Goal: Feedback & Contribution: Contribute content

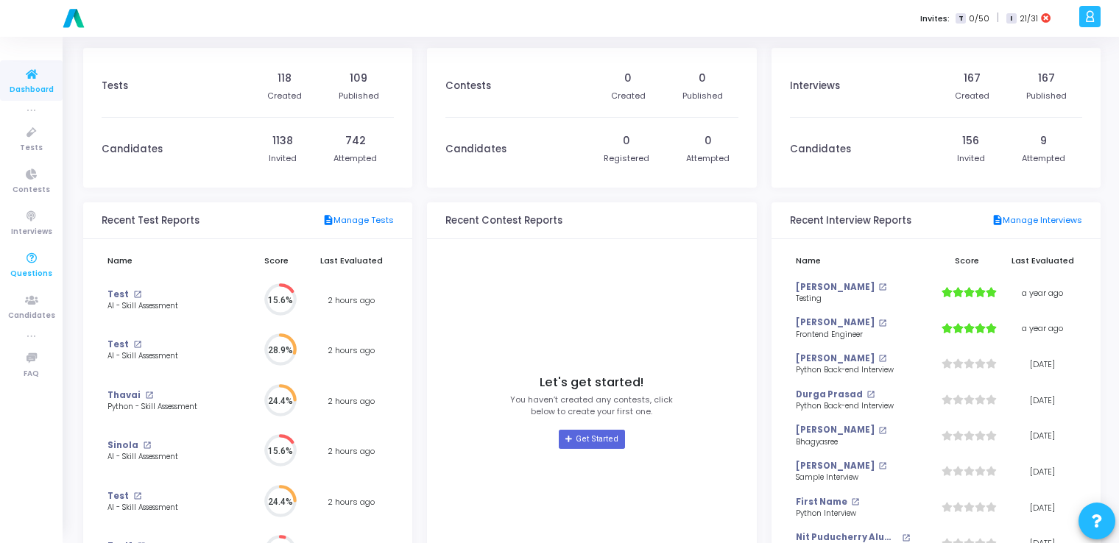
click at [34, 267] on icon at bounding box center [31, 259] width 31 height 18
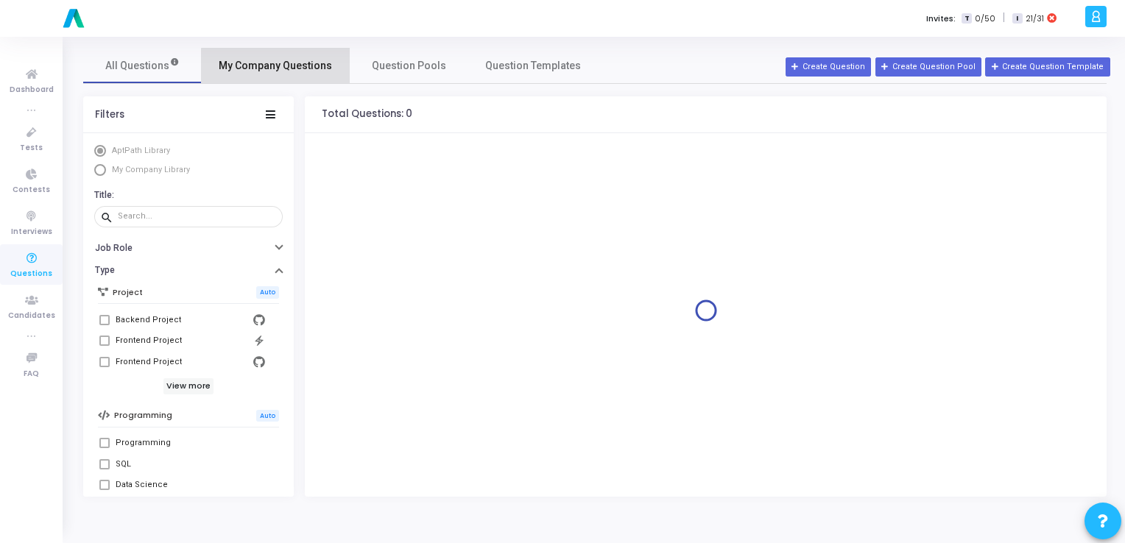
click at [280, 67] on span "My Company Questions" at bounding box center [275, 65] width 113 height 15
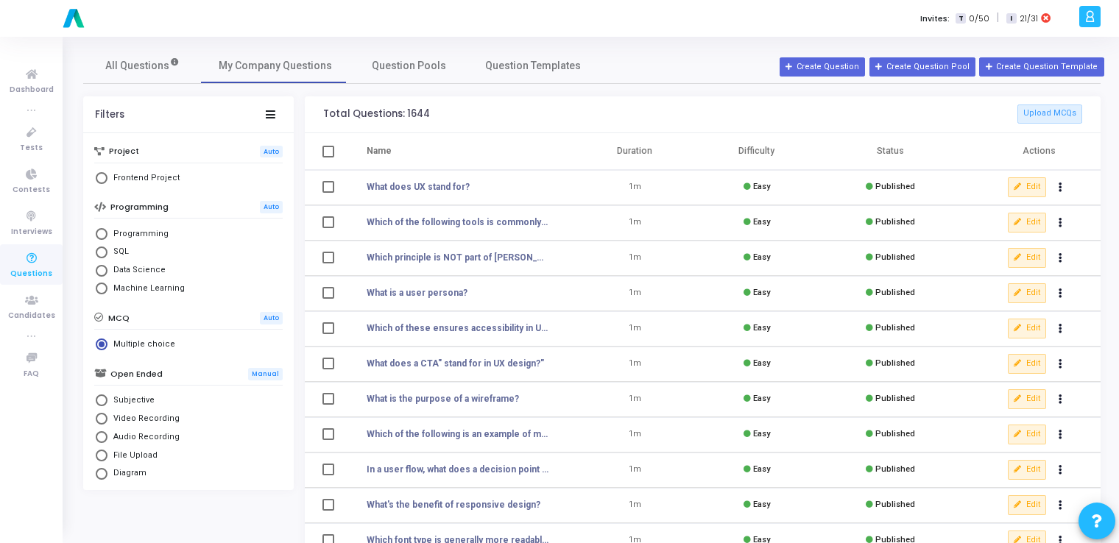
click at [832, 78] on div "All Questions My Company Questions Question Pools Question Templates" at bounding box center [591, 65] width 1017 height 35
click at [836, 58] on button "Create Question" at bounding box center [822, 66] width 85 height 19
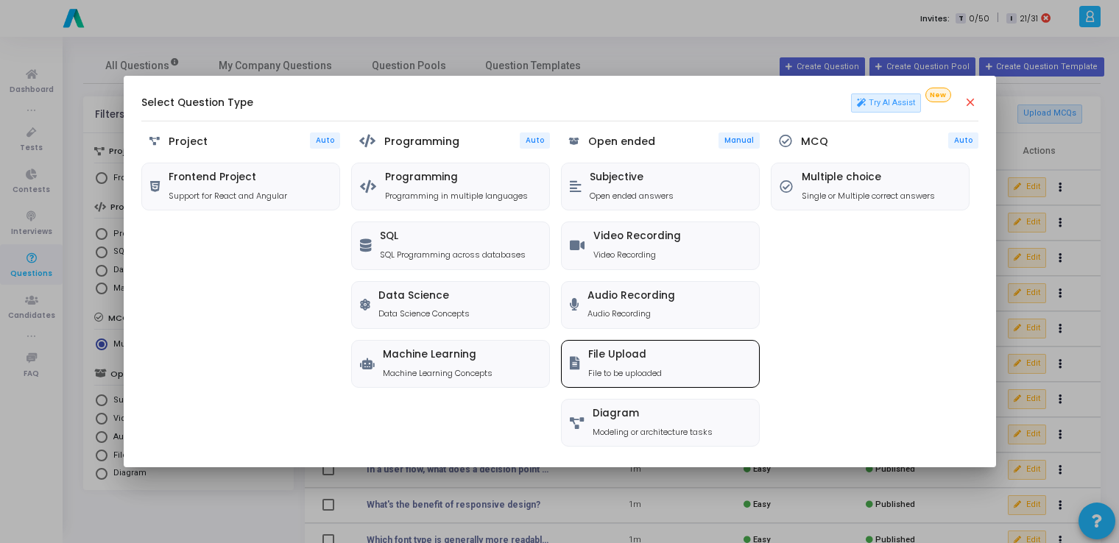
click at [679, 375] on div "File Upload File to be uploaded" at bounding box center [660, 364] width 197 height 46
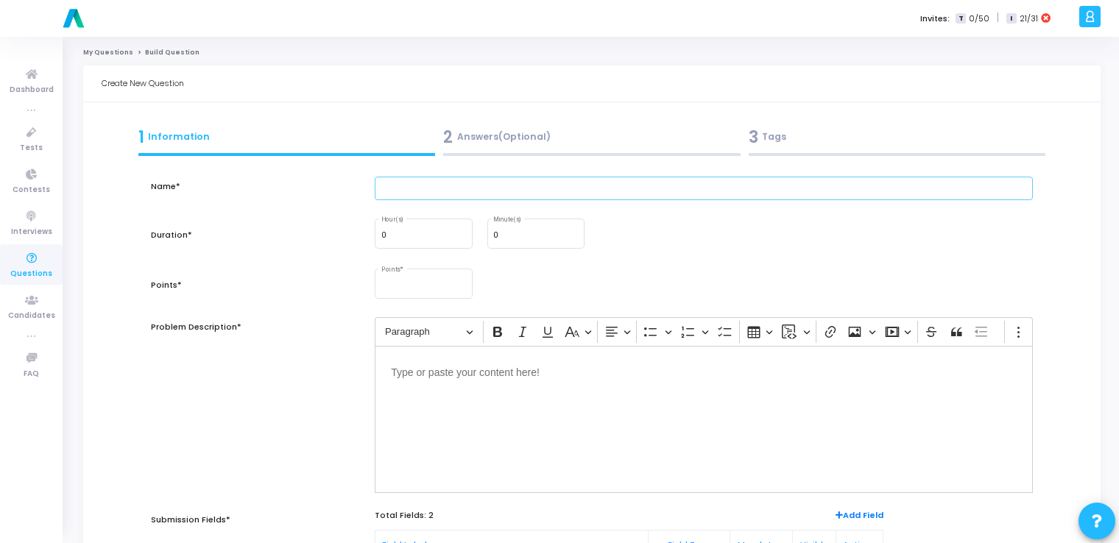
click at [414, 188] on input "text" at bounding box center [704, 189] width 658 height 24
paste input "Suggest one improvement to the design of any app you use regularly. (1–2 senten…"
type input "Suggest one improvement to the design of any app you use regularly. (1–2 senten…"
click at [515, 239] on input "0" at bounding box center [535, 235] width 85 height 9
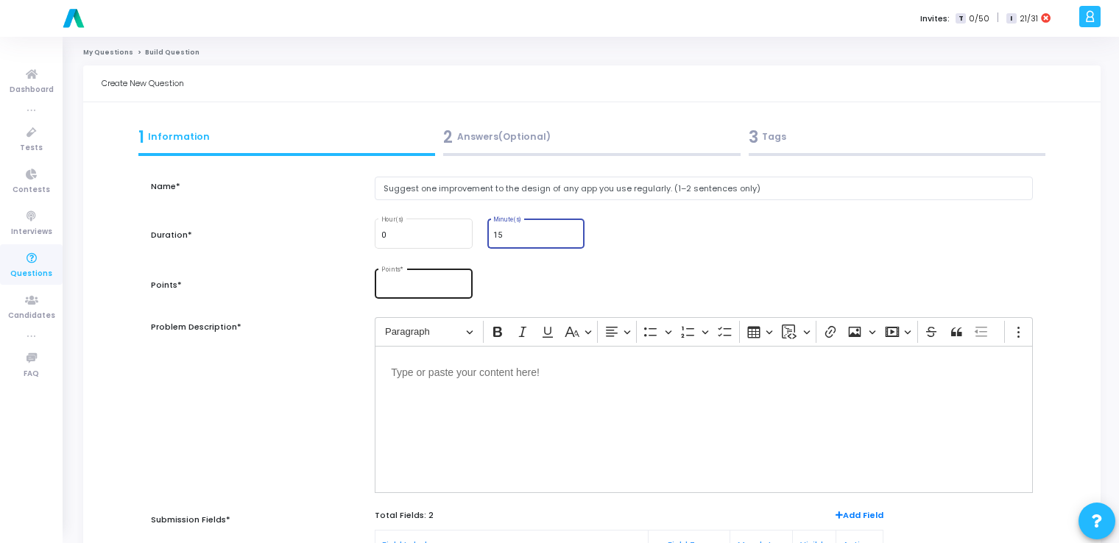
type input "15"
click at [415, 284] on input "Points *" at bounding box center [423, 286] width 85 height 9
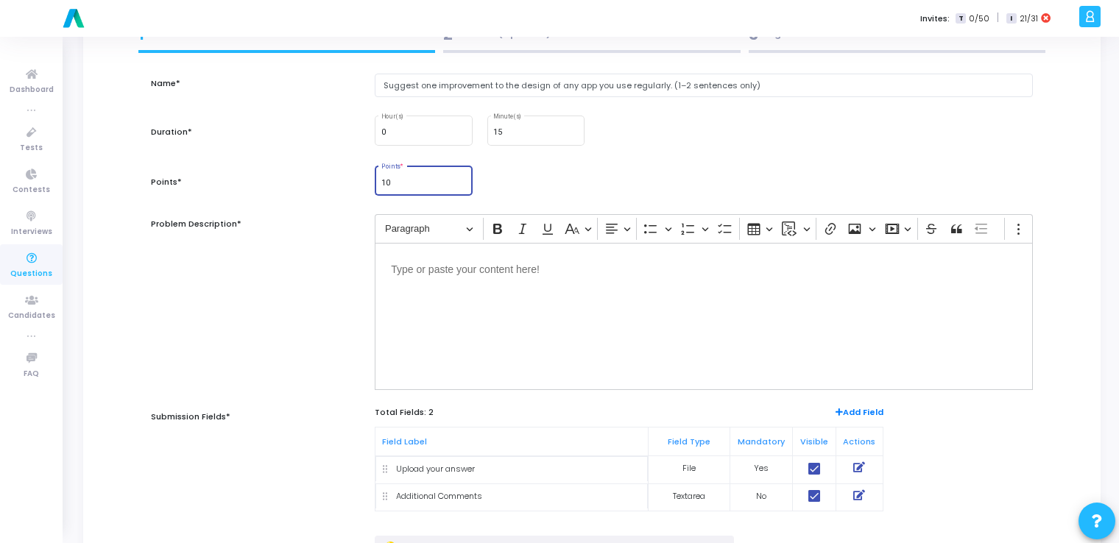
scroll to position [105, 0]
type input "10"
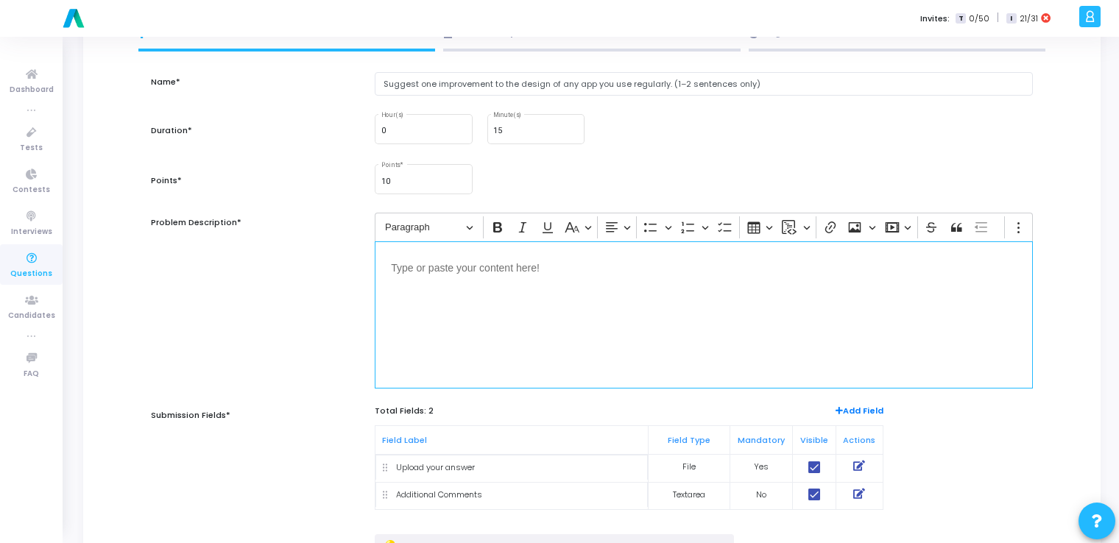
click at [473, 314] on div "Editor editing area: main" at bounding box center [704, 314] width 658 height 147
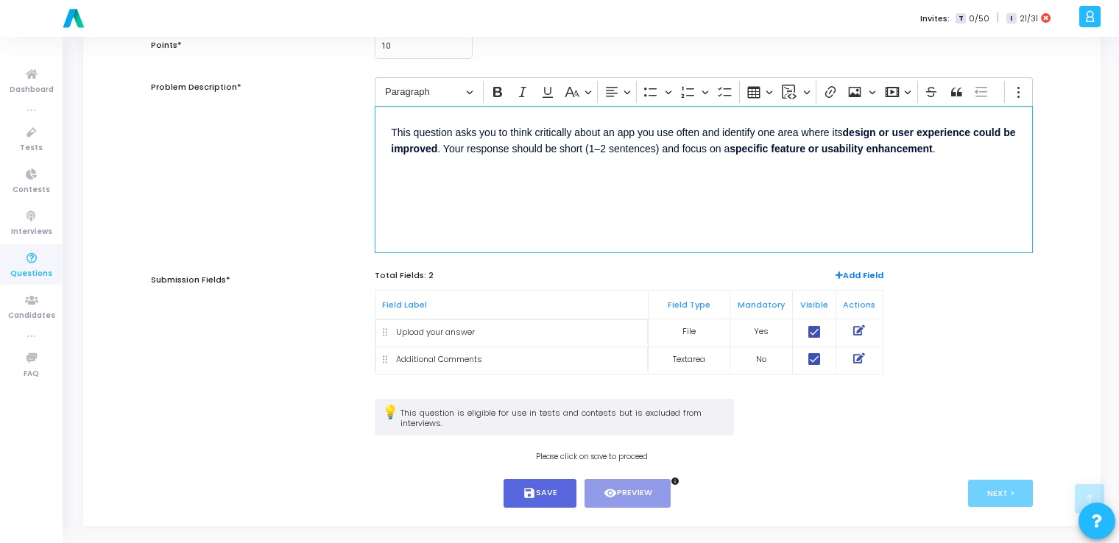
scroll to position [247, 0]
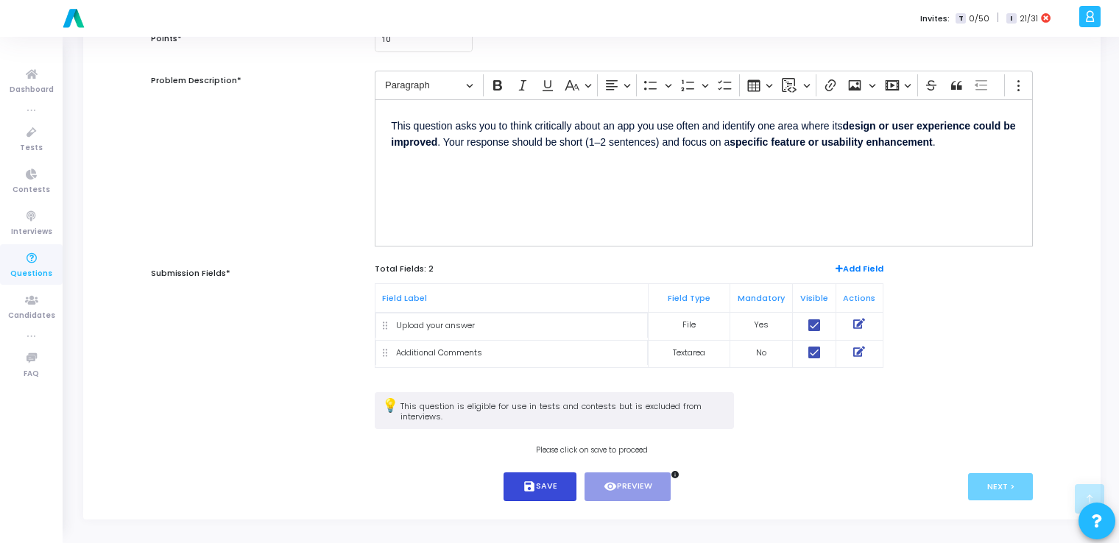
click at [539, 481] on button "save Save" at bounding box center [540, 487] width 73 height 29
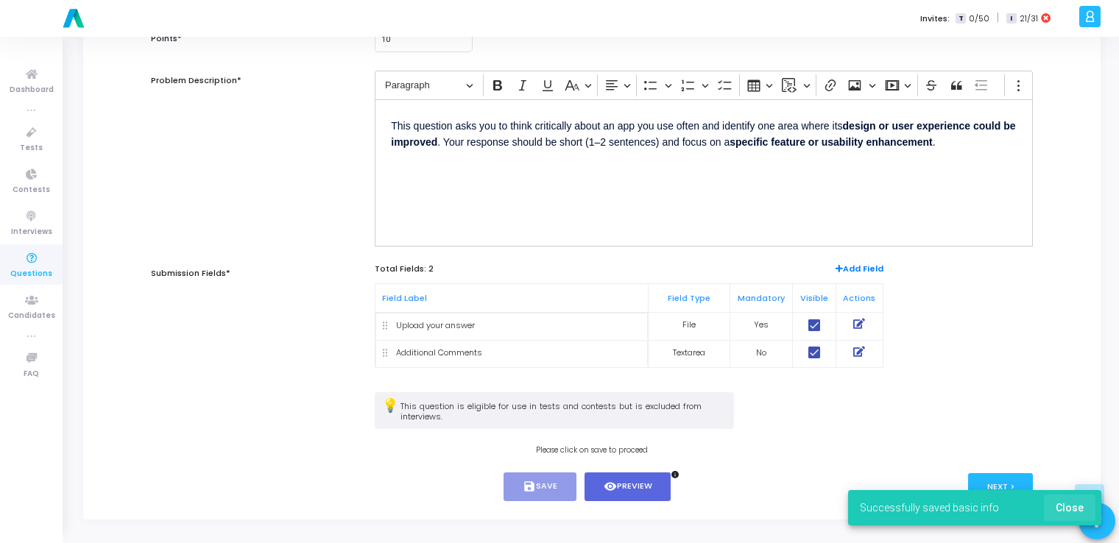
click at [1067, 512] on span "Close" at bounding box center [1070, 508] width 28 height 12
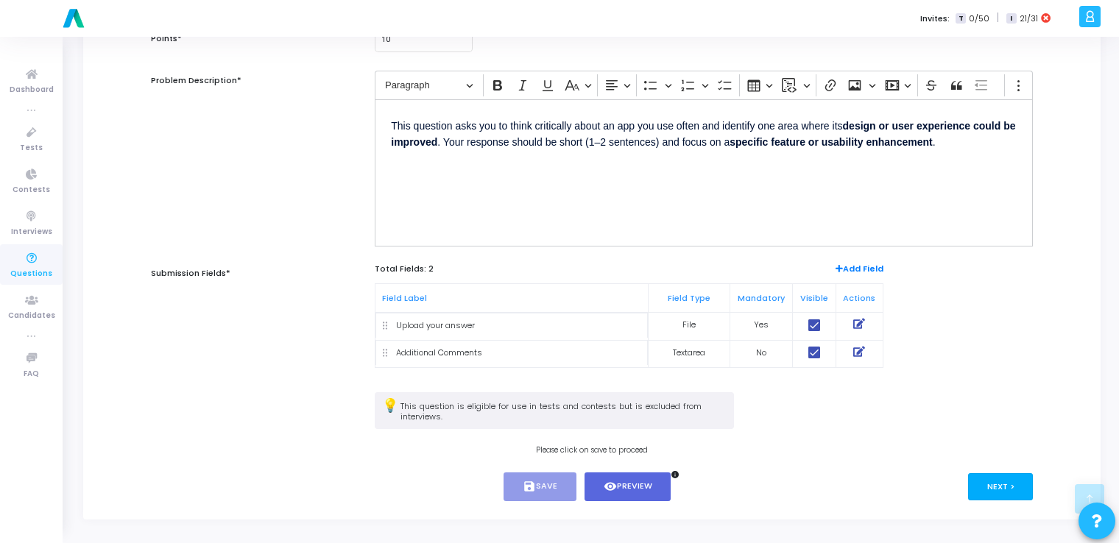
click at [998, 479] on button "Next >" at bounding box center [1001, 486] width 66 height 27
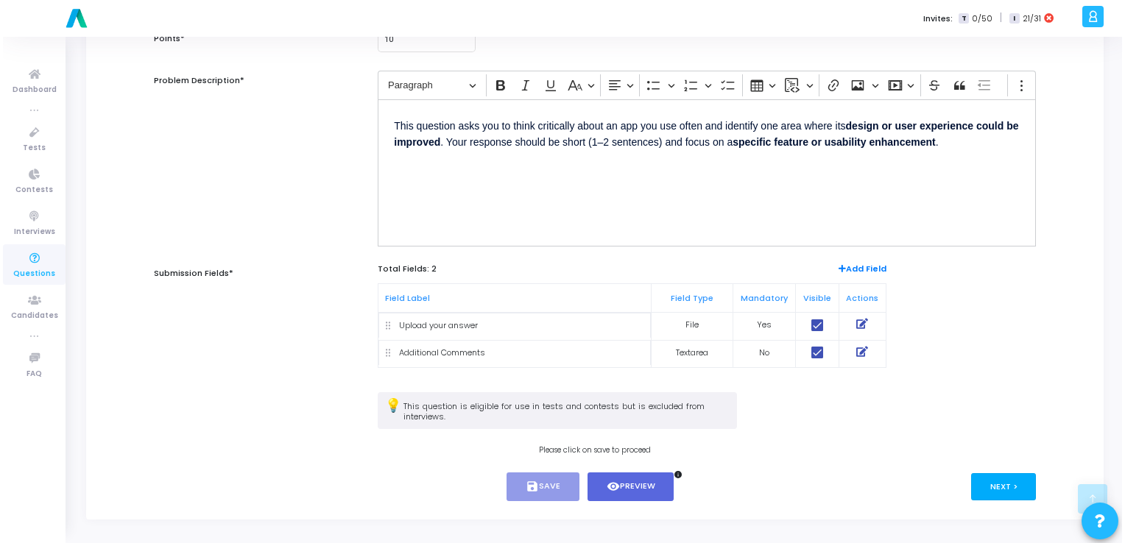
scroll to position [0, 0]
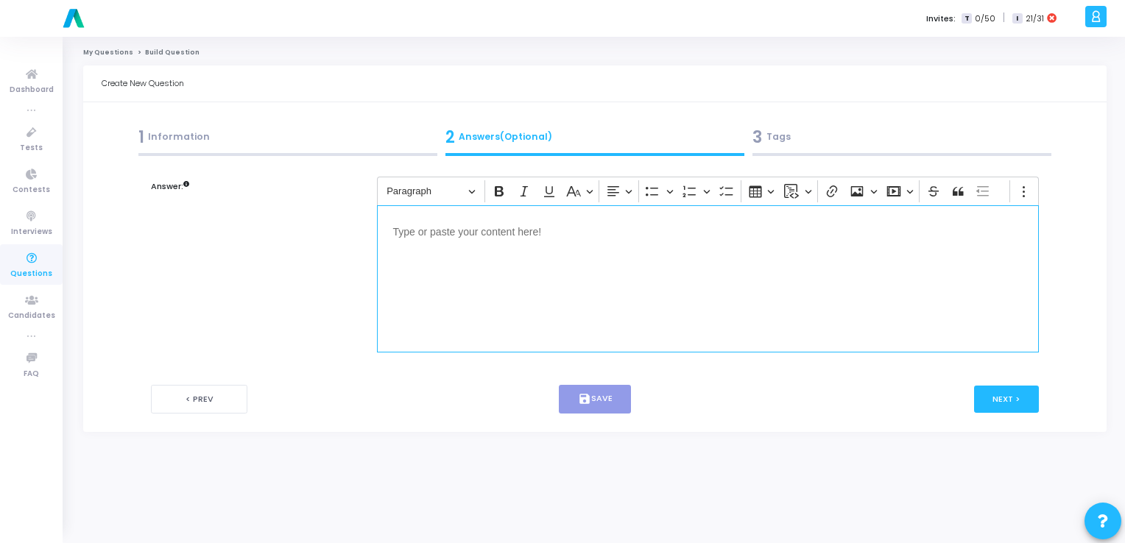
click at [548, 275] on div "Editor editing area: main" at bounding box center [708, 278] width 663 height 147
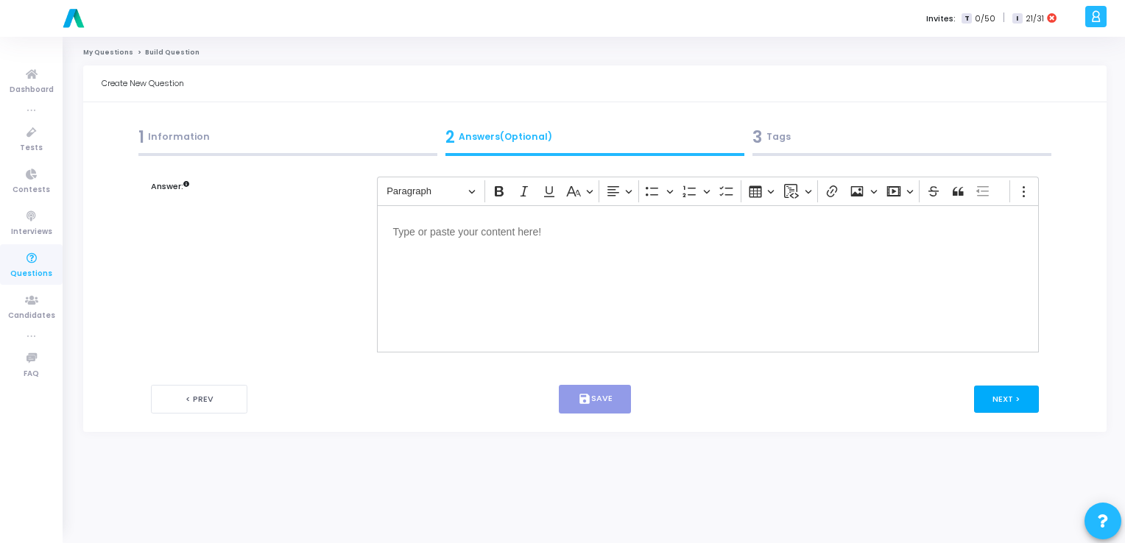
click at [991, 399] on button "Next >" at bounding box center [1007, 399] width 66 height 27
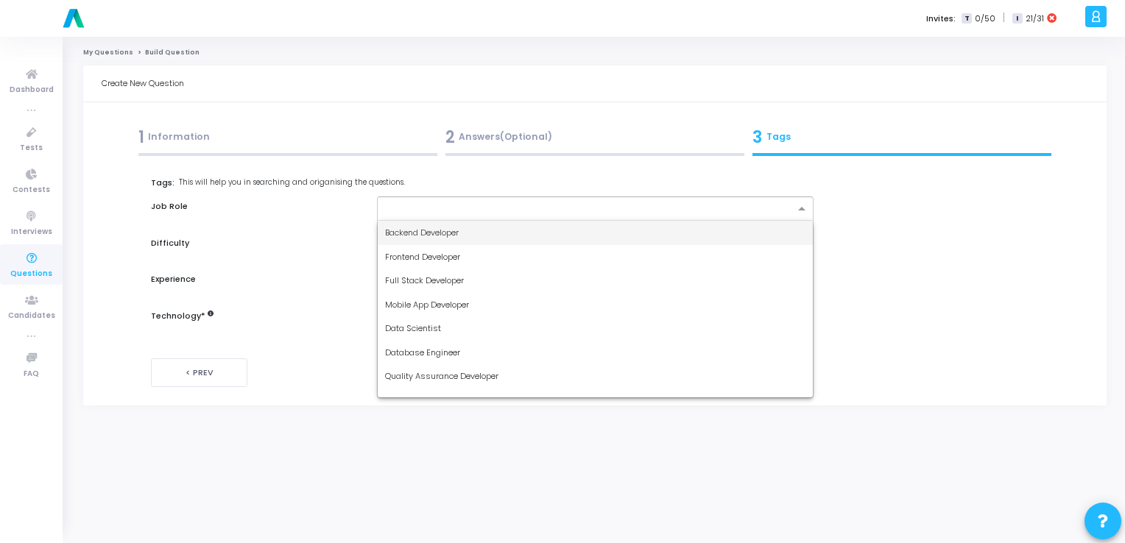
click at [611, 202] on div at bounding box center [586, 209] width 417 height 18
click at [550, 229] on div "Backend Developer" at bounding box center [595, 233] width 435 height 24
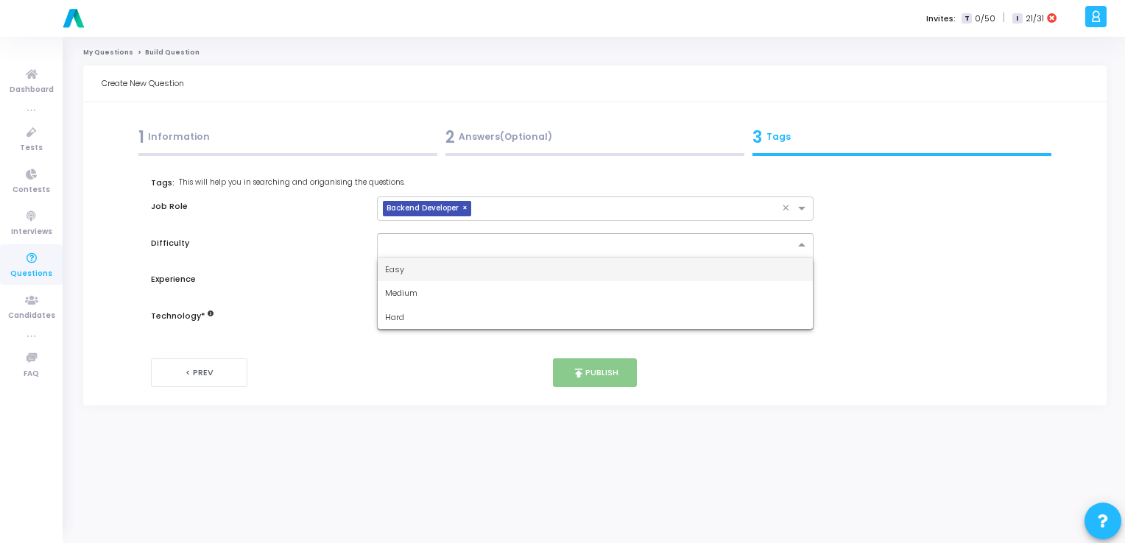
click at [512, 243] on input "text" at bounding box center [580, 244] width 391 height 13
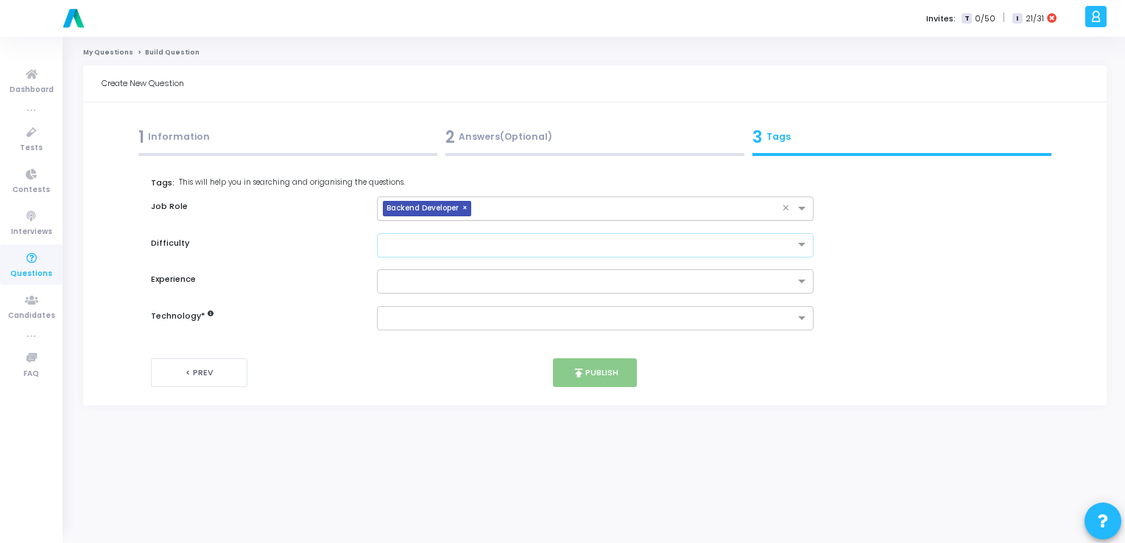
click at [465, 206] on span "×" at bounding box center [466, 208] width 9 height 15
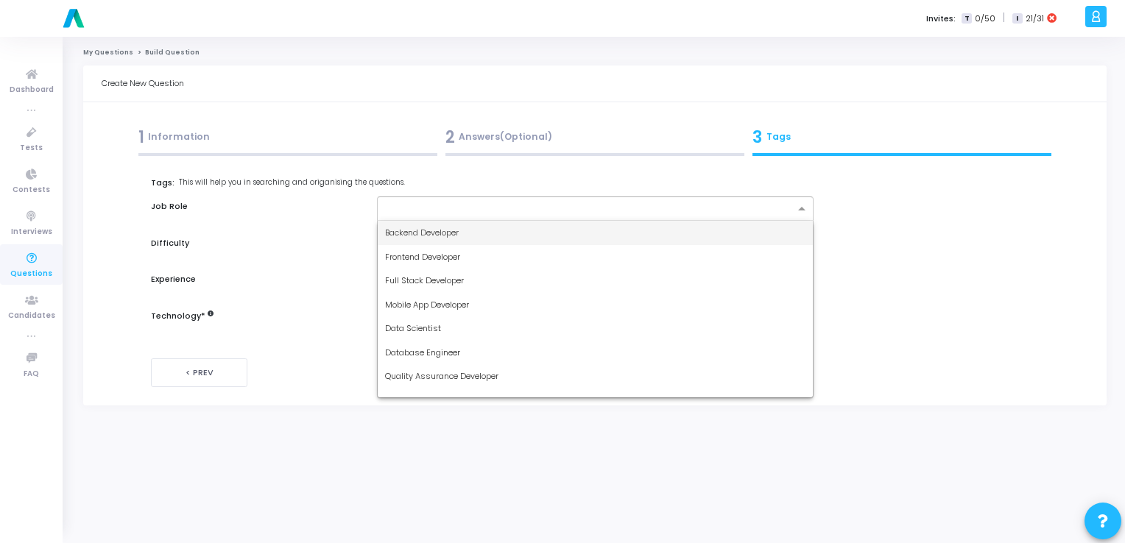
click at [465, 206] on input "text" at bounding box center [589, 209] width 409 height 13
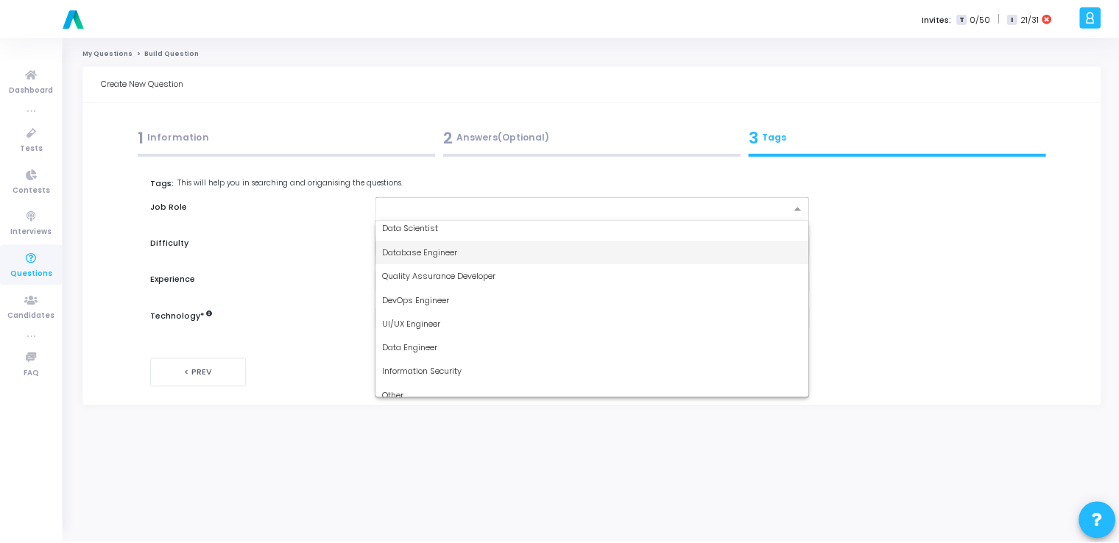
scroll to position [110, 0]
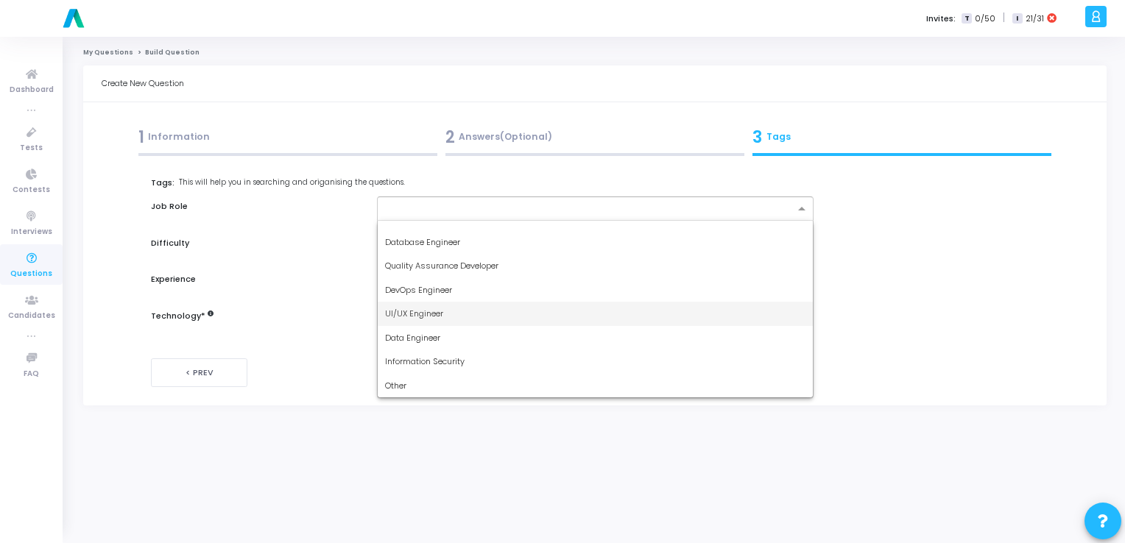
click at [431, 306] on div "UI/UX Engineer" at bounding box center [595, 314] width 435 height 24
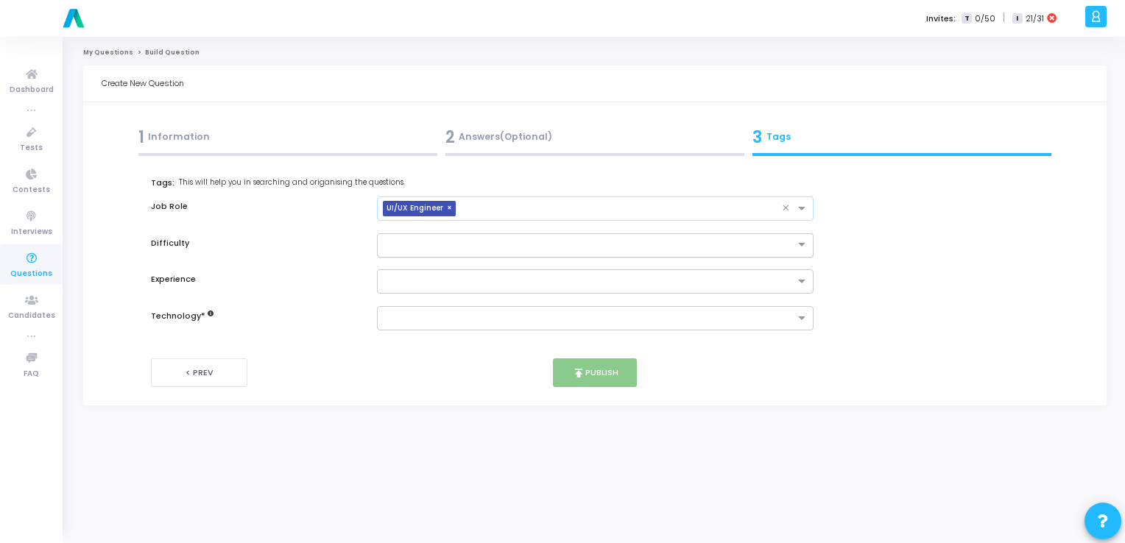
click at [419, 241] on input "text" at bounding box center [580, 244] width 391 height 13
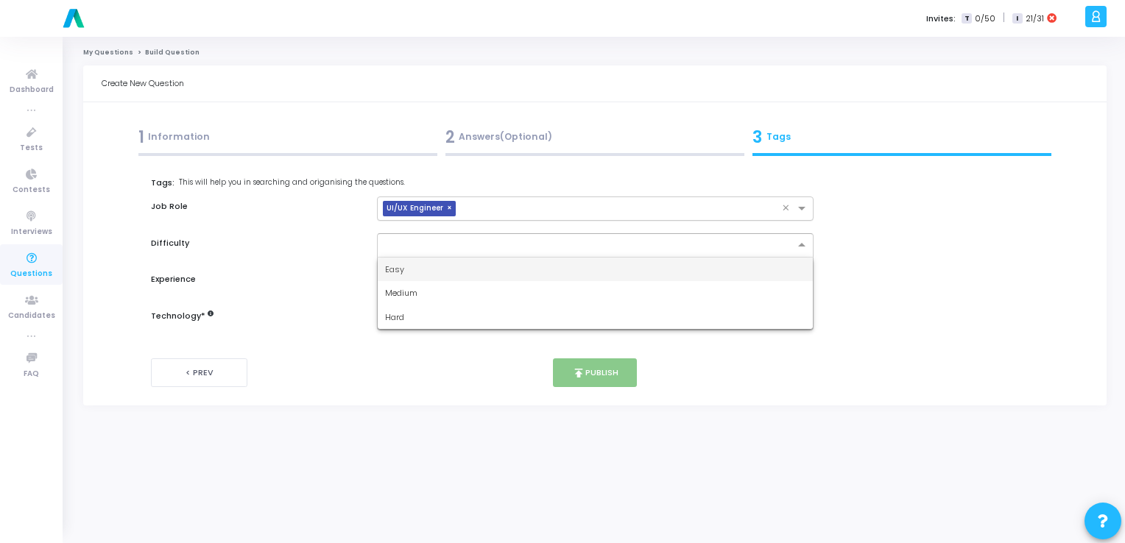
click at [419, 270] on div "Easy" at bounding box center [595, 270] width 435 height 24
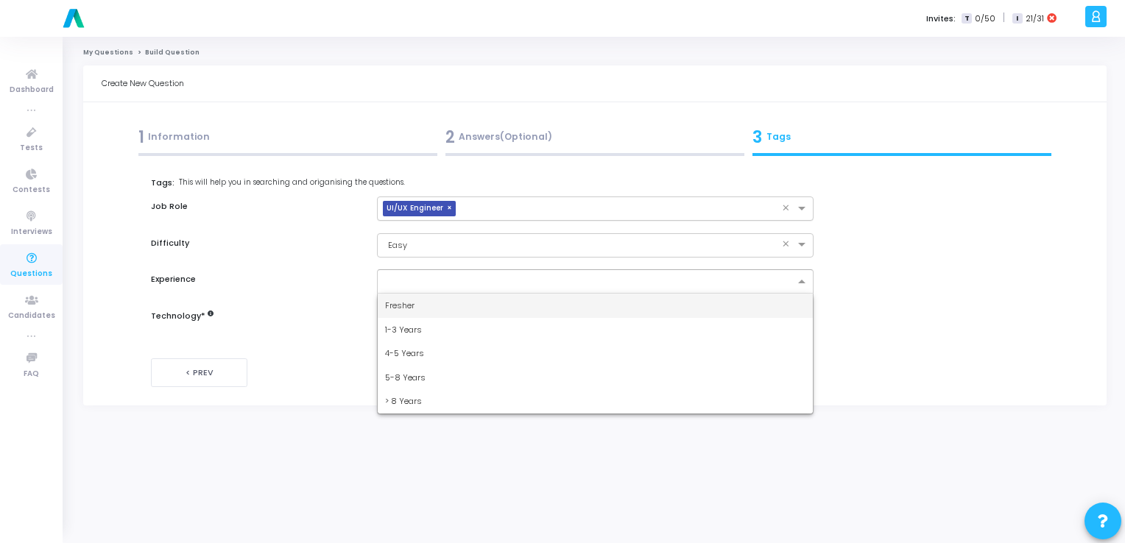
drag, startPoint x: 428, startPoint y: 284, endPoint x: 418, endPoint y: 302, distance: 20.1
click at [418, 294] on ng-select "Fresher 1-3 Years 4-5 Years 5-8 Years > 8 Years" at bounding box center [595, 281] width 437 height 24
click at [418, 302] on div "Fresher" at bounding box center [595, 306] width 435 height 24
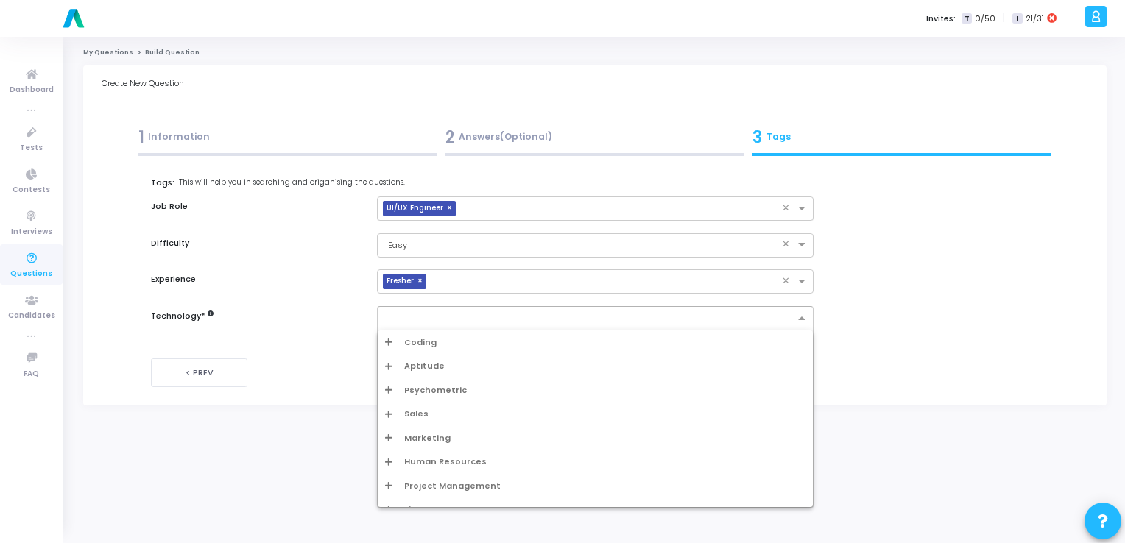
click at [423, 314] on input "text" at bounding box center [589, 319] width 409 height 13
type input "ui"
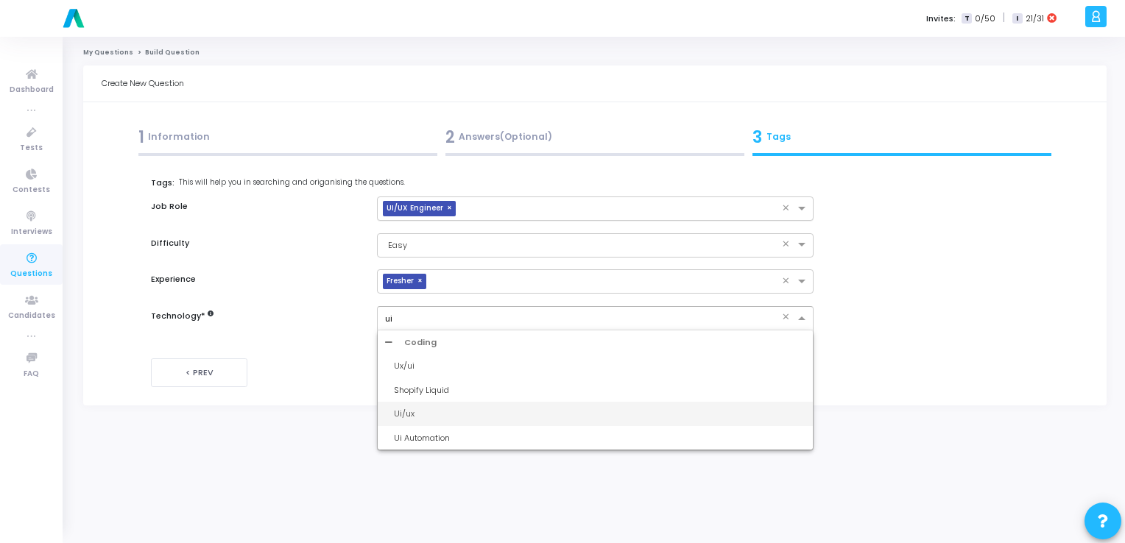
click at [462, 409] on div "Ui/ux" at bounding box center [600, 414] width 412 height 13
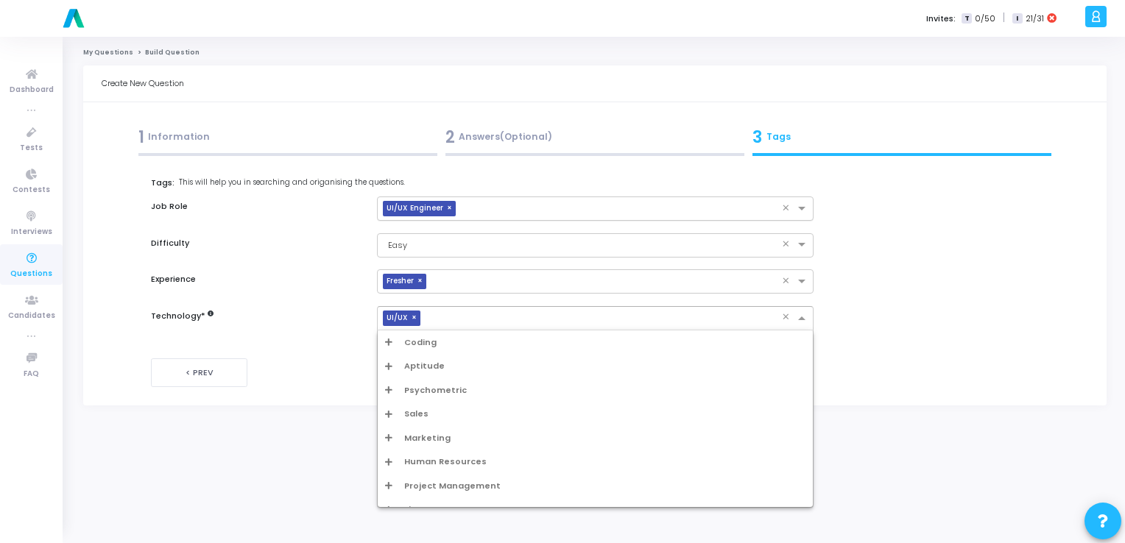
click at [527, 318] on input "text" at bounding box center [604, 319] width 356 height 13
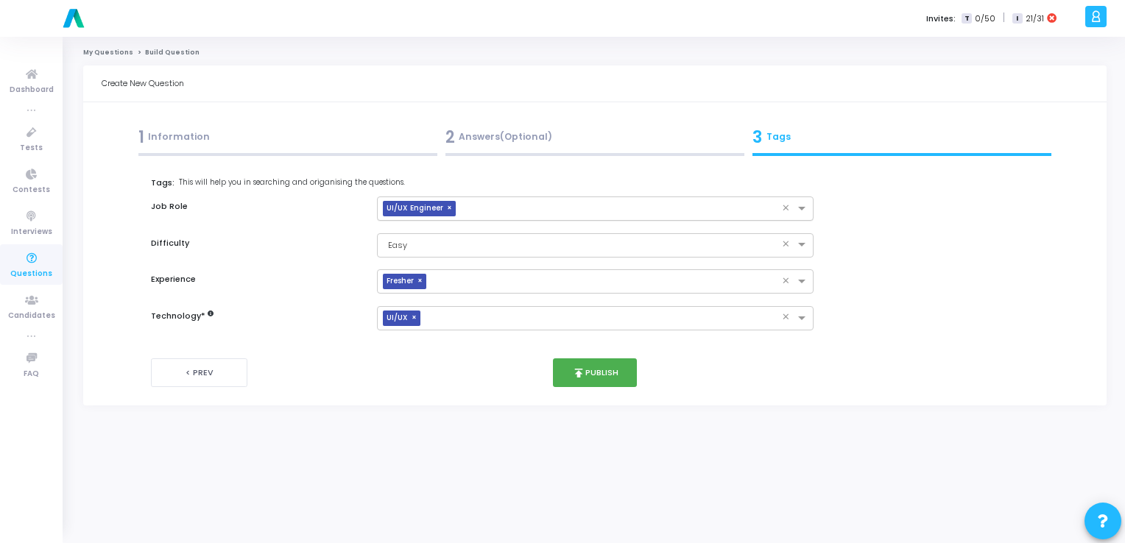
click at [339, 445] on div "My Questions Build Question Create New Question 1 Information 2 Answers(Optiona…" at bounding box center [594, 290] width 1023 height 484
click at [597, 375] on button "publish Publish" at bounding box center [595, 373] width 85 height 29
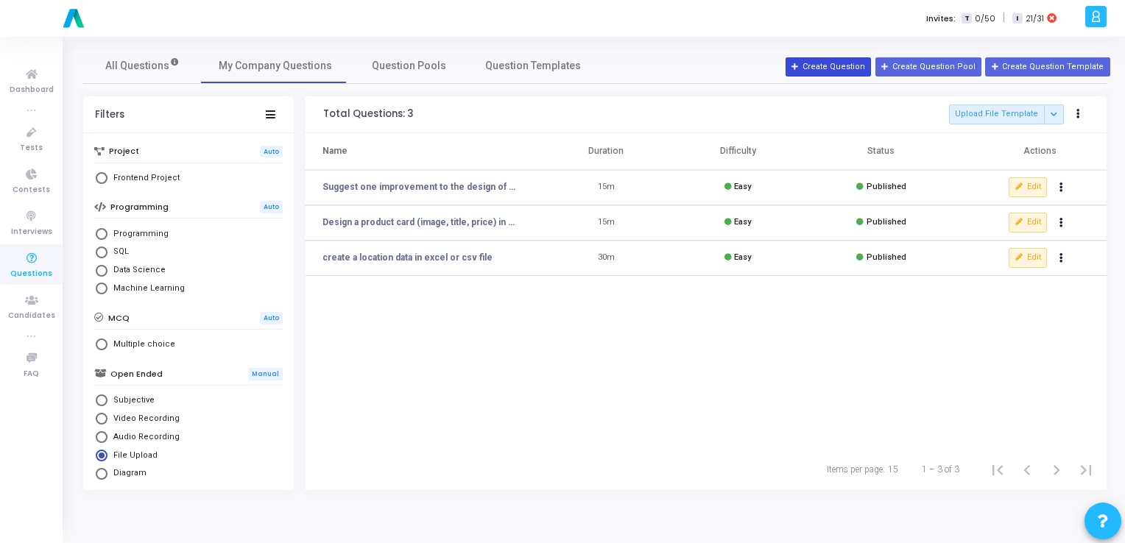
click at [821, 65] on button "Create Question" at bounding box center [828, 66] width 85 height 19
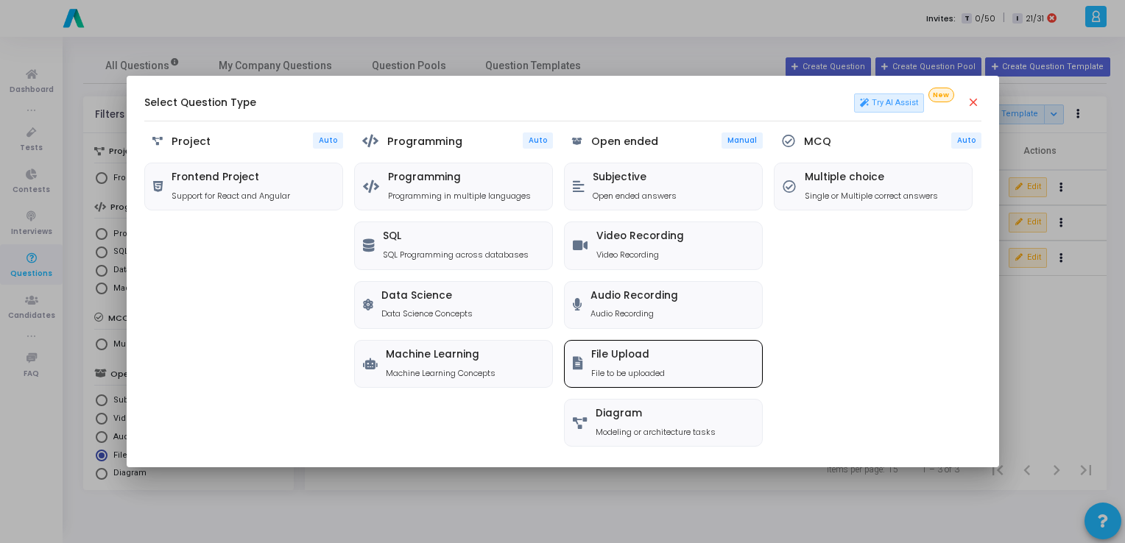
click at [615, 349] on h5 "File Upload" at bounding box center [628, 355] width 74 height 13
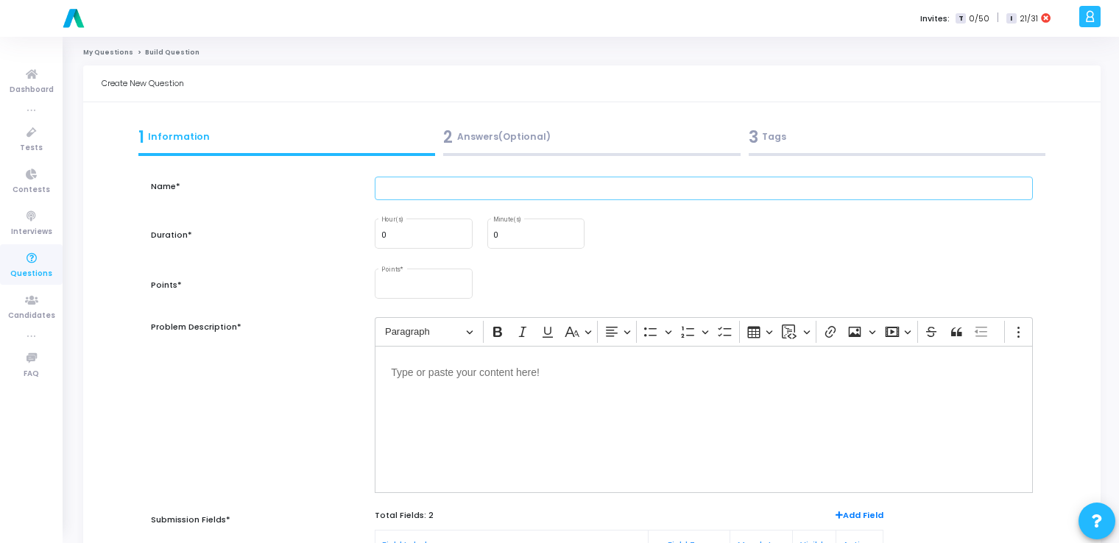
click at [431, 182] on input "text" at bounding box center [704, 189] width 658 height 24
paste input "List 2 things you’d do to make a login page accessible to all users. (Brief tex…"
type input "List 2 things you’d do to make a login page accessible to all users. (Brief tex…"
click at [535, 228] on div "0 Minute(s)" at bounding box center [535, 232] width 85 height 32
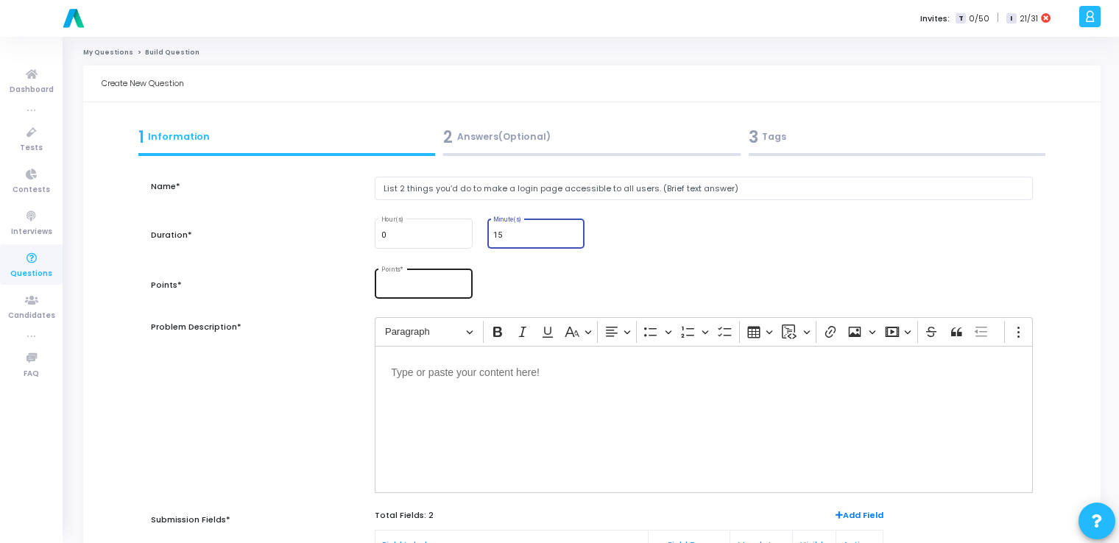
type input "15"
click at [428, 275] on div "Points *" at bounding box center [423, 283] width 85 height 32
type input "10"
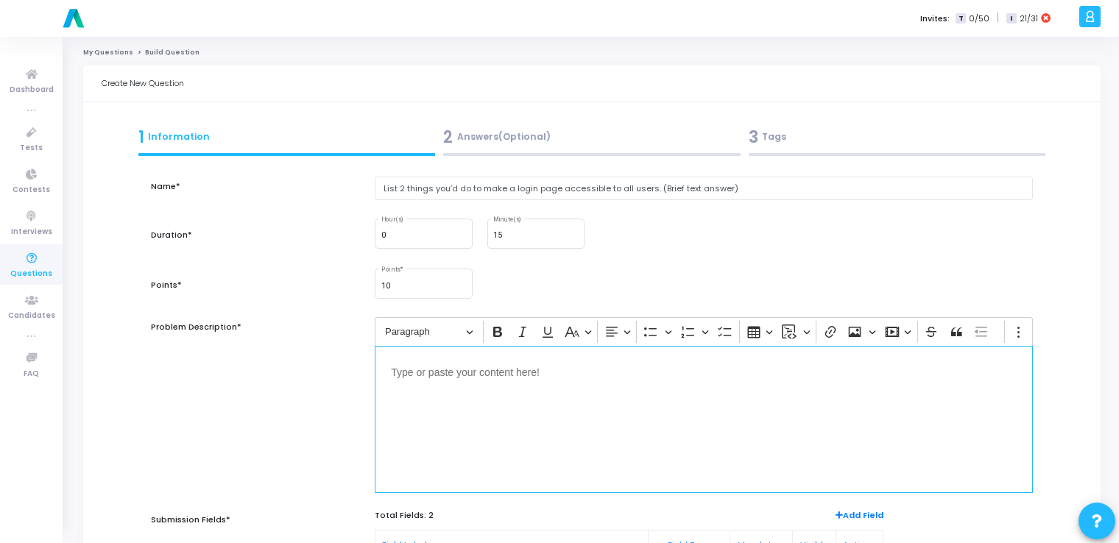
click at [477, 414] on div "Editor editing area: main" at bounding box center [704, 419] width 658 height 147
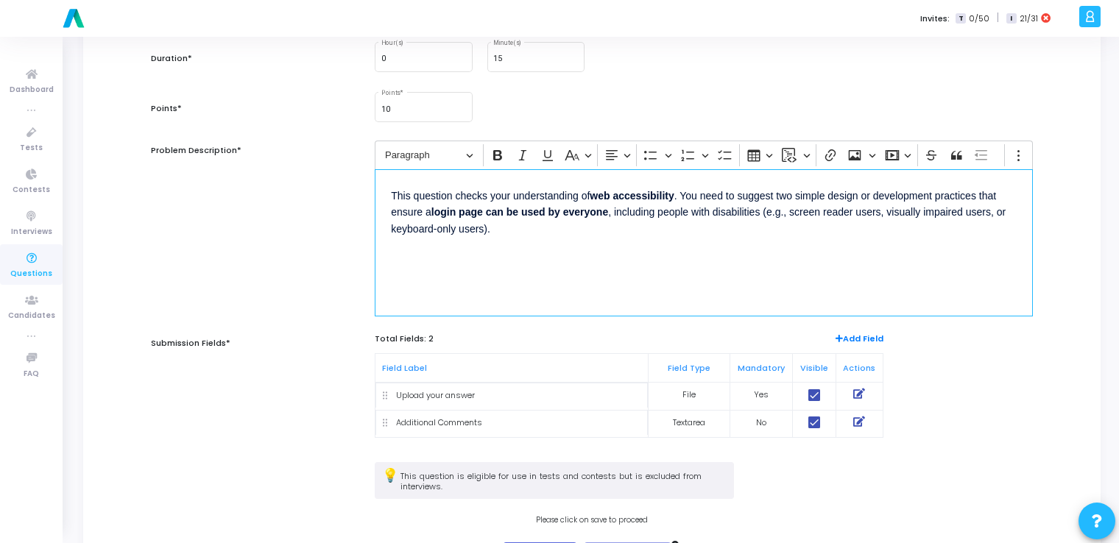
scroll to position [247, 0]
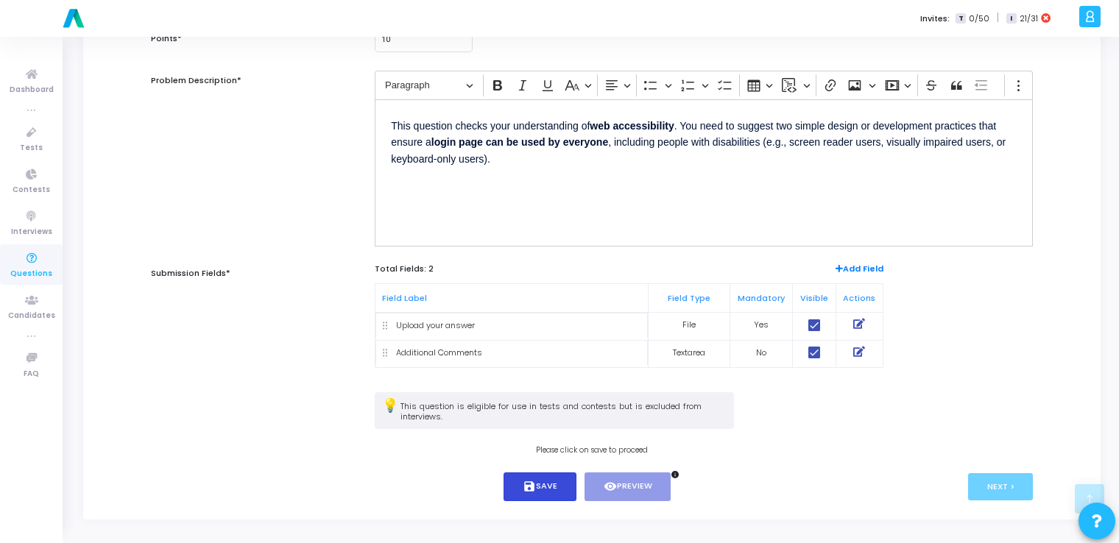
click at [551, 473] on button "save Save" at bounding box center [540, 487] width 73 height 29
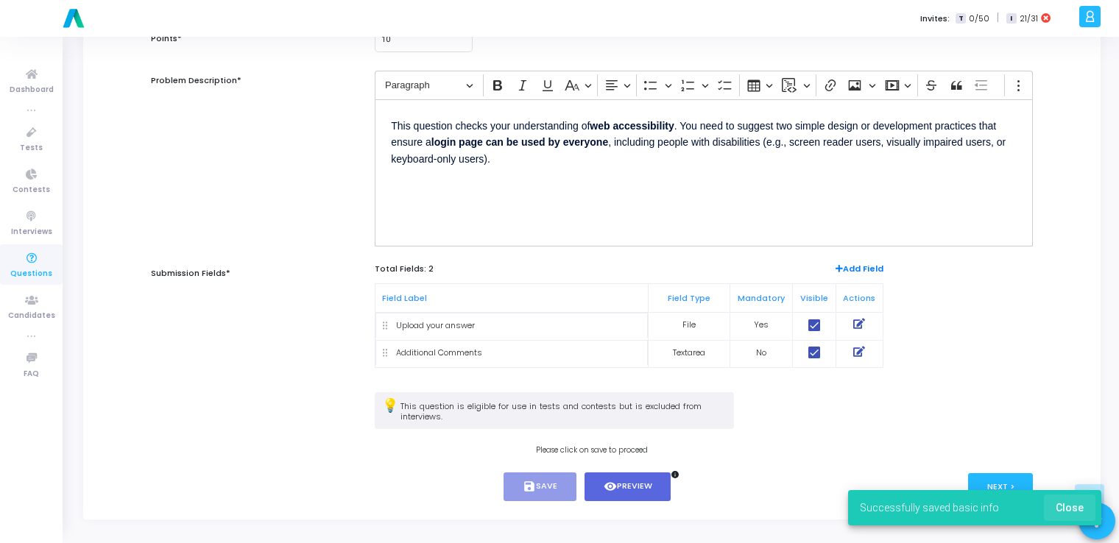
click at [1072, 508] on span "Close" at bounding box center [1070, 508] width 28 height 12
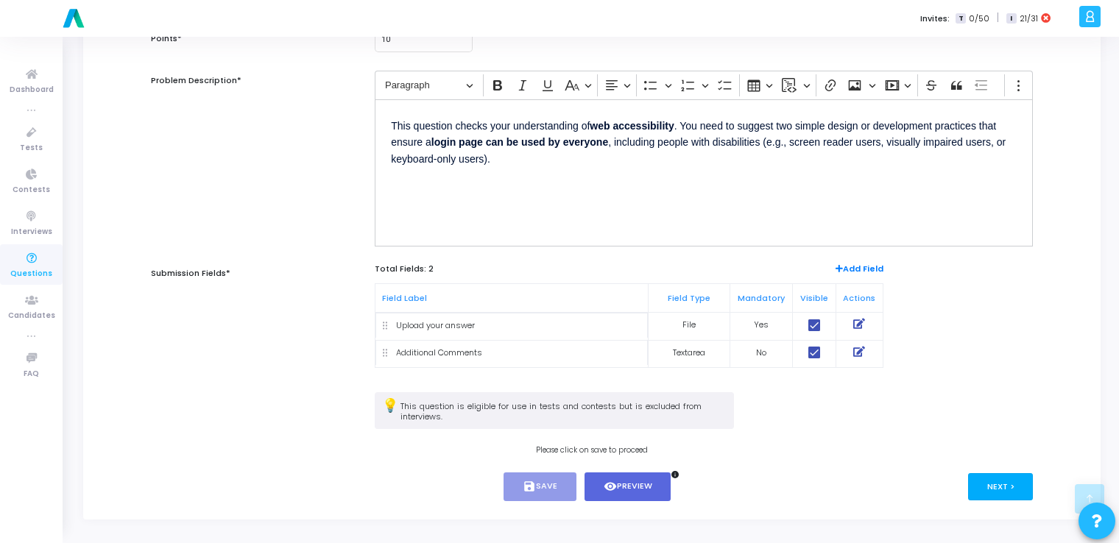
click at [1021, 486] on button "Next >" at bounding box center [1001, 486] width 66 height 27
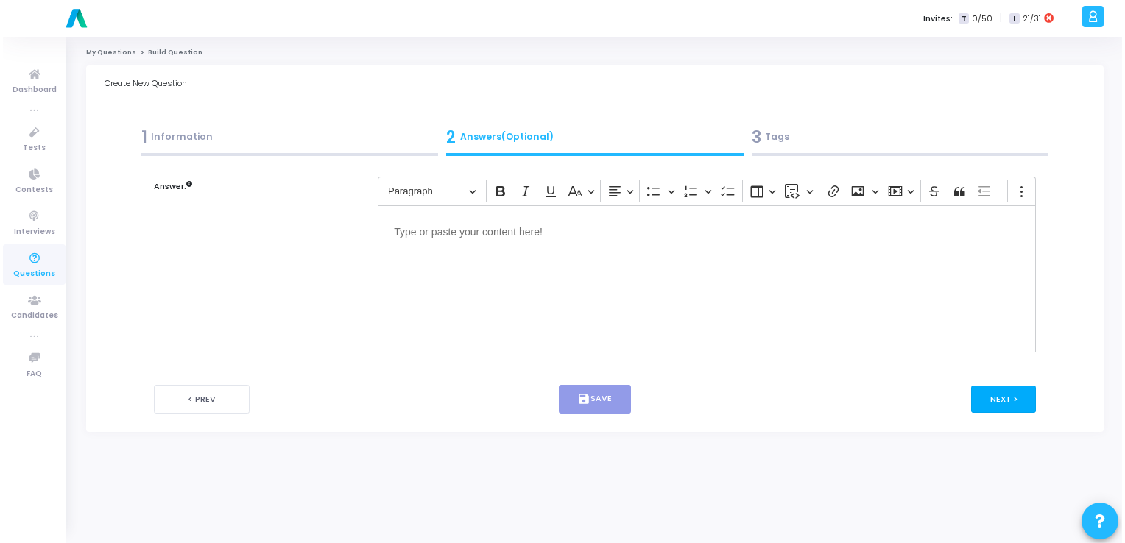
scroll to position [0, 0]
click at [998, 402] on button "Next >" at bounding box center [1007, 399] width 66 height 27
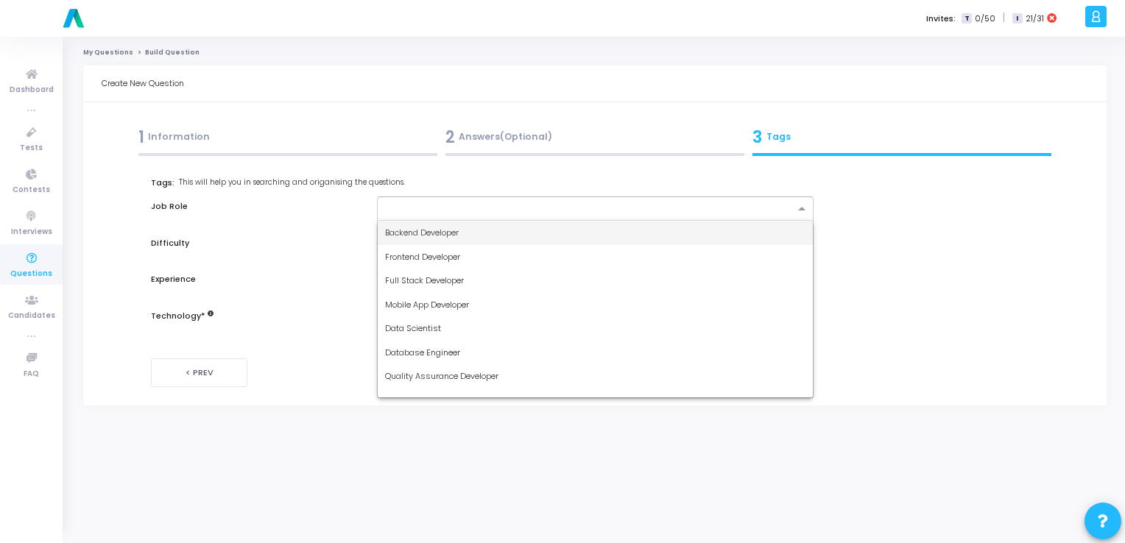
click at [593, 208] on input "text" at bounding box center [589, 209] width 409 height 13
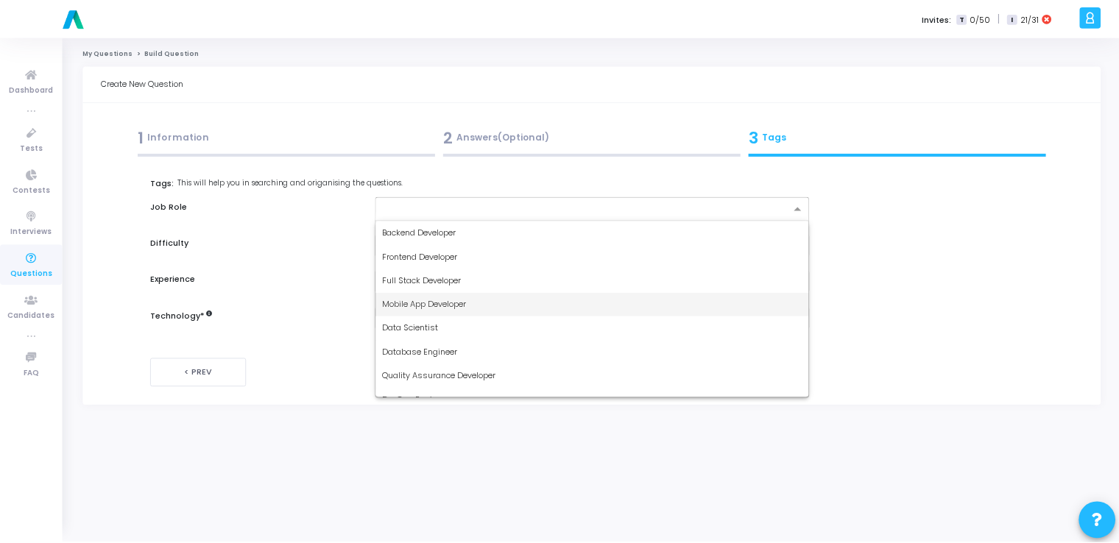
scroll to position [110, 0]
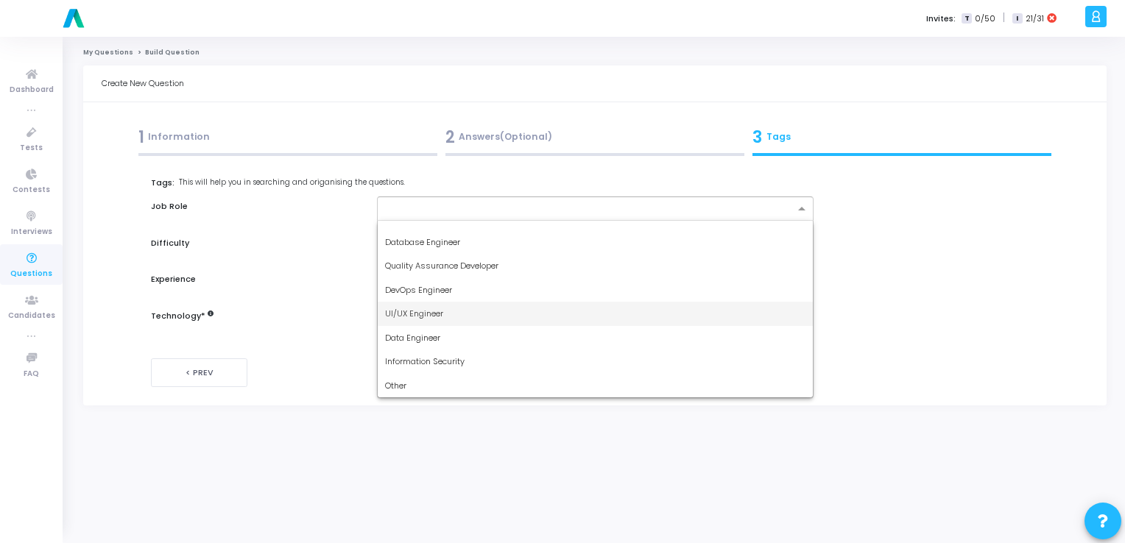
click at [510, 311] on div "UI/UX Engineer" at bounding box center [595, 314] width 435 height 24
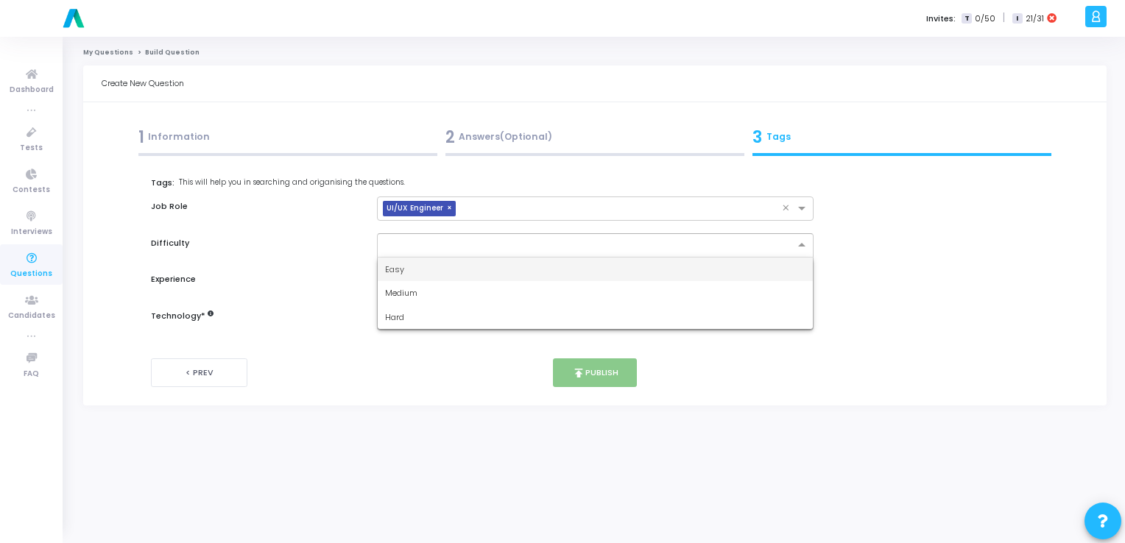
click at [504, 238] on input "text" at bounding box center [580, 244] width 391 height 13
click at [459, 270] on div "Easy" at bounding box center [595, 270] width 435 height 24
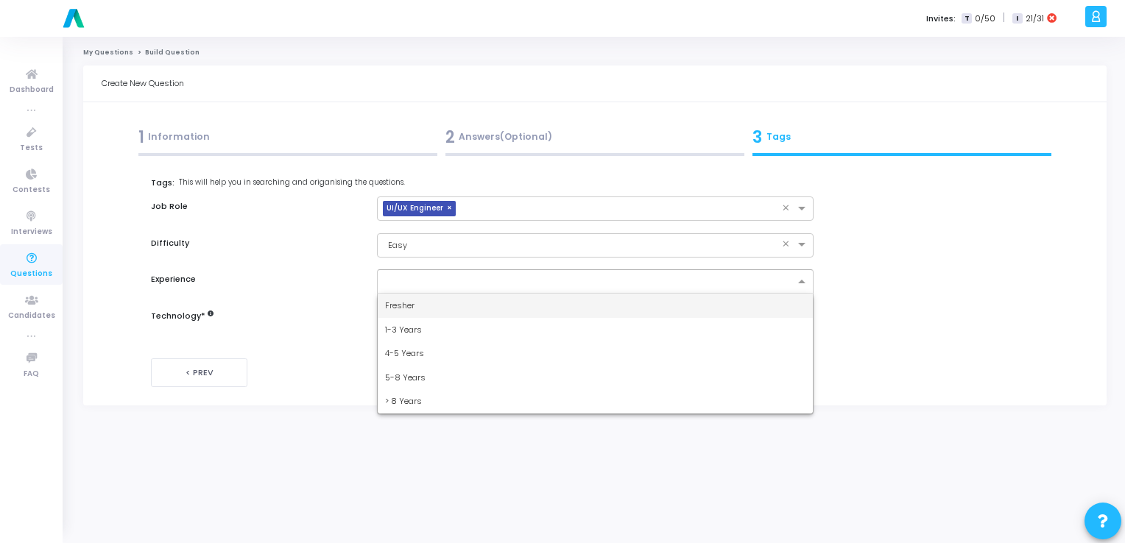
click at [484, 279] on input "text" at bounding box center [589, 282] width 409 height 13
click at [451, 308] on div "Fresher" at bounding box center [595, 306] width 435 height 24
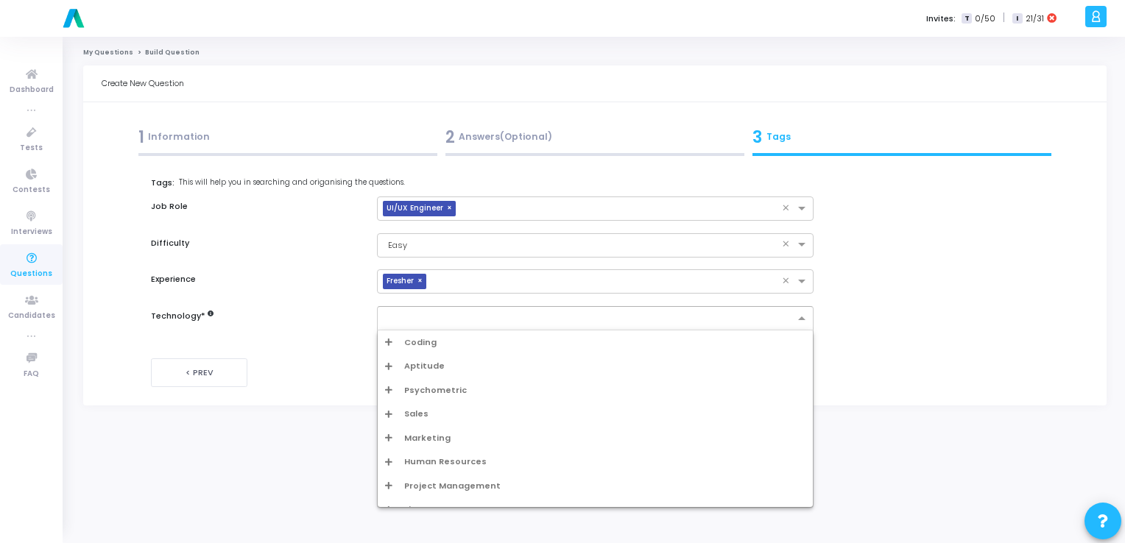
click at [460, 325] on div at bounding box center [589, 320] width 412 height 15
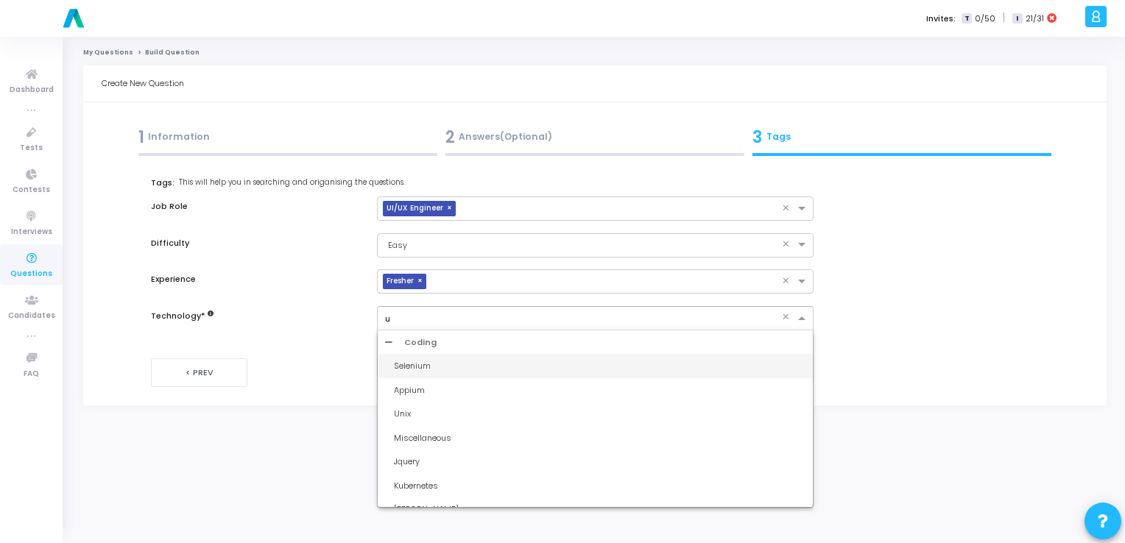
type input "ui"
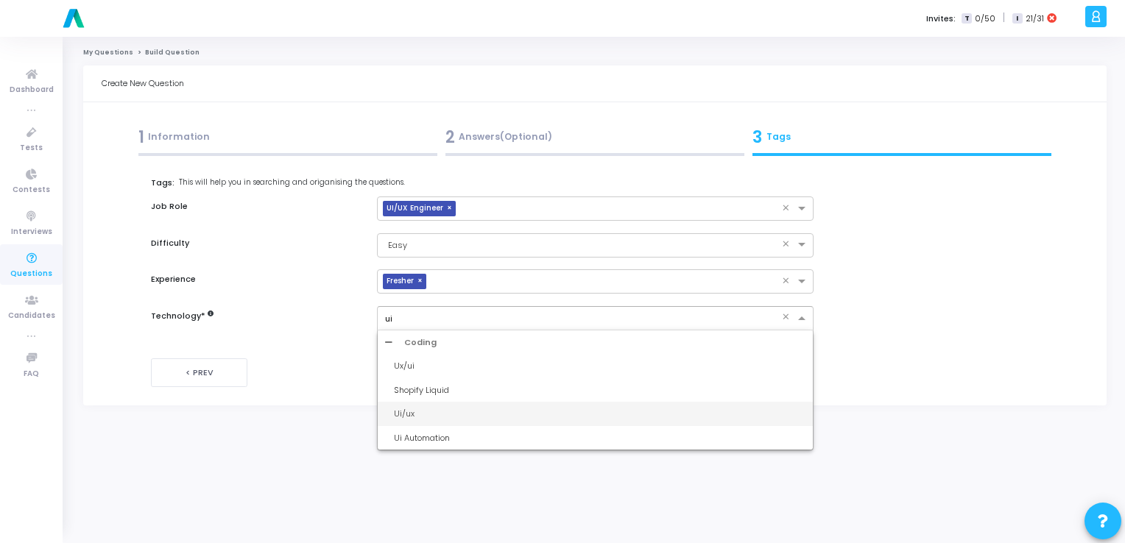
click at [406, 409] on div "Ui/ux" at bounding box center [600, 414] width 412 height 13
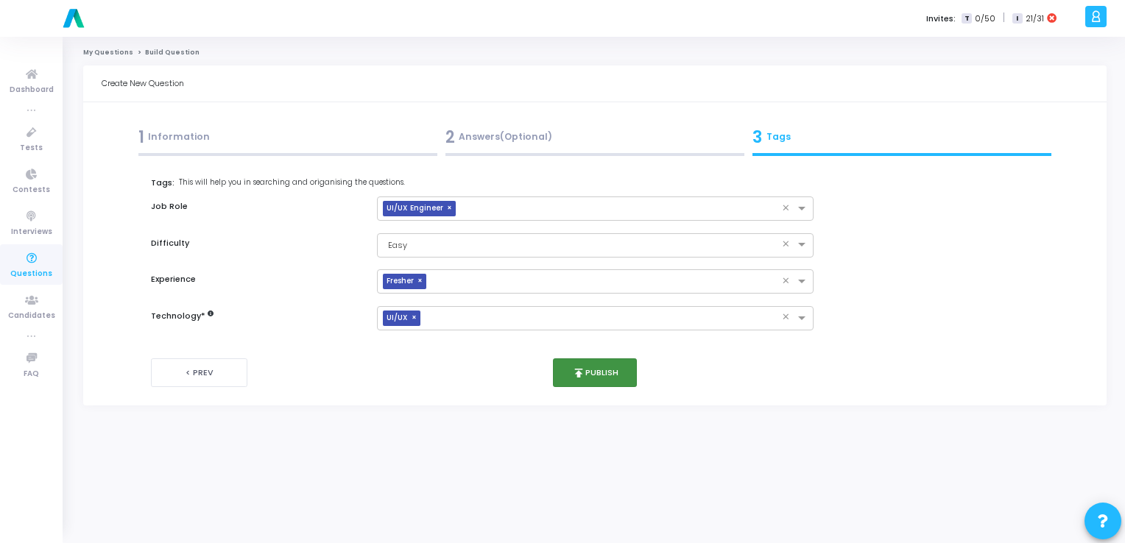
click at [601, 378] on button "publish Publish" at bounding box center [595, 373] width 85 height 29
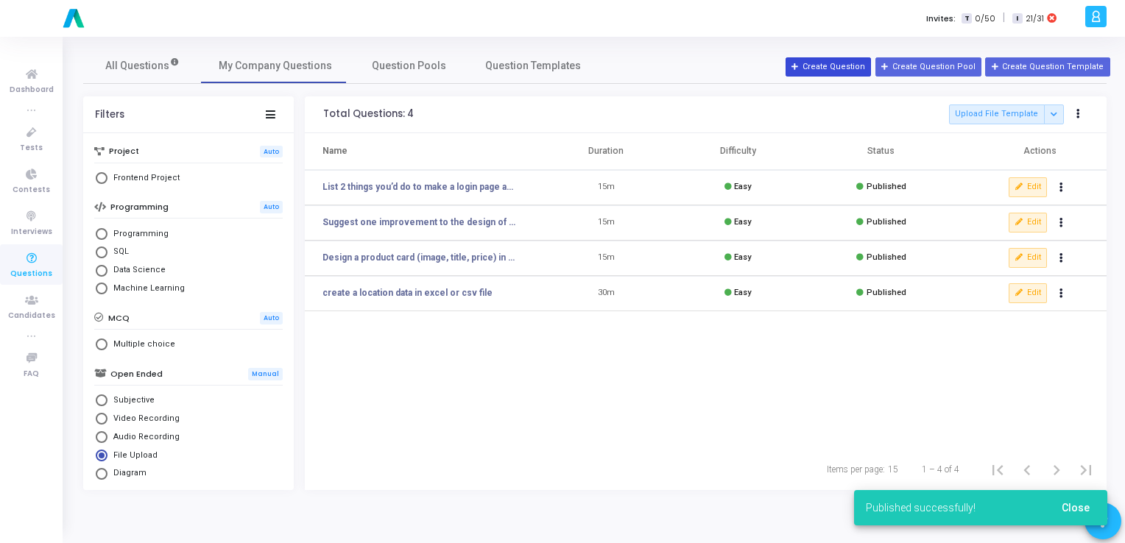
click at [828, 63] on button "Create Question" at bounding box center [828, 66] width 85 height 19
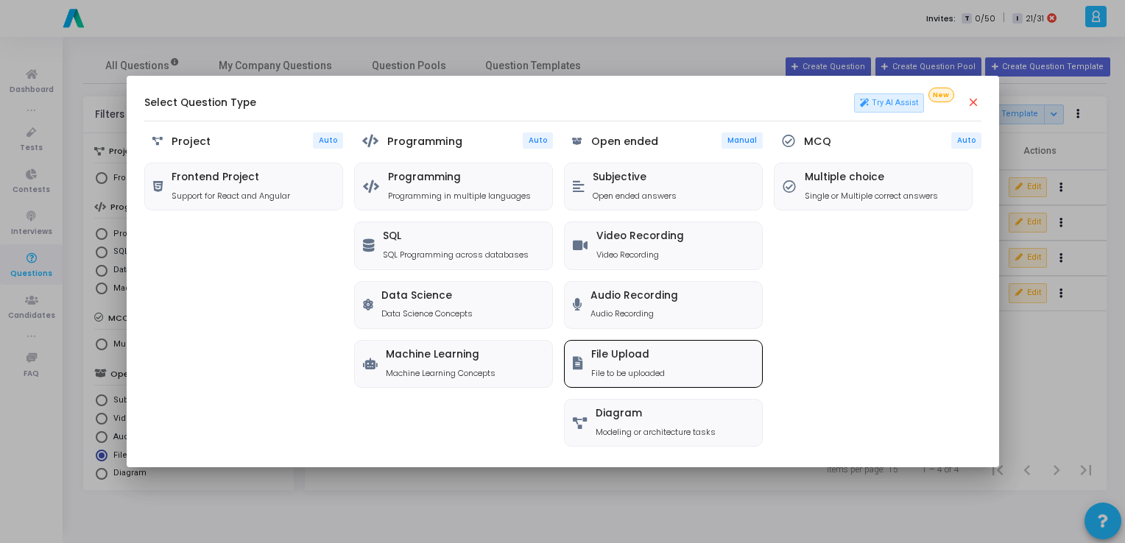
click at [630, 341] on div "File Upload File to be uploaded" at bounding box center [663, 364] width 197 height 46
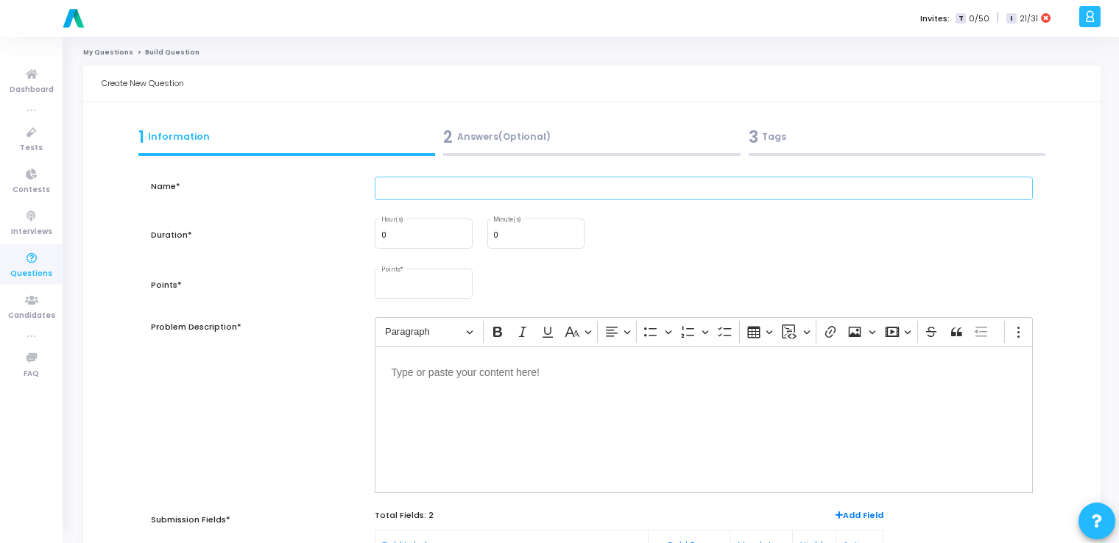
click at [445, 188] on input "text" at bounding box center [704, 189] width 658 height 24
paste input "Create a toggle switch UI in Figma (e.g., for dark/light mode)."
type input "Create a toggle switch UI in Figma (e.g., for dark/light mode)."
click at [506, 233] on input "0" at bounding box center [535, 235] width 85 height 9
type input "15"
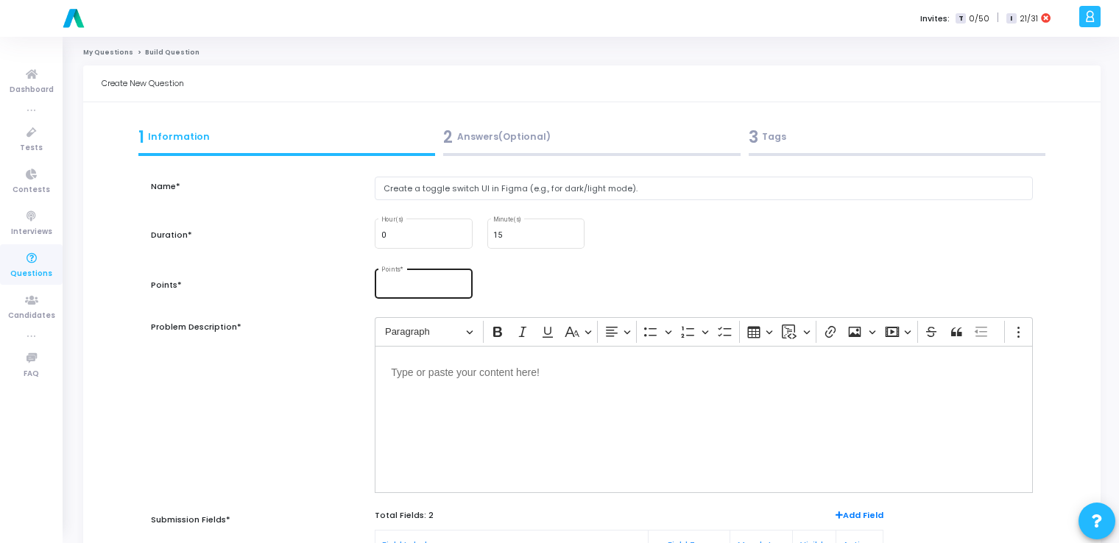
click at [404, 278] on div "Points *" at bounding box center [423, 283] width 85 height 32
type input "10"
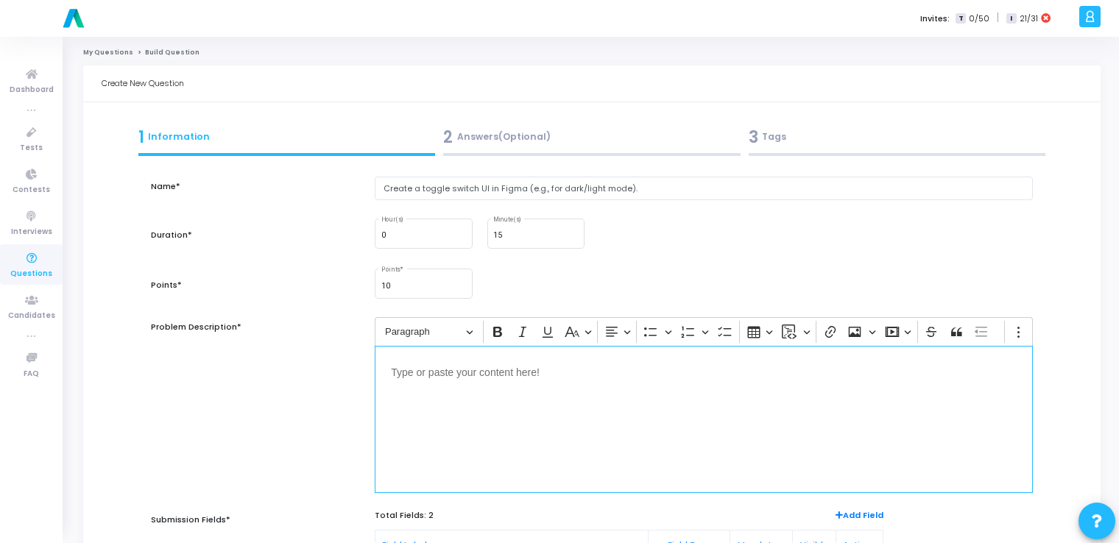
click at [501, 412] on div "Editor editing area: main" at bounding box center [704, 419] width 658 height 147
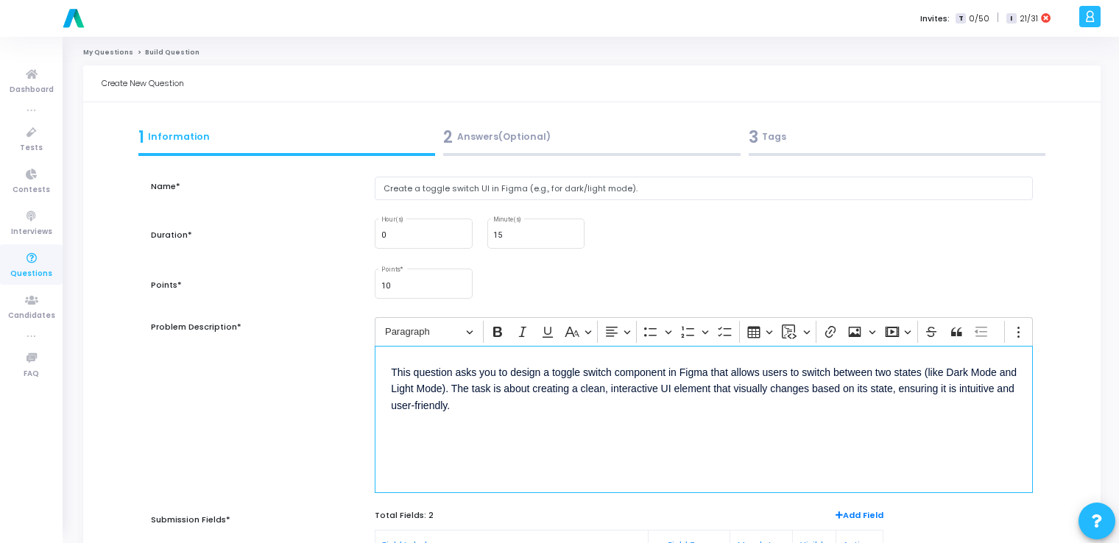
scroll to position [247, 0]
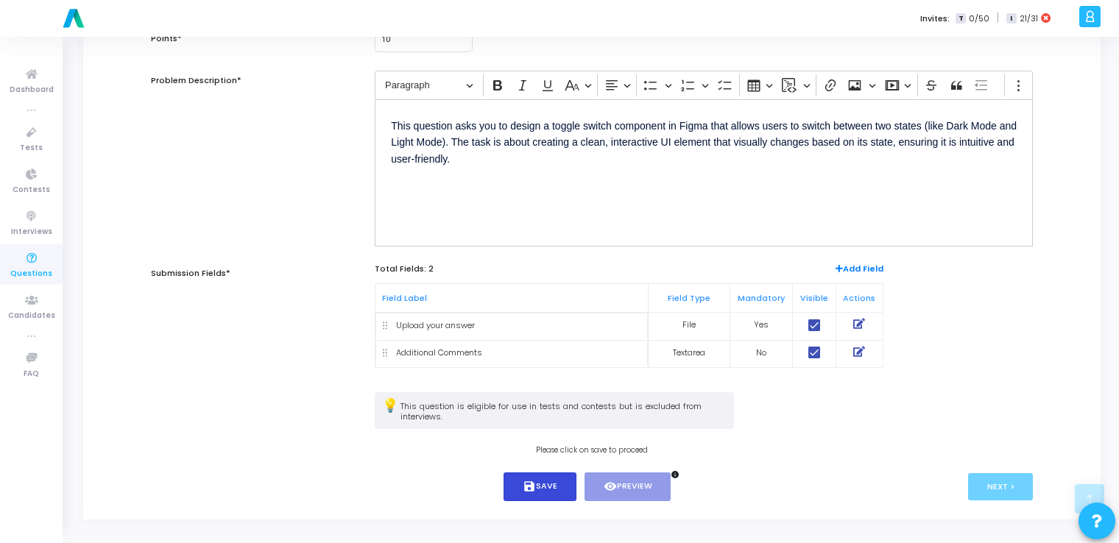
click at [545, 492] on button "save Save" at bounding box center [540, 487] width 73 height 29
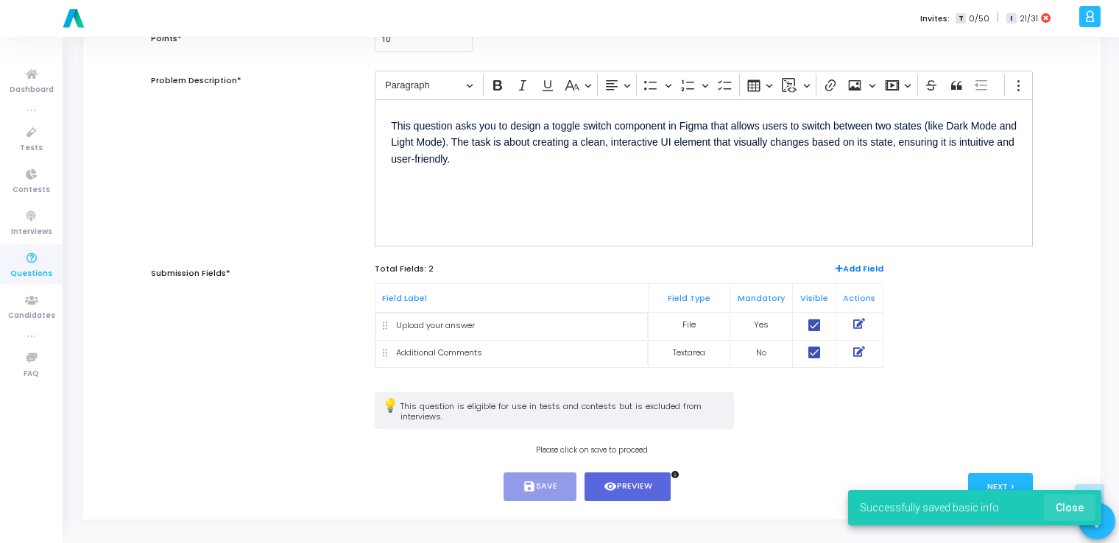
click at [1078, 508] on span "Close" at bounding box center [1070, 508] width 28 height 12
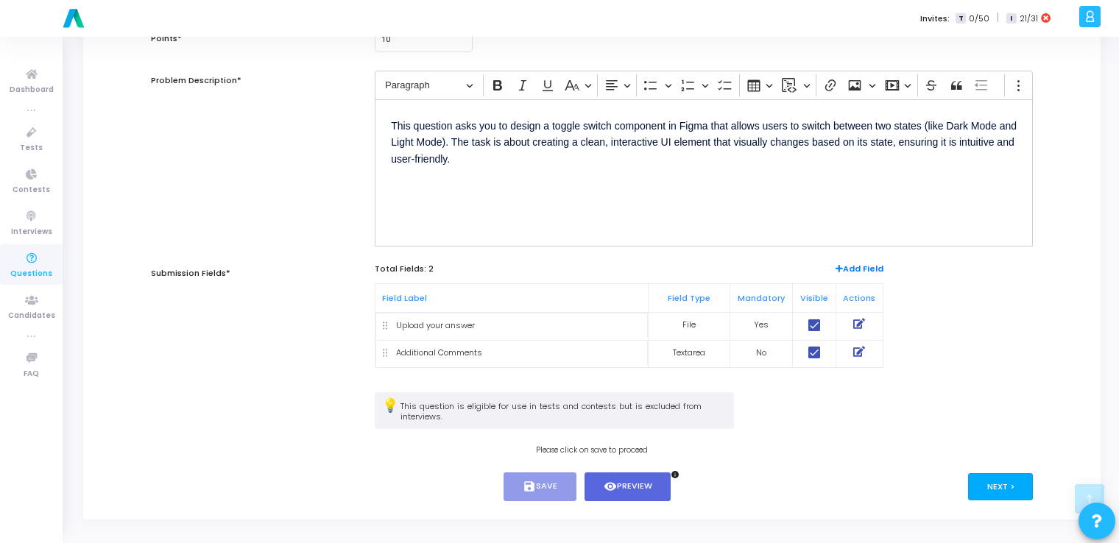
click at [1013, 481] on button "Next >" at bounding box center [1001, 486] width 66 height 27
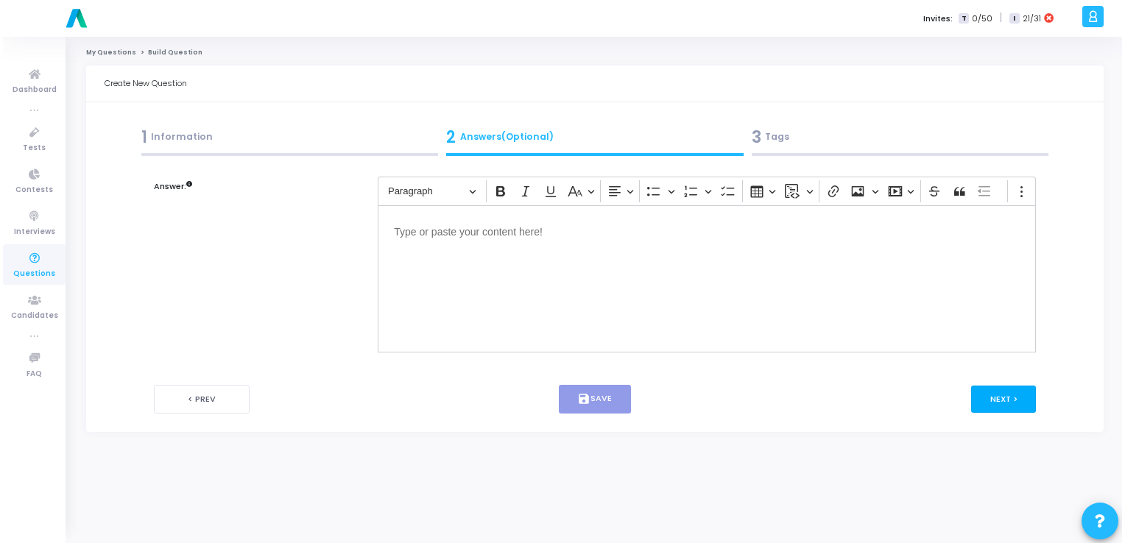
scroll to position [0, 0]
click at [1023, 403] on button "Next >" at bounding box center [1007, 399] width 66 height 27
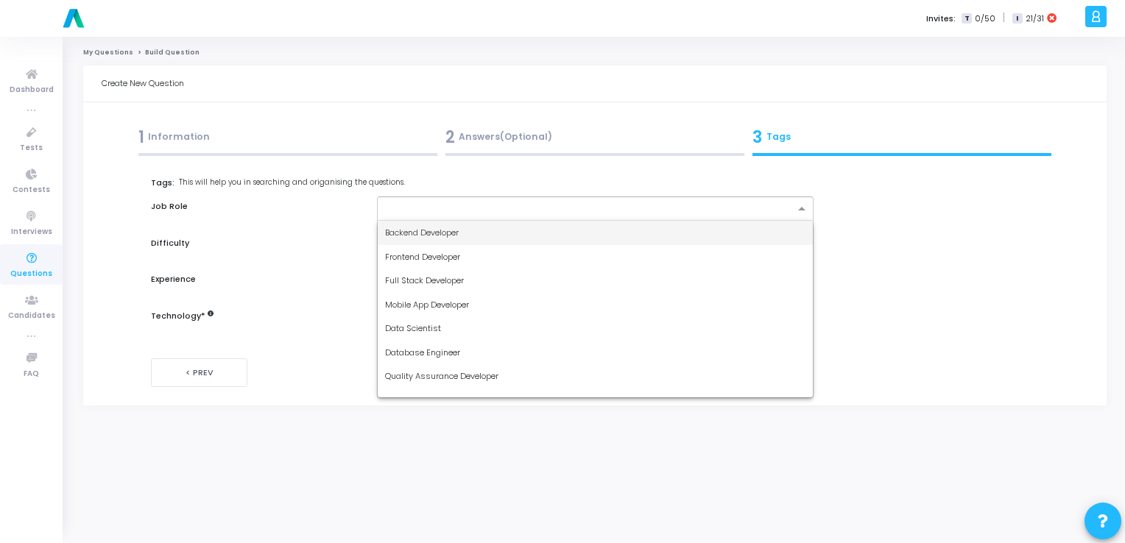
click at [623, 202] on div at bounding box center [586, 209] width 417 height 18
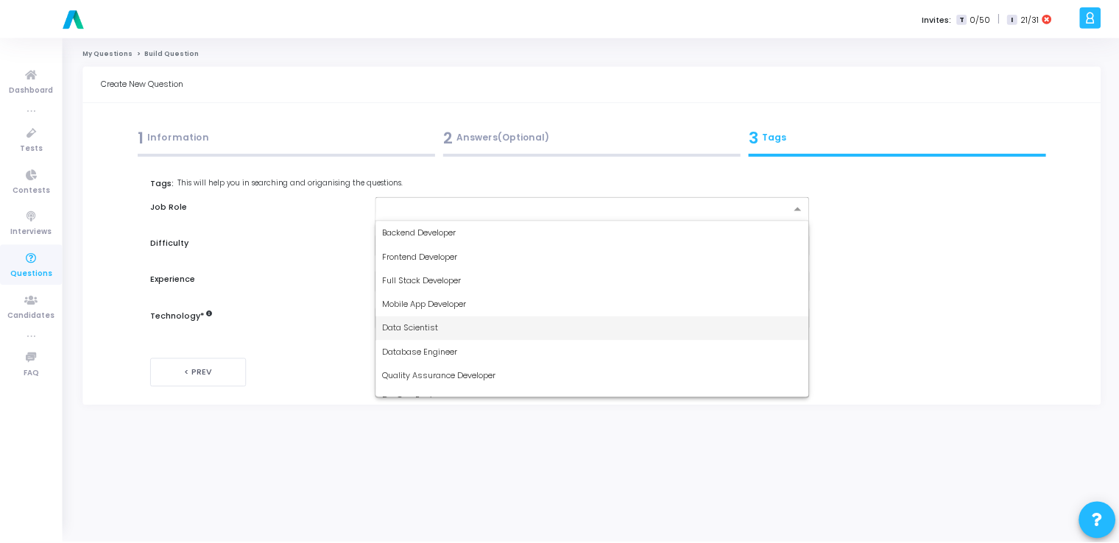
scroll to position [110, 0]
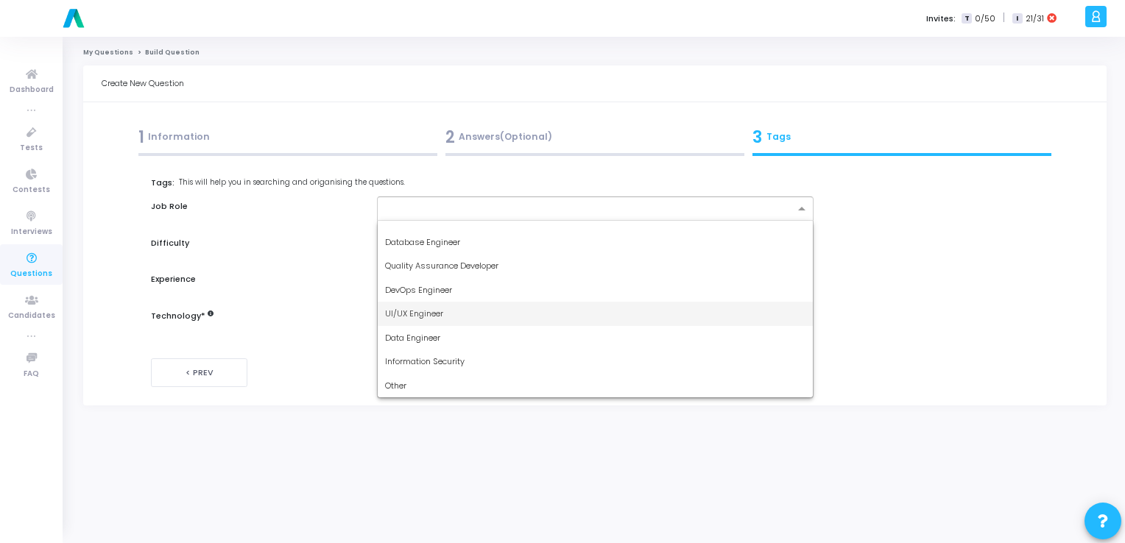
click at [488, 311] on div "UI/UX Engineer" at bounding box center [595, 314] width 435 height 24
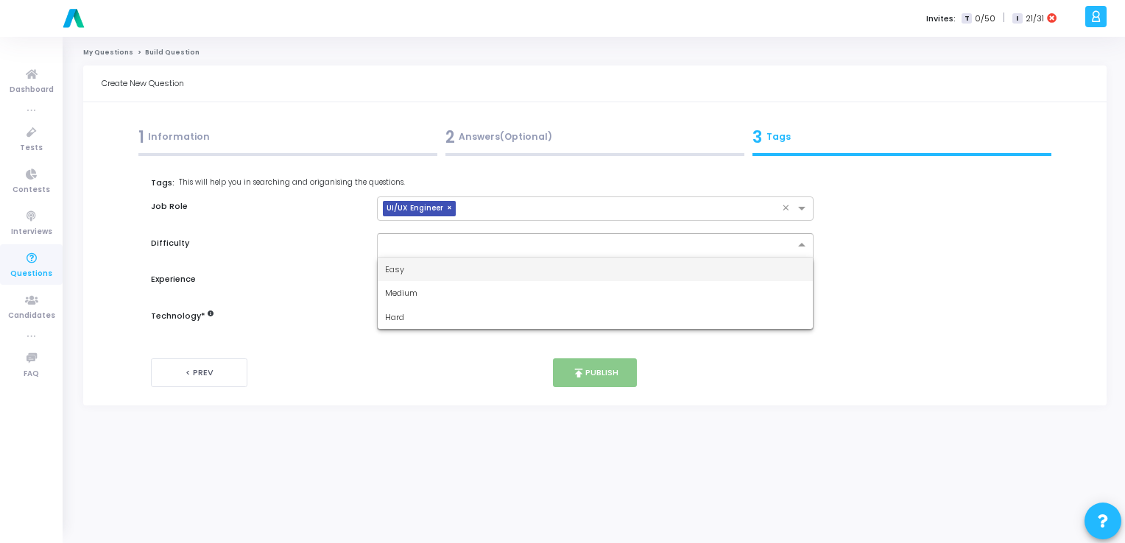
click at [453, 238] on input "text" at bounding box center [580, 244] width 391 height 13
click at [420, 268] on div "Easy" at bounding box center [595, 270] width 435 height 24
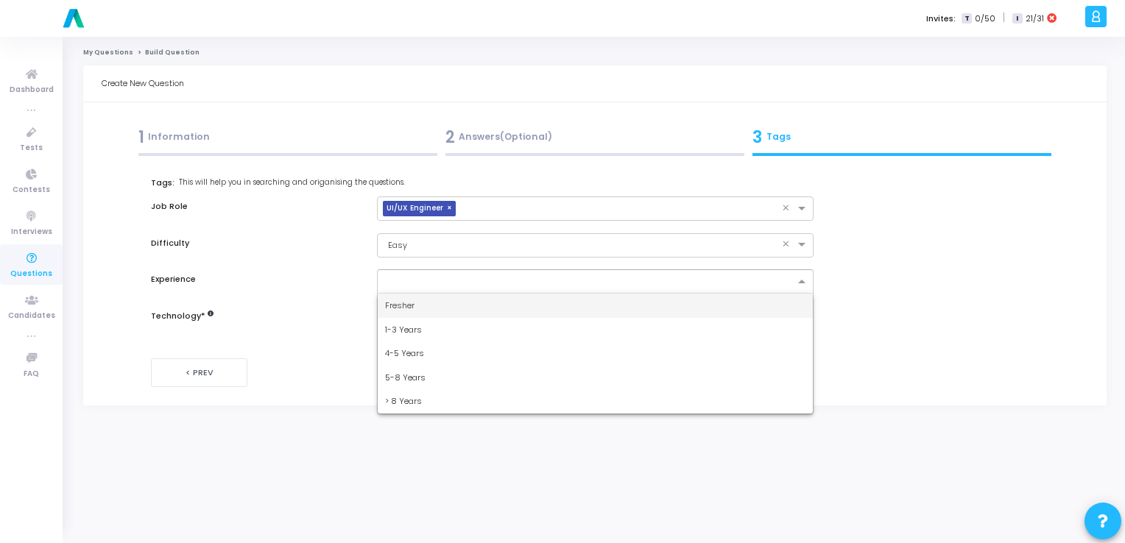
click at [412, 278] on input "text" at bounding box center [589, 282] width 409 height 13
click at [409, 302] on span "Fresher" at bounding box center [399, 306] width 29 height 12
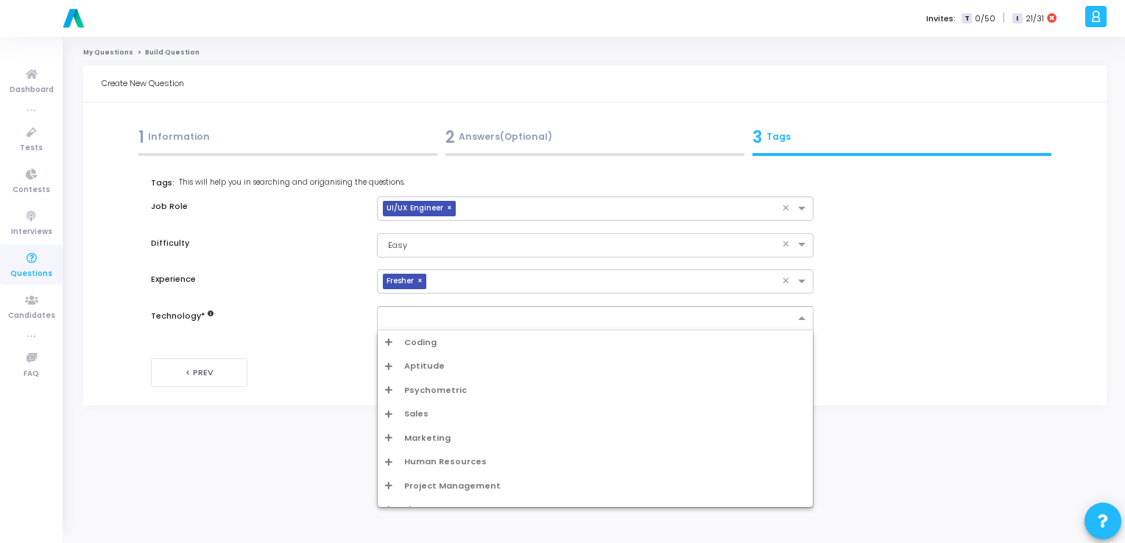
click at [431, 324] on input "text" at bounding box center [589, 319] width 409 height 13
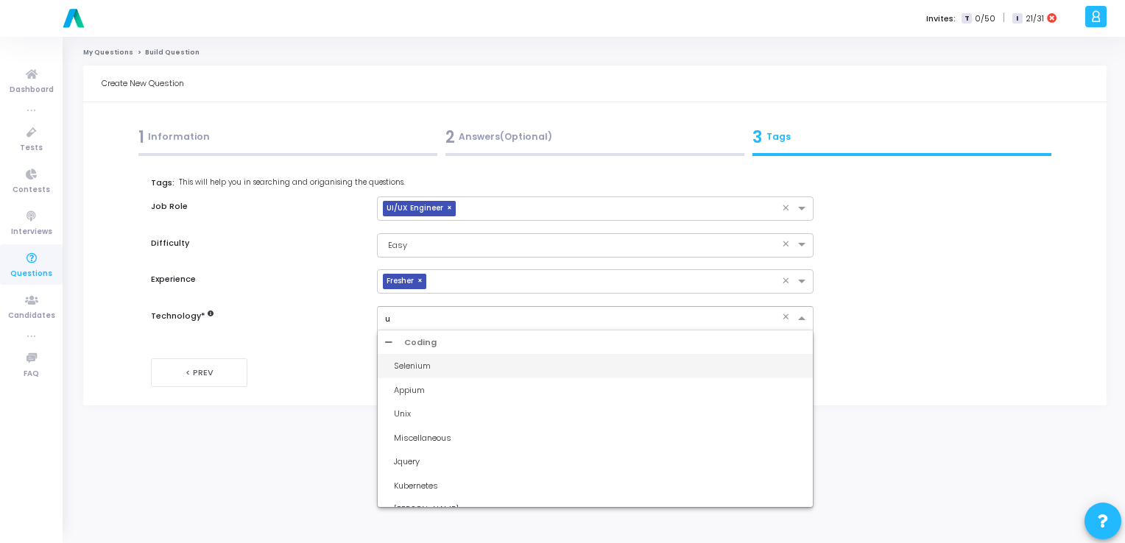
type input "ui"
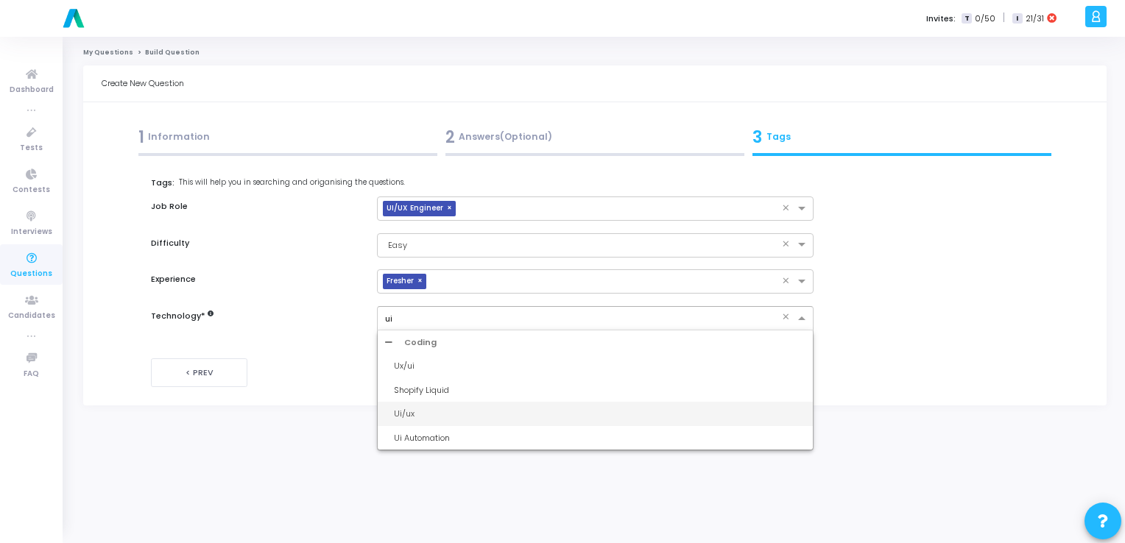
click at [401, 417] on div "Ui/ux" at bounding box center [600, 414] width 412 height 13
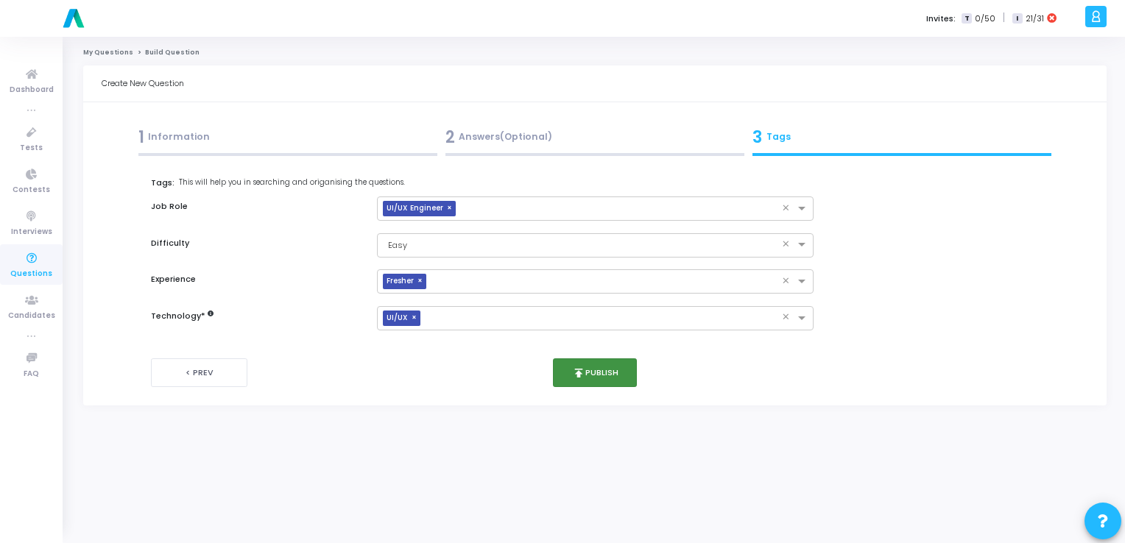
click at [592, 370] on button "publish Publish" at bounding box center [595, 373] width 85 height 29
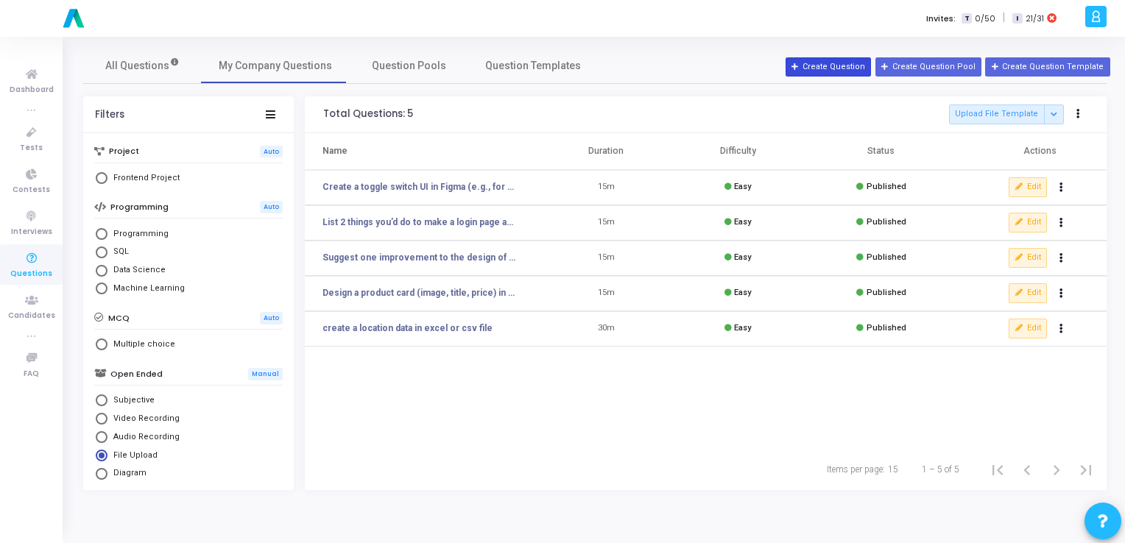
click at [825, 68] on button "Create Question" at bounding box center [828, 66] width 85 height 19
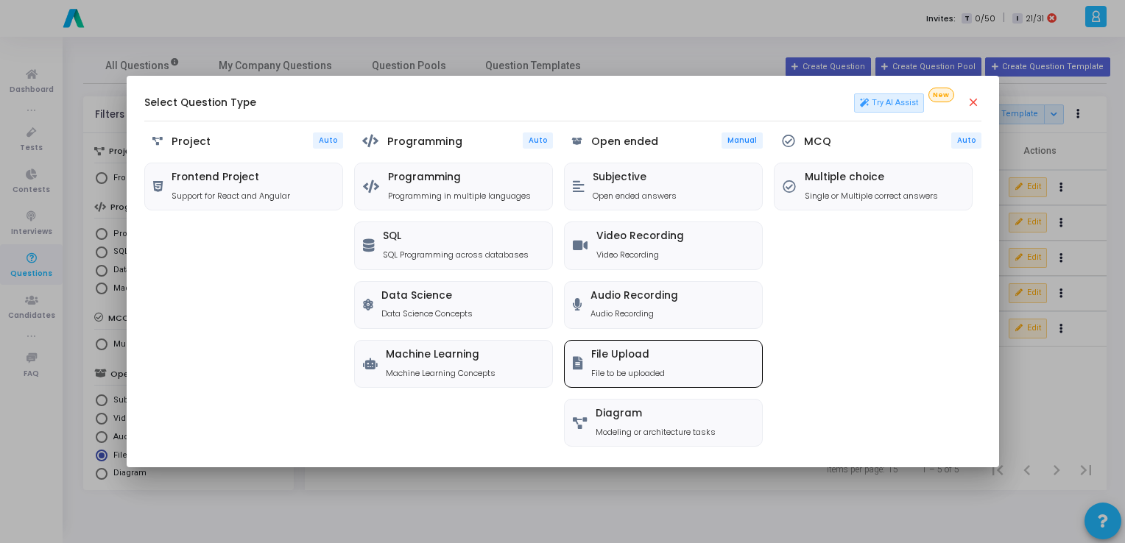
click at [629, 373] on p "File to be uploaded" at bounding box center [628, 373] width 74 height 13
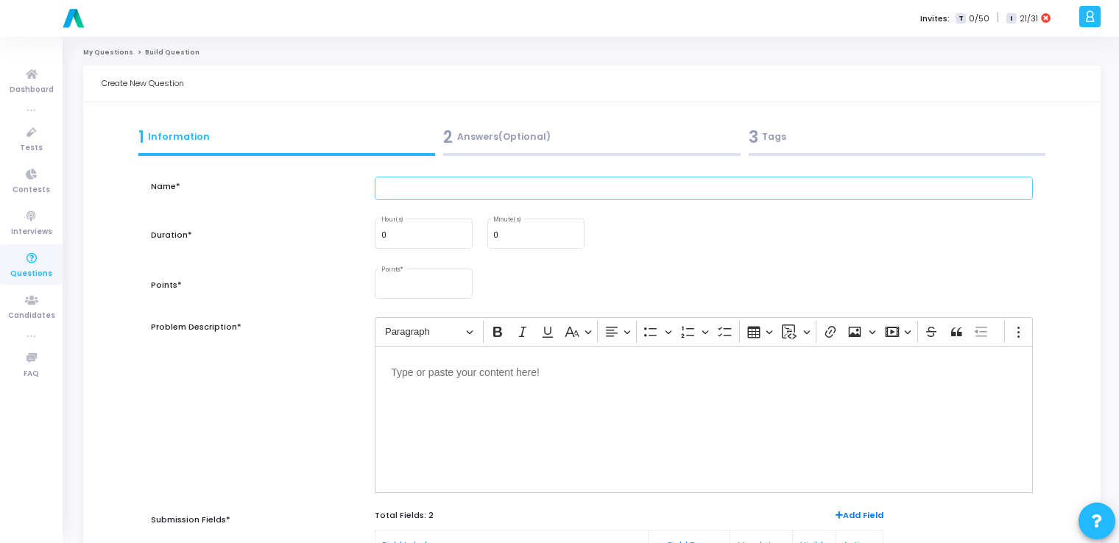
click at [442, 196] on input "text" at bounding box center [704, 189] width 658 height 24
paste input "Design a simple navigation bar (3 items) for mobile in [GEOGRAPHIC_DATA]. (Use …"
type input "Design a simple navigation bar (3 items) for mobile in [GEOGRAPHIC_DATA]. (Use …"
click at [519, 234] on input "0" at bounding box center [535, 235] width 85 height 9
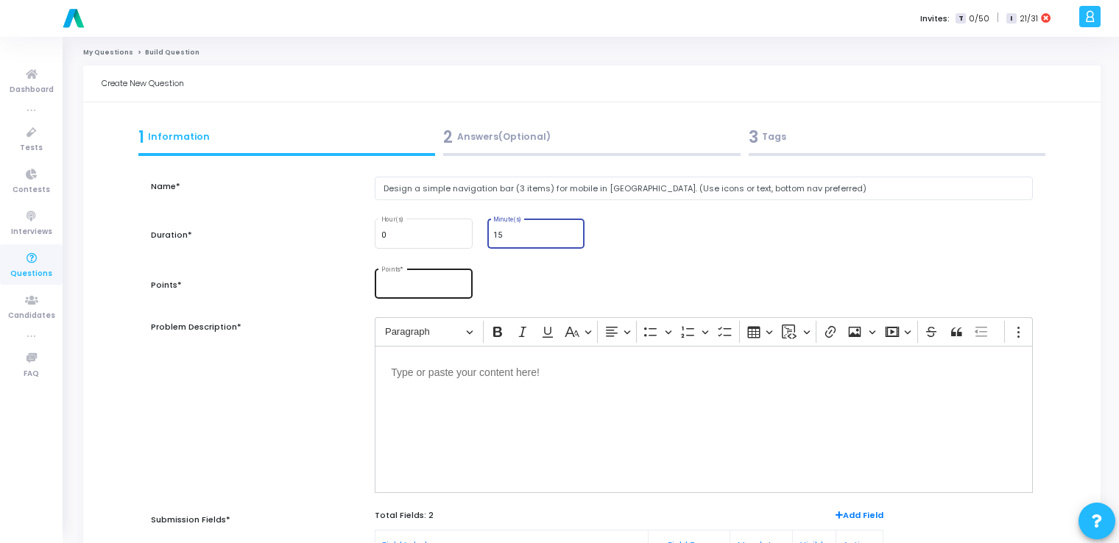
type input "15"
click at [414, 284] on input "Points *" at bounding box center [423, 286] width 85 height 9
type input "10"
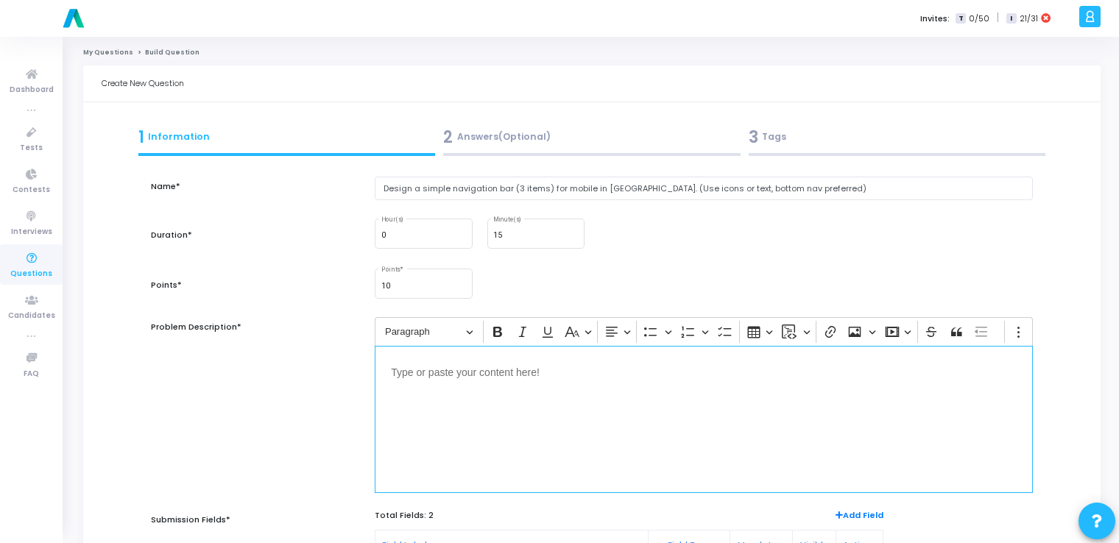
click at [467, 453] on div "Editor editing area: main" at bounding box center [704, 419] width 658 height 147
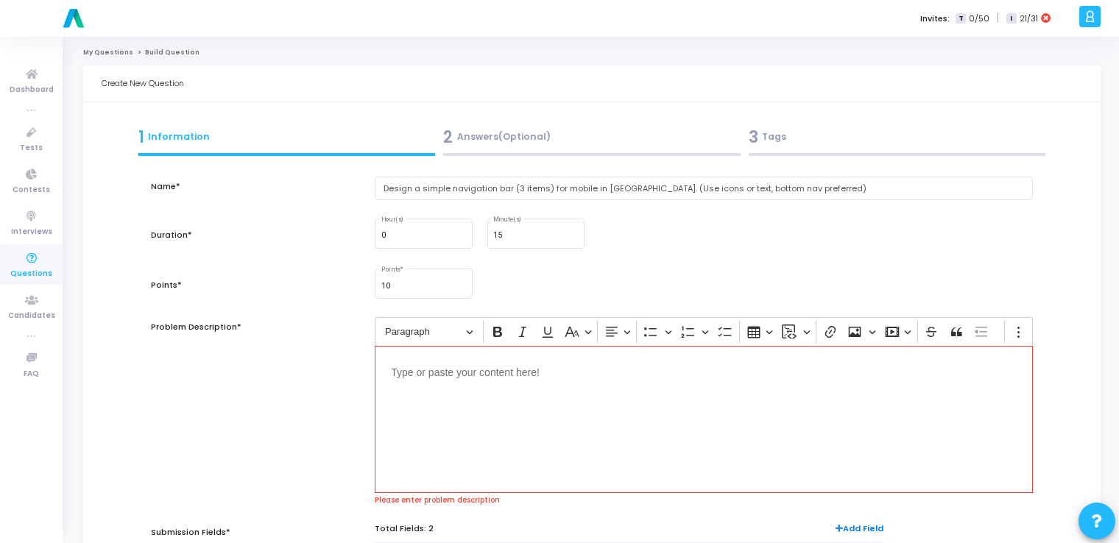
click at [583, 417] on div "Editor editing area: main" at bounding box center [704, 419] width 658 height 147
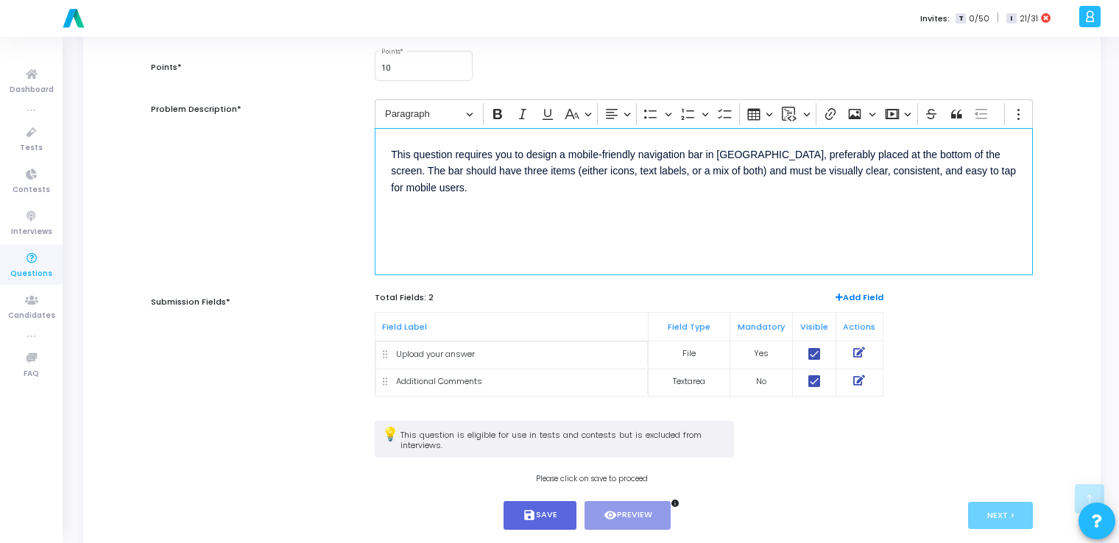
scroll to position [247, 0]
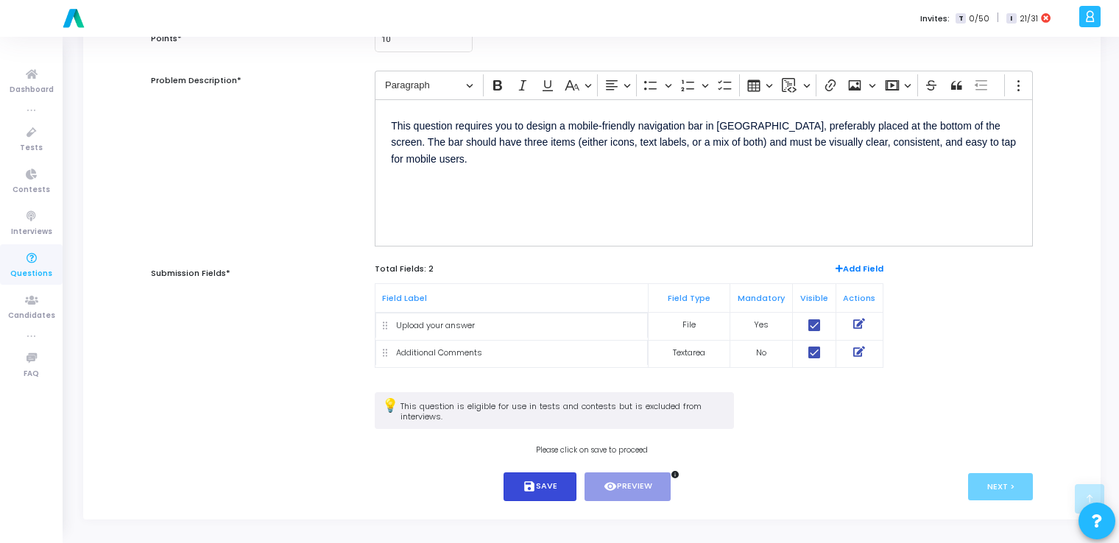
click at [521, 493] on button "save Save" at bounding box center [540, 487] width 73 height 29
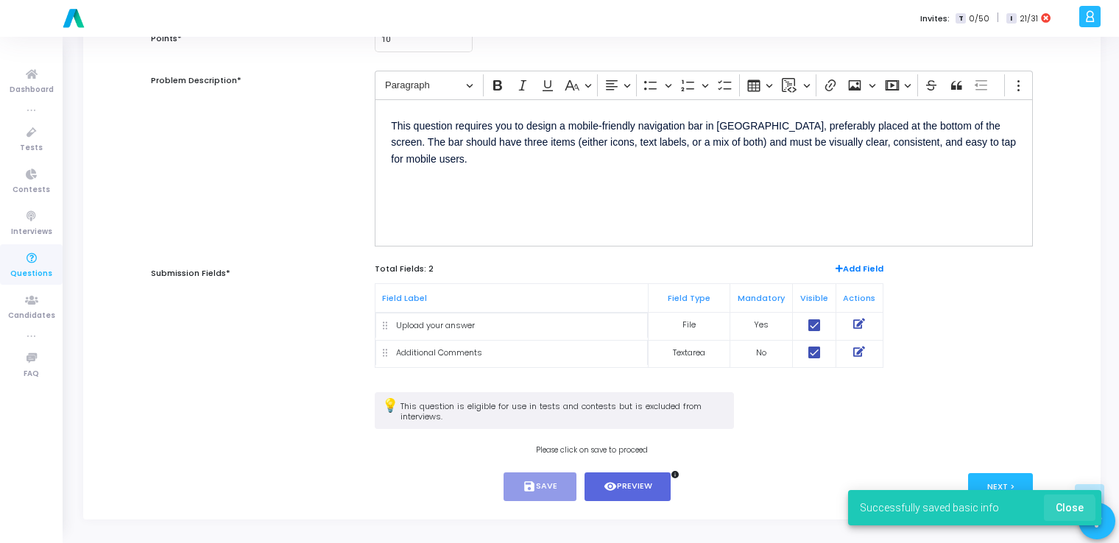
click at [1060, 512] on span "Close" at bounding box center [1070, 508] width 28 height 12
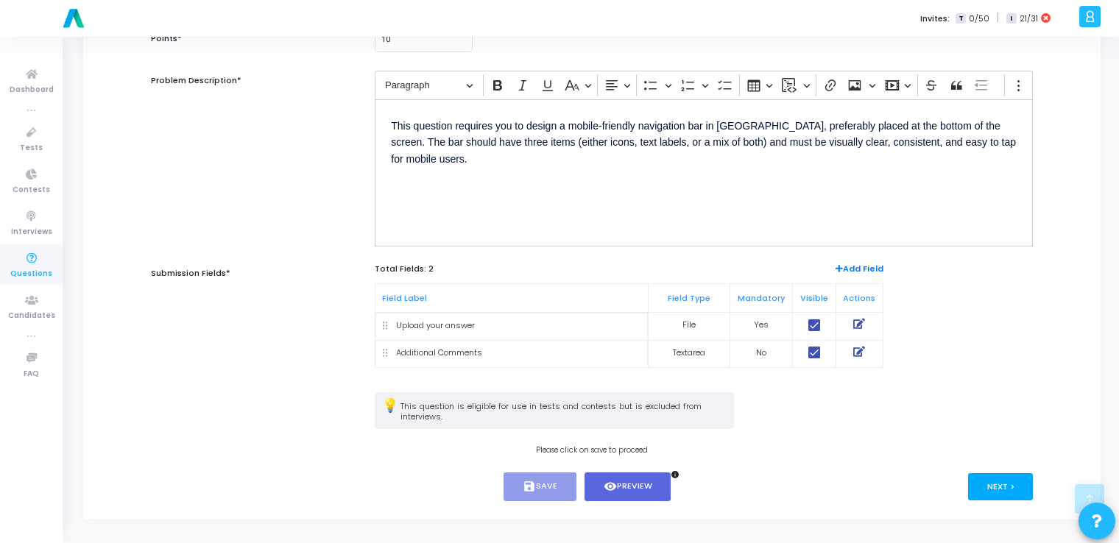
click at [1002, 490] on button "Next >" at bounding box center [1001, 486] width 66 height 27
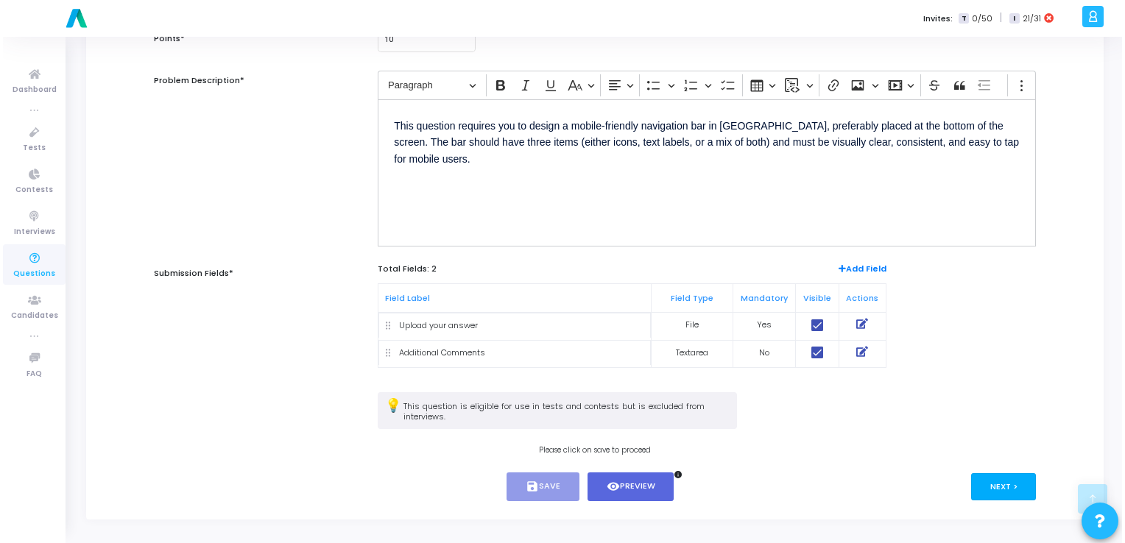
scroll to position [0, 0]
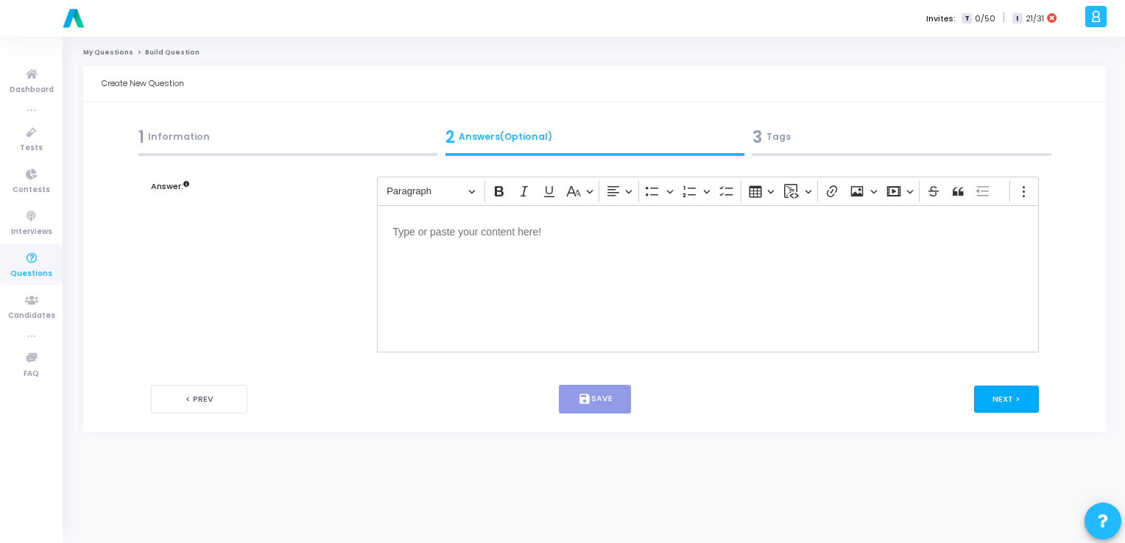
click at [998, 403] on button "Next >" at bounding box center [1007, 399] width 66 height 27
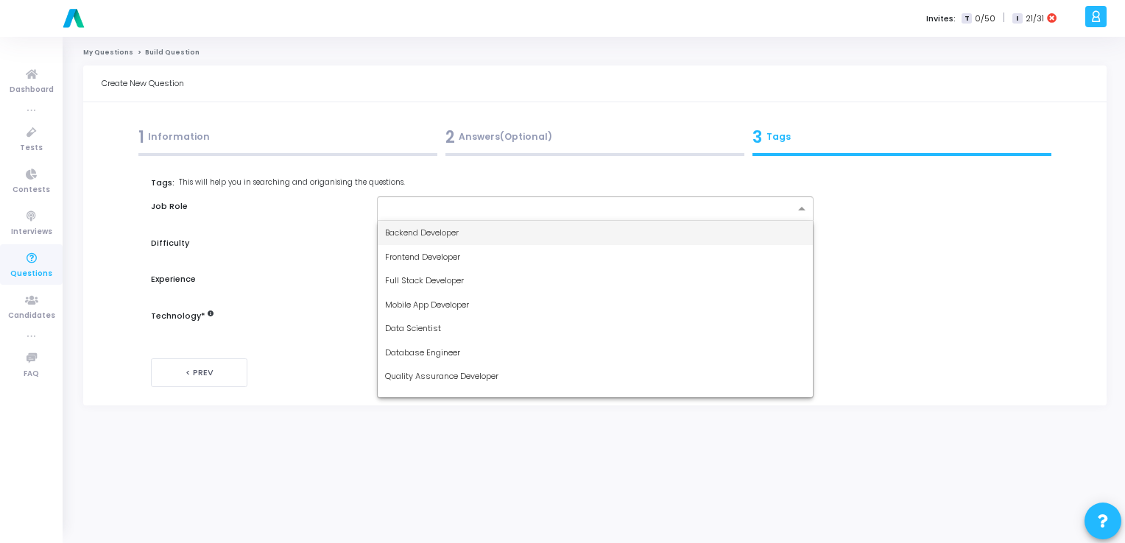
click at [548, 216] on div at bounding box center [589, 210] width 412 height 15
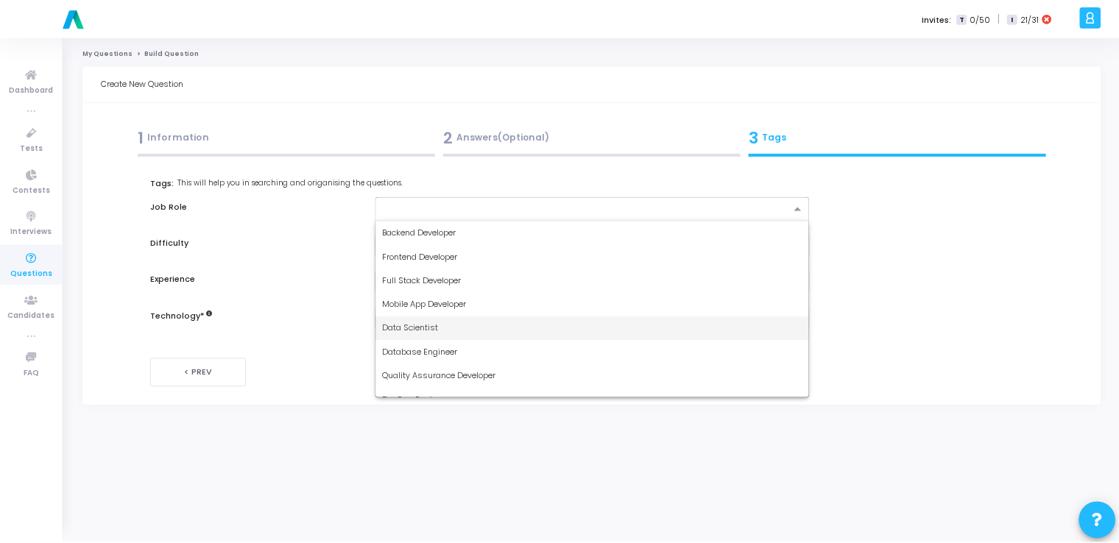
scroll to position [110, 0]
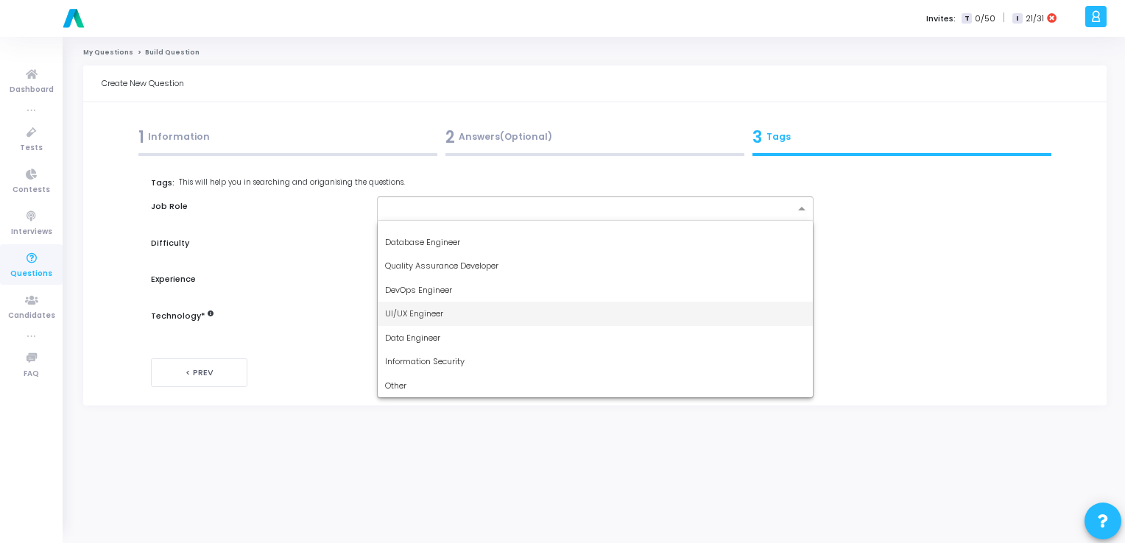
click at [464, 308] on div "UI/UX Engineer" at bounding box center [595, 314] width 435 height 24
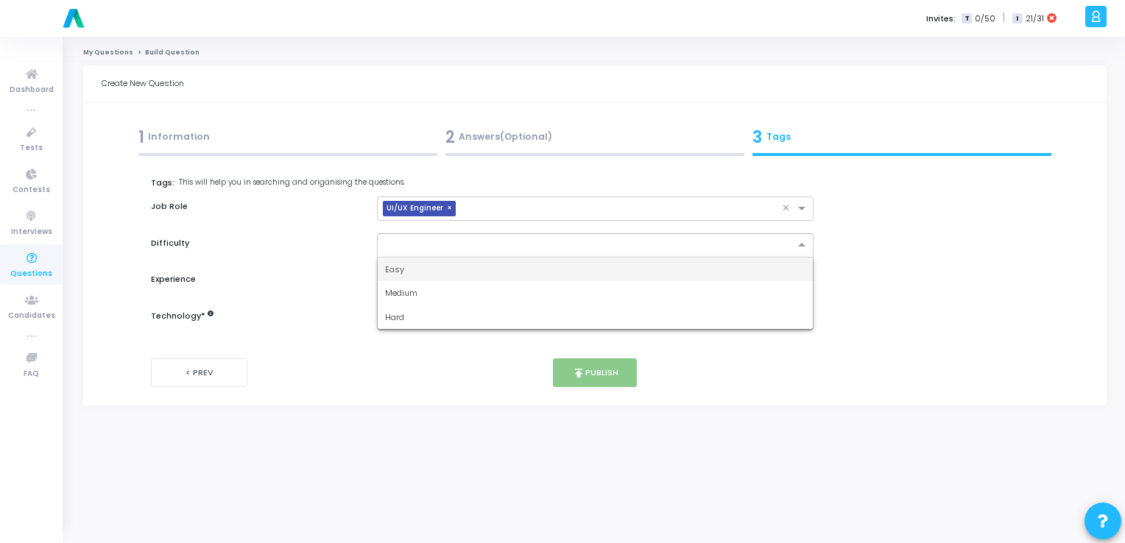
click at [460, 251] on div at bounding box center [595, 245] width 437 height 24
click at [448, 275] on div "Easy" at bounding box center [595, 270] width 435 height 24
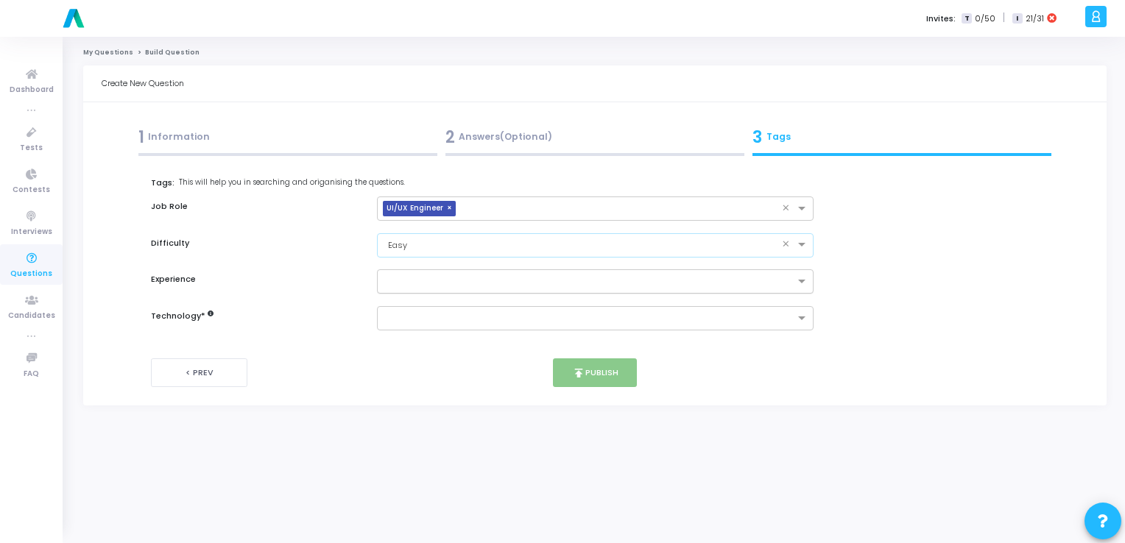
click at [442, 286] on input "text" at bounding box center [589, 282] width 409 height 13
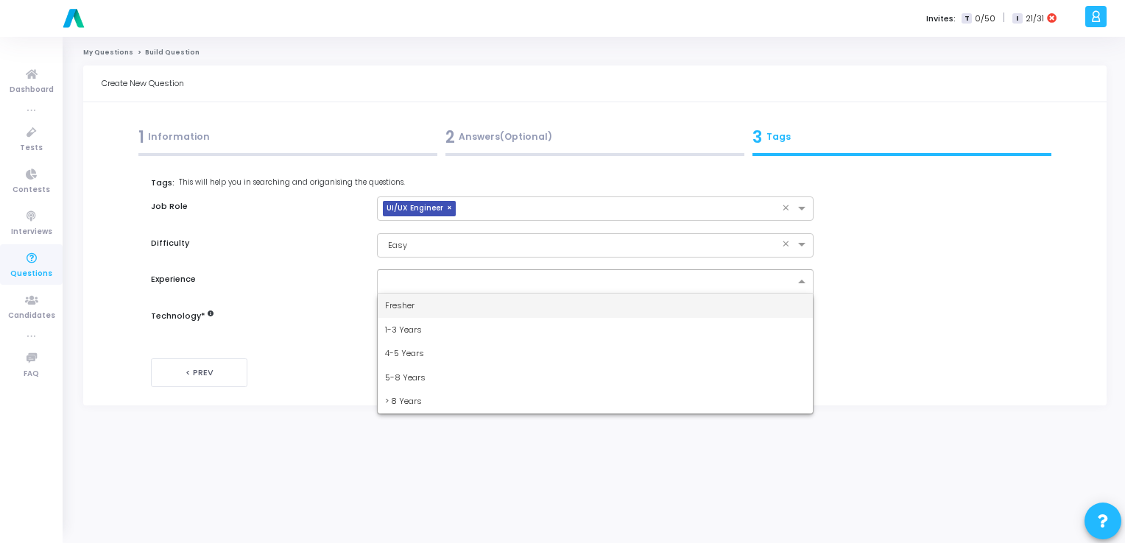
click at [418, 307] on div "Fresher" at bounding box center [595, 306] width 435 height 24
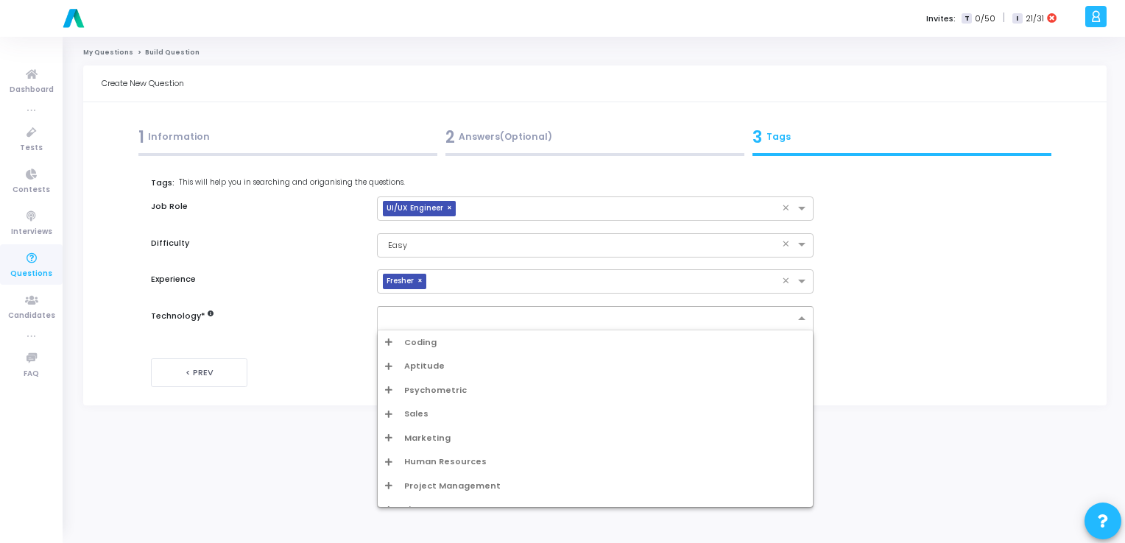
click at [428, 322] on input "text" at bounding box center [589, 319] width 409 height 13
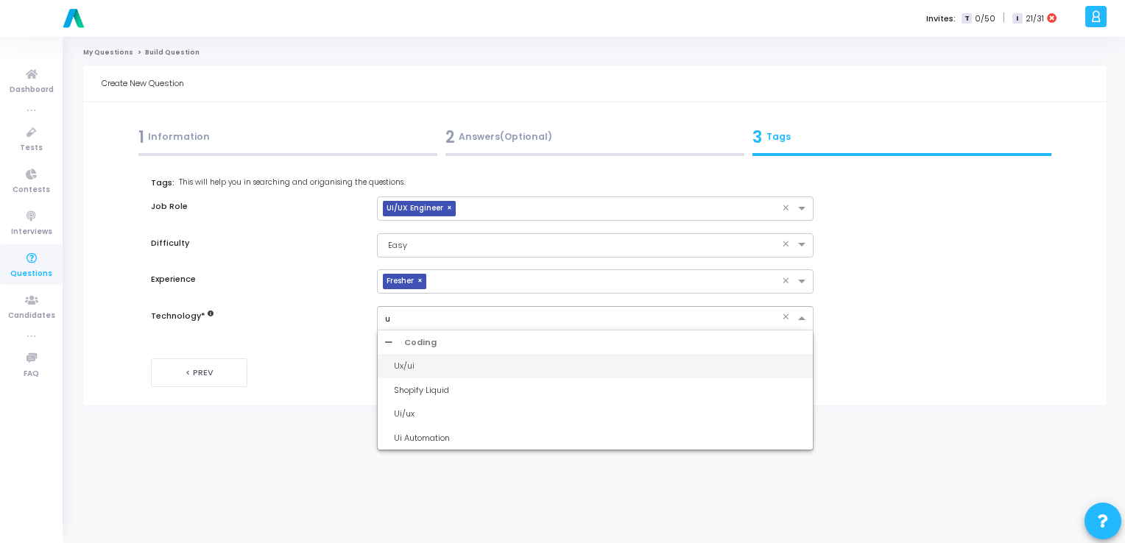
type input "ui"
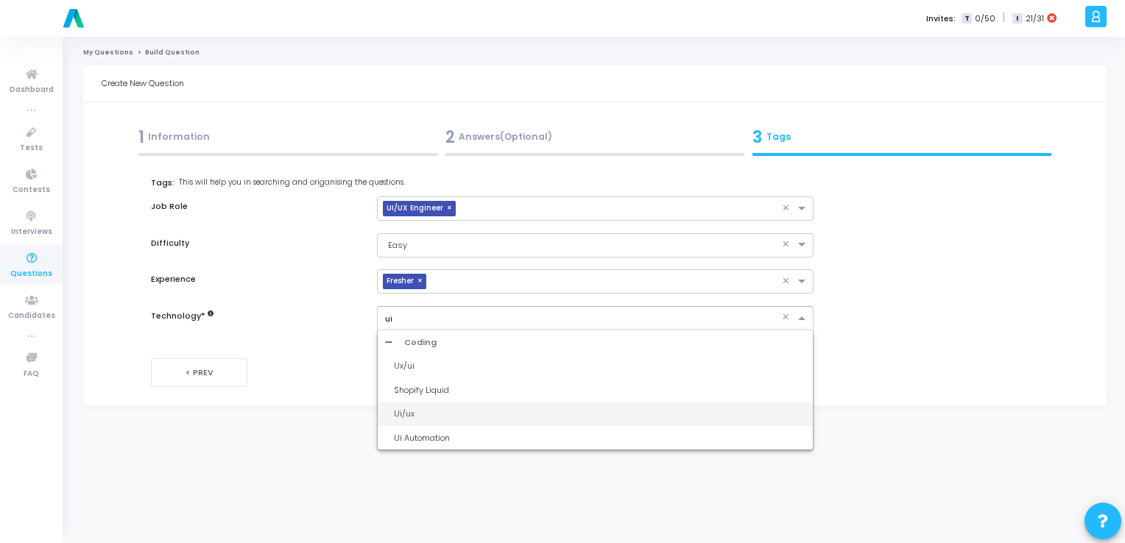
click at [418, 405] on div "Ui/ux" at bounding box center [595, 414] width 435 height 24
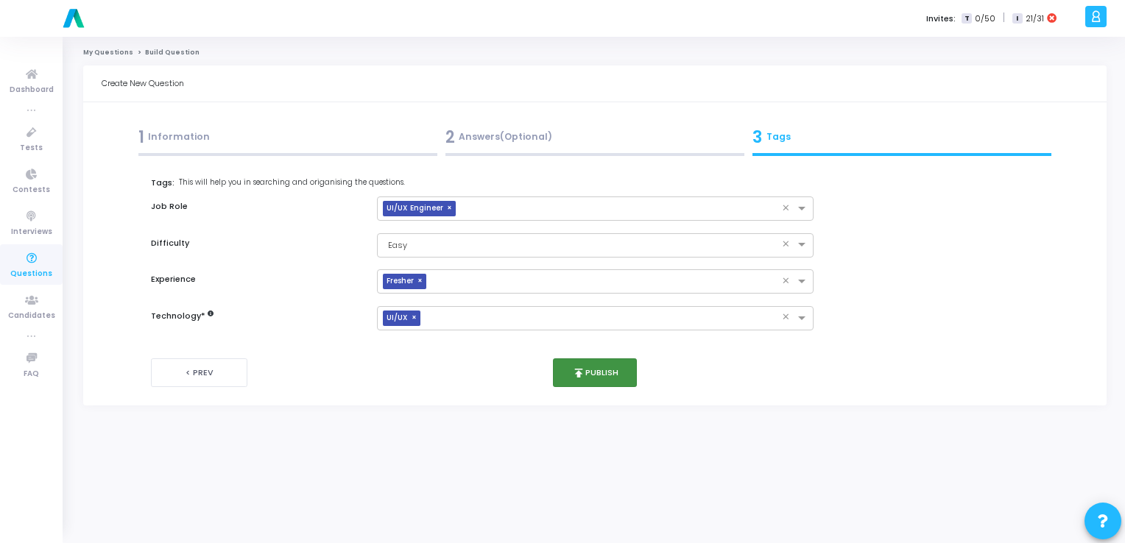
click at [598, 362] on button "publish Publish" at bounding box center [595, 373] width 85 height 29
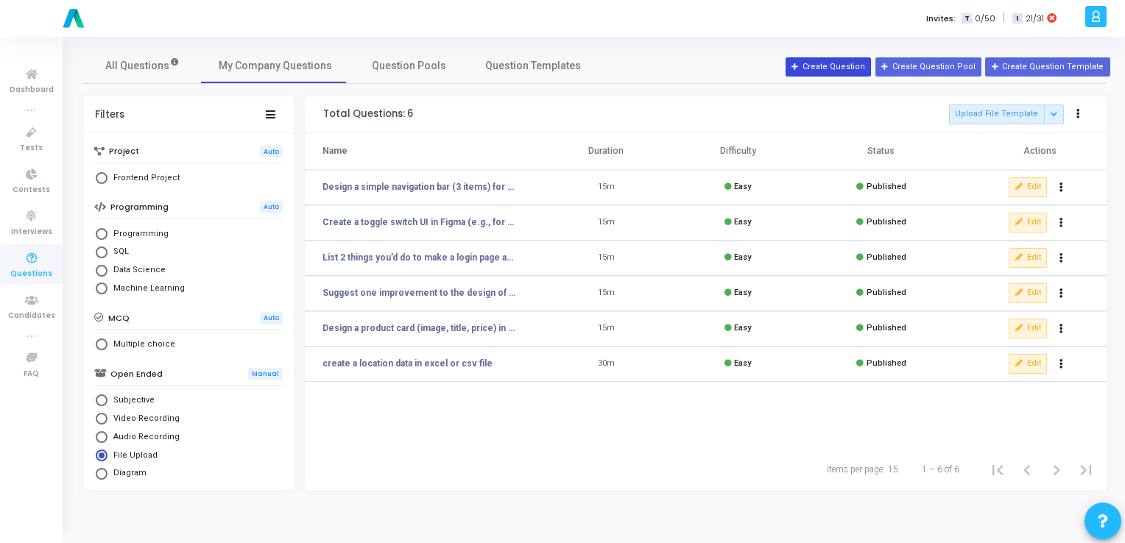
click at [839, 73] on button "Create Question" at bounding box center [828, 66] width 85 height 19
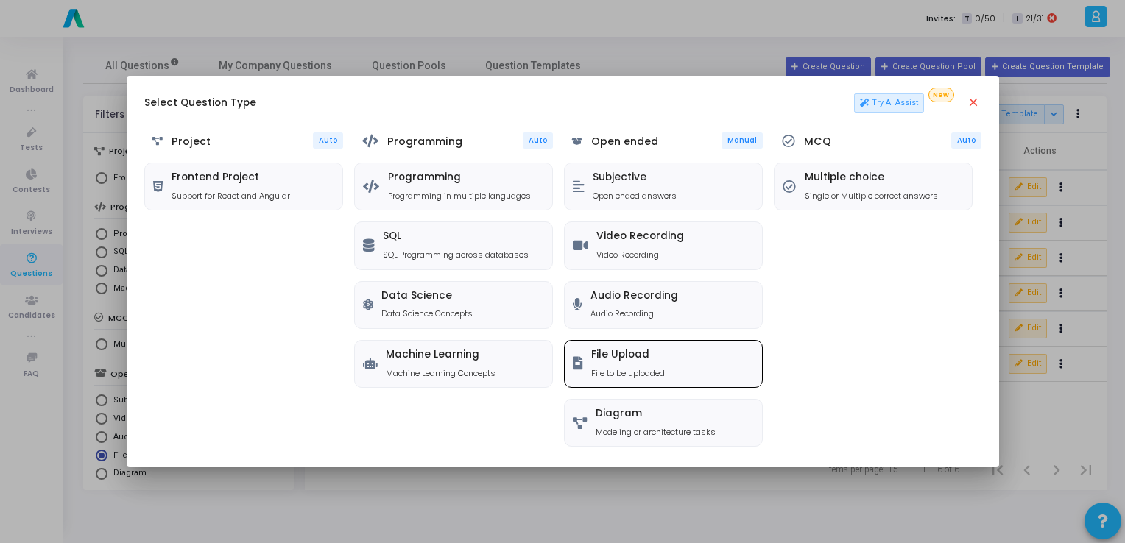
click at [684, 364] on div "File Upload File to be uploaded" at bounding box center [663, 364] width 197 height 46
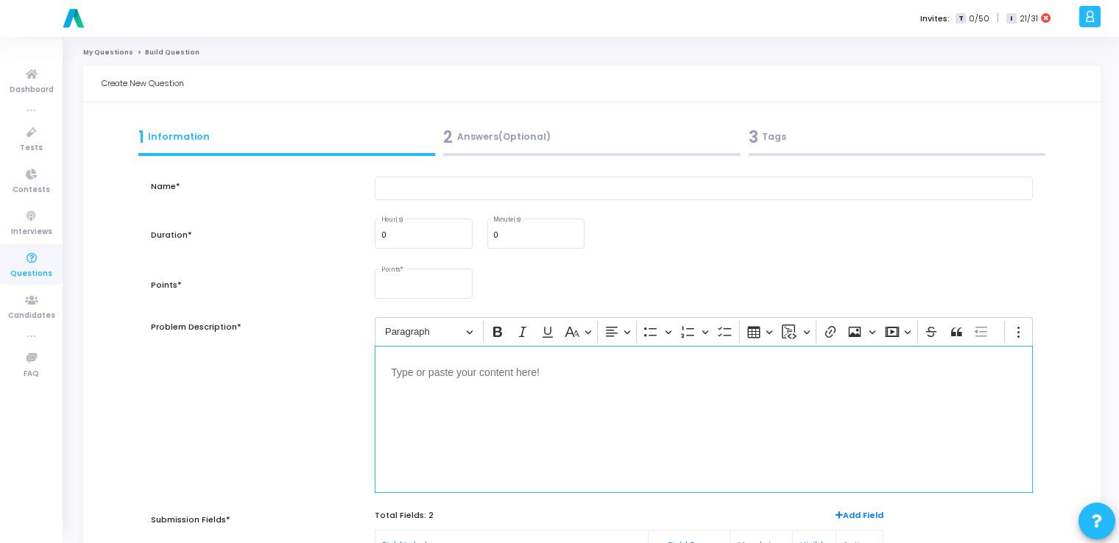
click at [497, 381] on div "Editor editing area: main" at bounding box center [704, 419] width 658 height 147
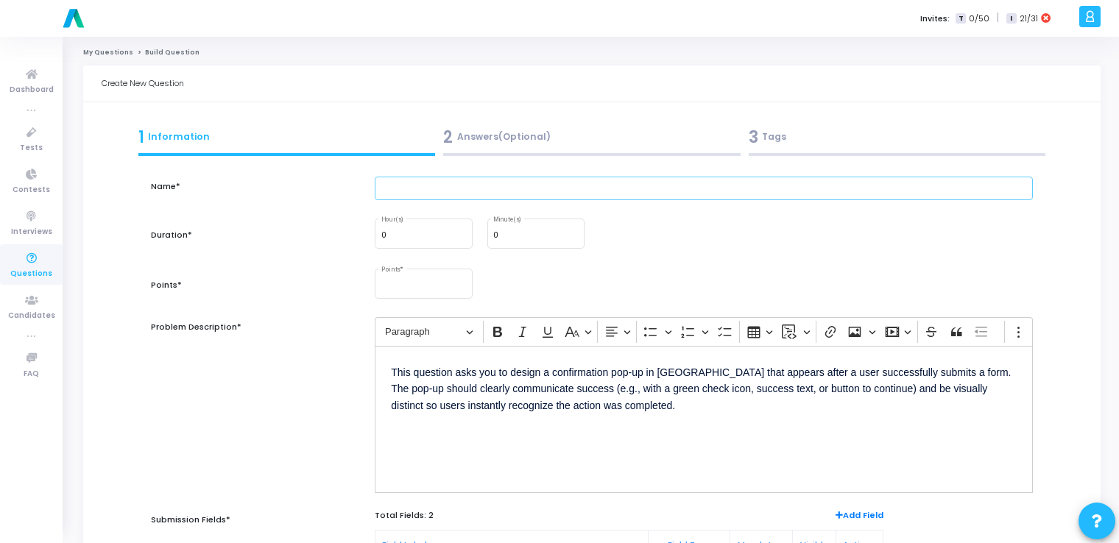
click at [461, 181] on input "text" at bounding box center [704, 189] width 658 height 24
paste input "Design a "Success" pop-up message in Figma after form submission."
type input "Design a "Success" pop-up message in Figma after form submission."
click at [527, 235] on input "0" at bounding box center [535, 235] width 85 height 9
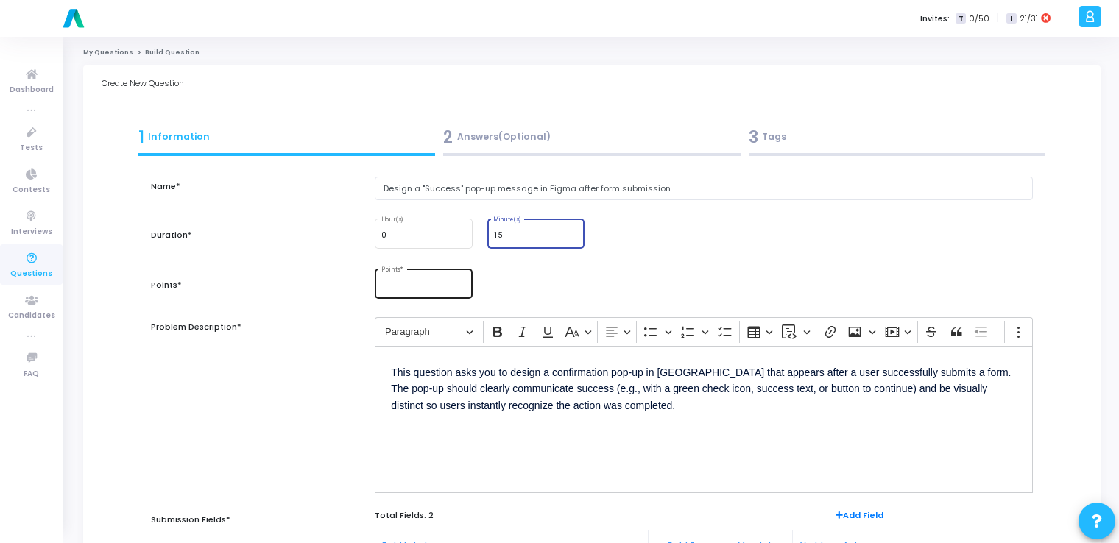
type input "15"
click at [420, 276] on div "Points *" at bounding box center [423, 283] width 85 height 32
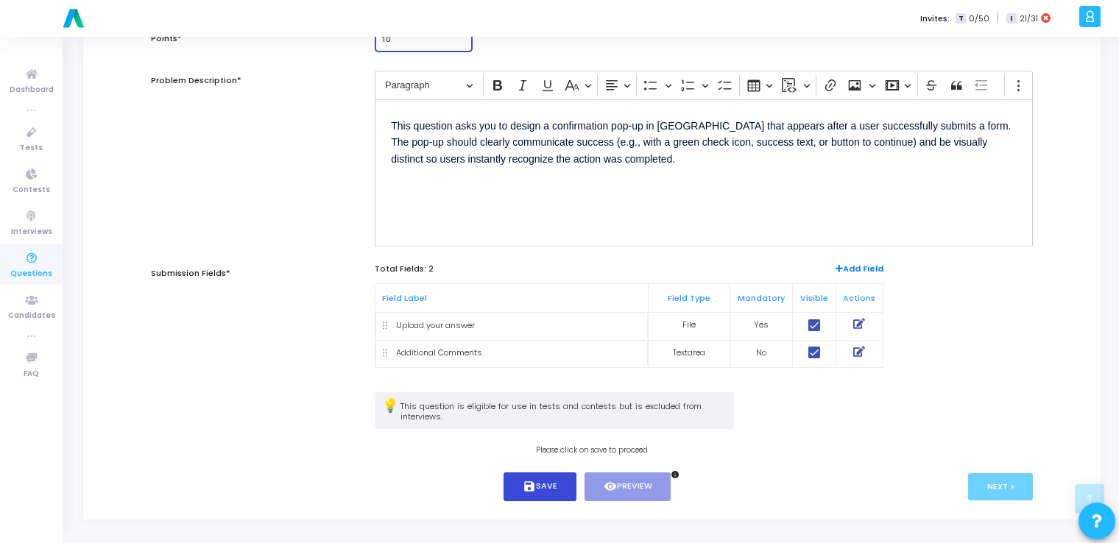
type input "10"
click at [538, 490] on button "save Save" at bounding box center [540, 487] width 73 height 29
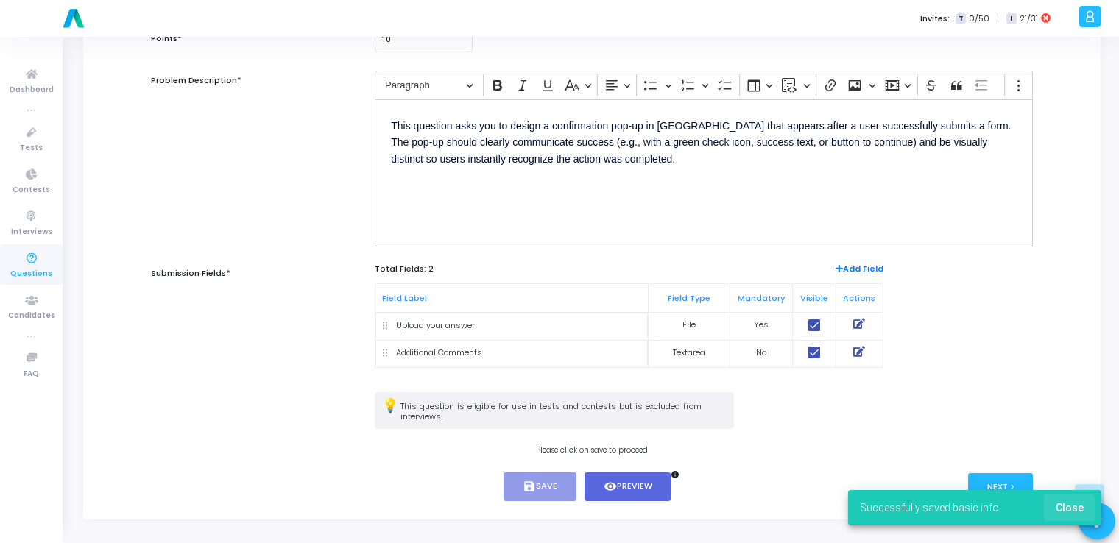
click at [1066, 509] on span "Close" at bounding box center [1070, 508] width 28 height 12
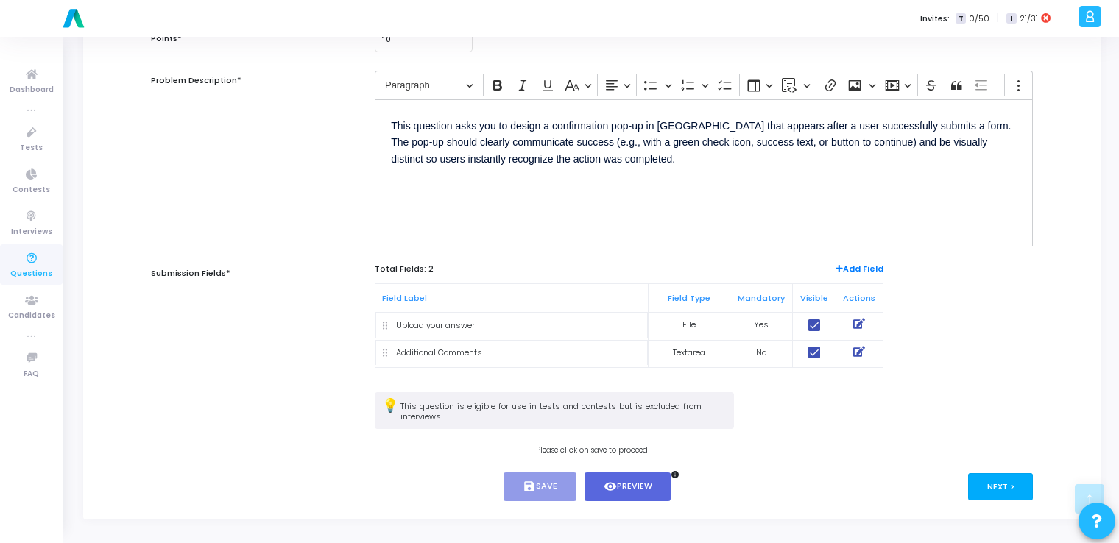
click at [1016, 489] on button "Next >" at bounding box center [1001, 486] width 66 height 27
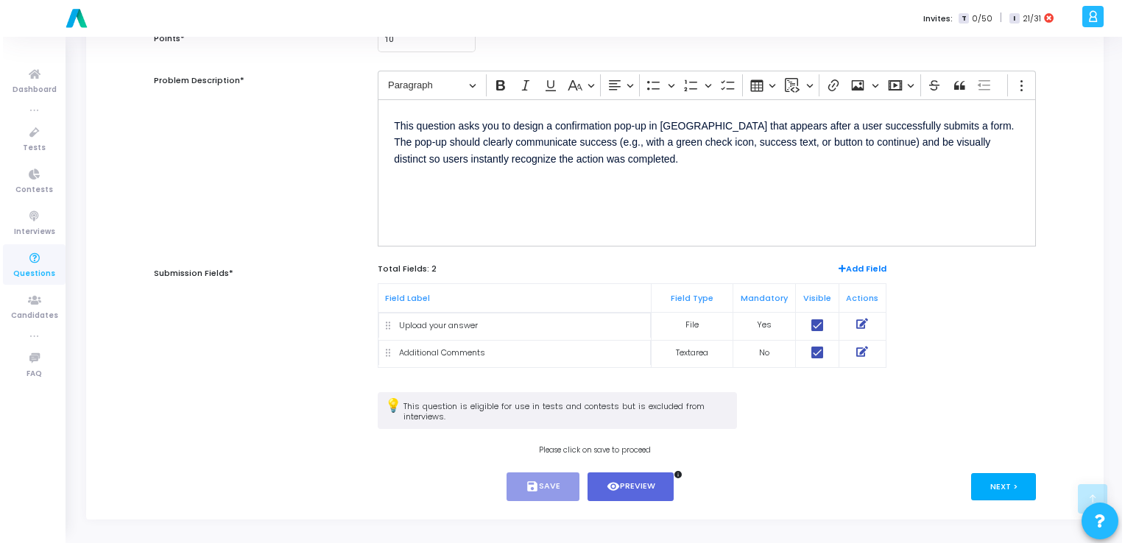
scroll to position [0, 0]
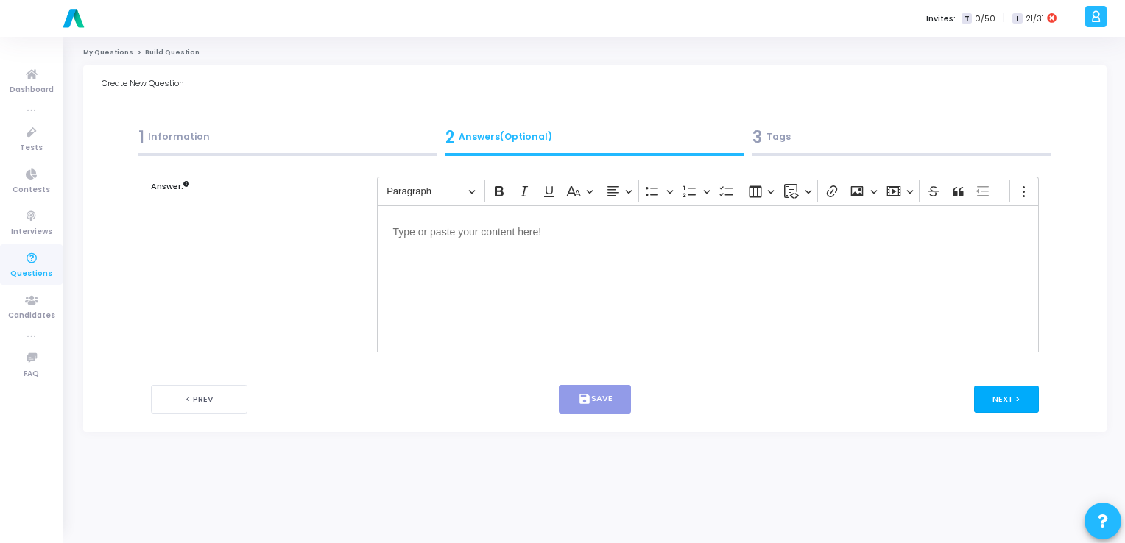
click at [1011, 403] on button "Next >" at bounding box center [1007, 399] width 66 height 27
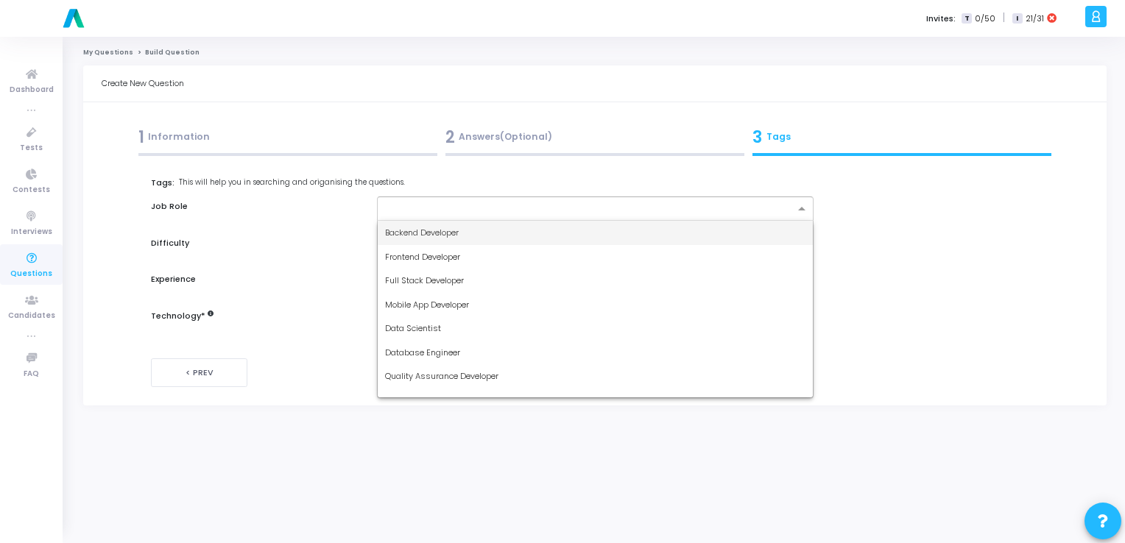
click at [595, 213] on input "text" at bounding box center [589, 209] width 409 height 13
drag, startPoint x: 555, startPoint y: 236, endPoint x: 562, endPoint y: 352, distance: 115.8
click at [562, 352] on div "Backend Developer Frontend Developer Full Stack Developer Mobile App Developer …" at bounding box center [595, 364] width 435 height 287
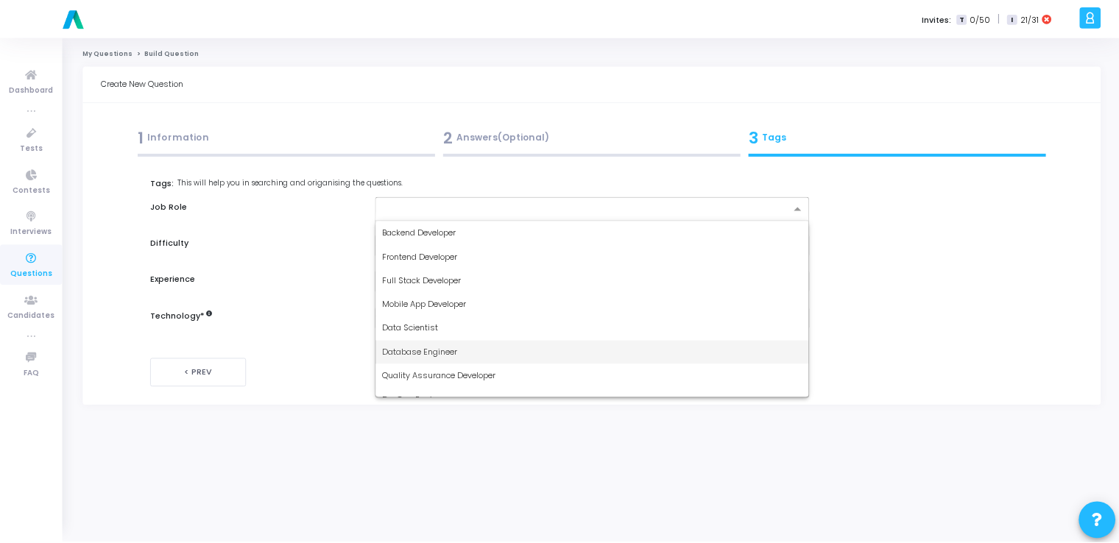
scroll to position [110, 0]
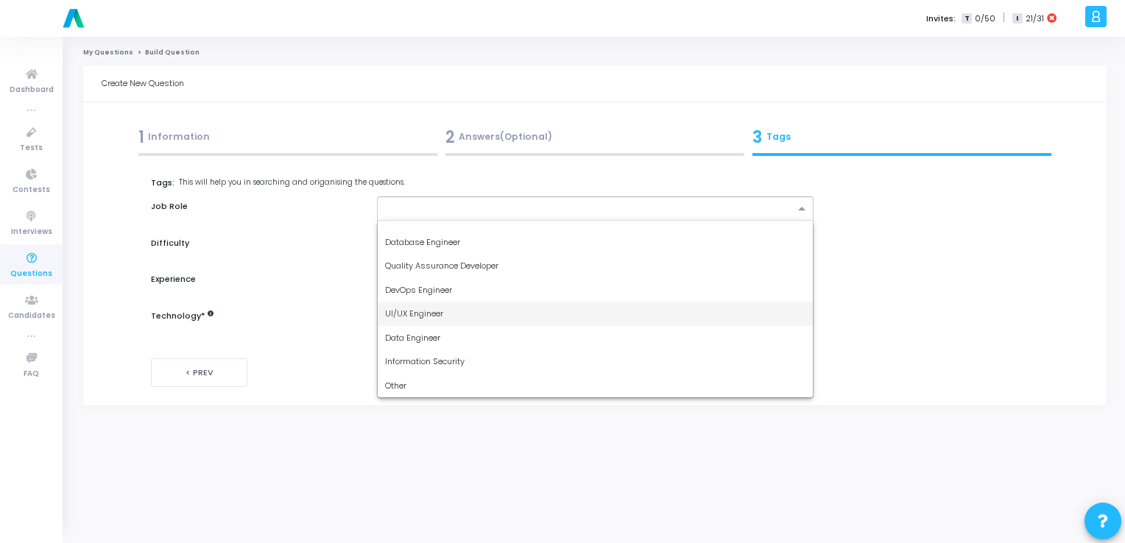
click at [546, 314] on div "UI/UX Engineer" at bounding box center [595, 314] width 435 height 24
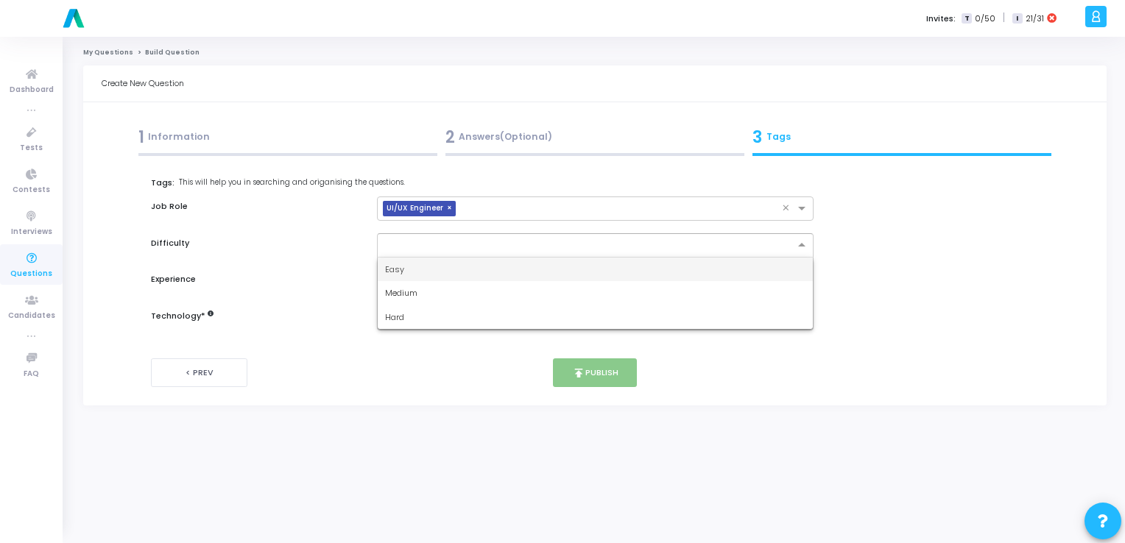
click at [544, 243] on input "text" at bounding box center [580, 244] width 391 height 13
click at [501, 275] on div "Easy" at bounding box center [595, 270] width 435 height 24
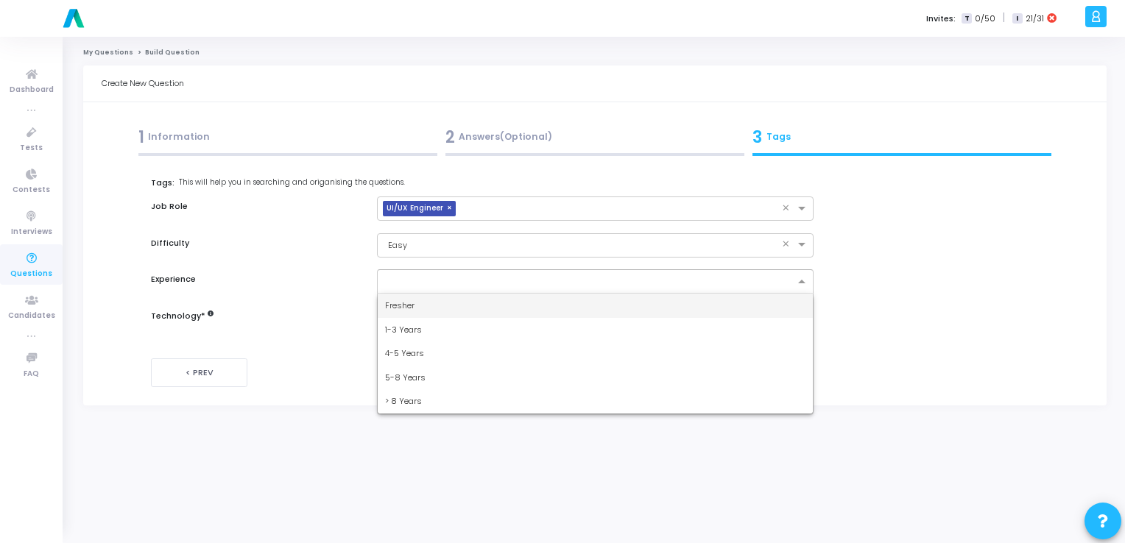
click at [475, 290] on div at bounding box center [589, 283] width 412 height 15
click at [465, 305] on div "Fresher" at bounding box center [595, 306] width 435 height 24
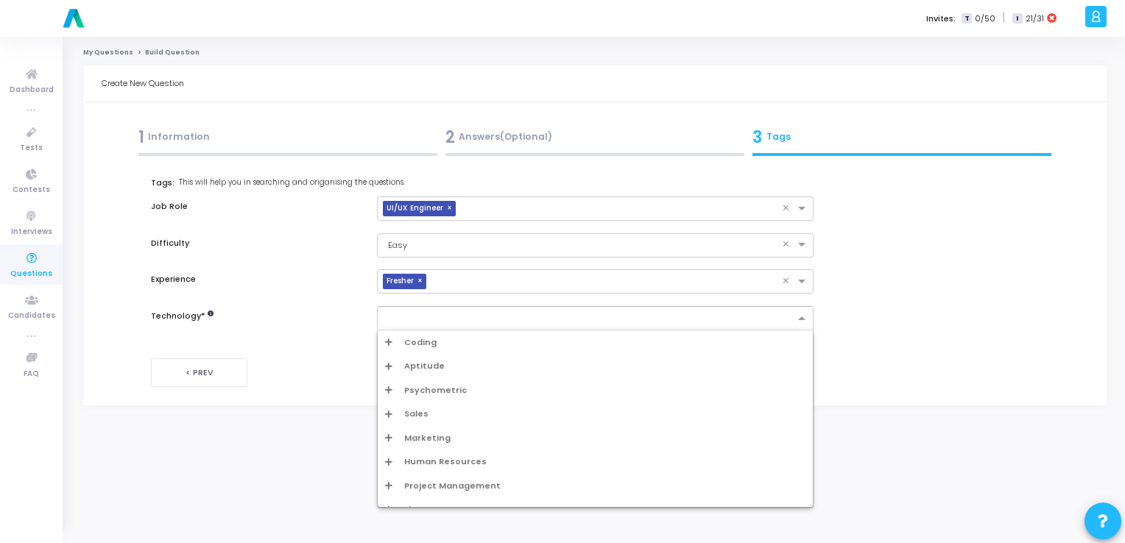
click at [432, 311] on div at bounding box center [586, 318] width 417 height 18
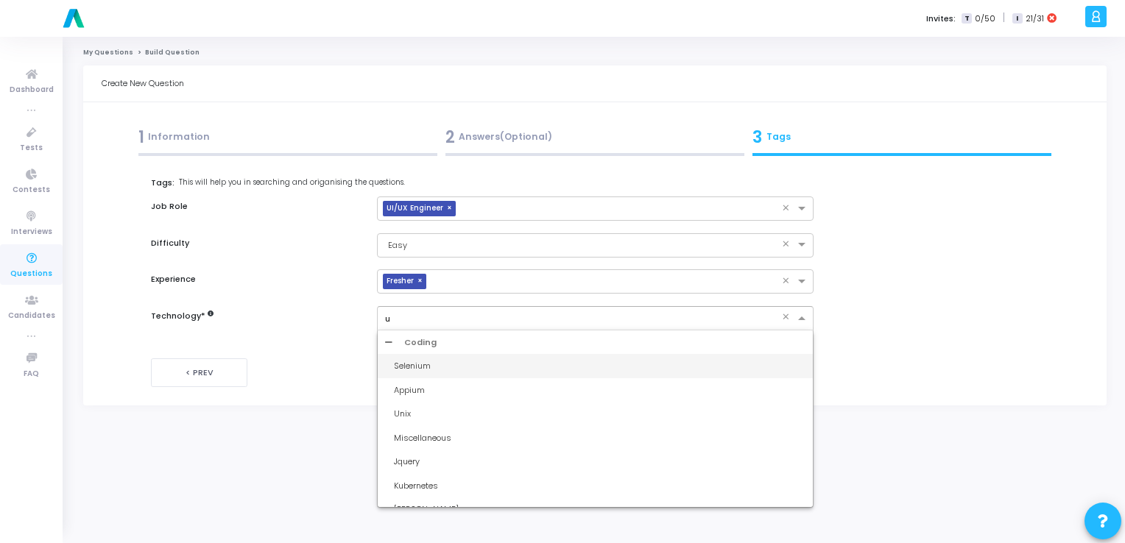
type input "ui"
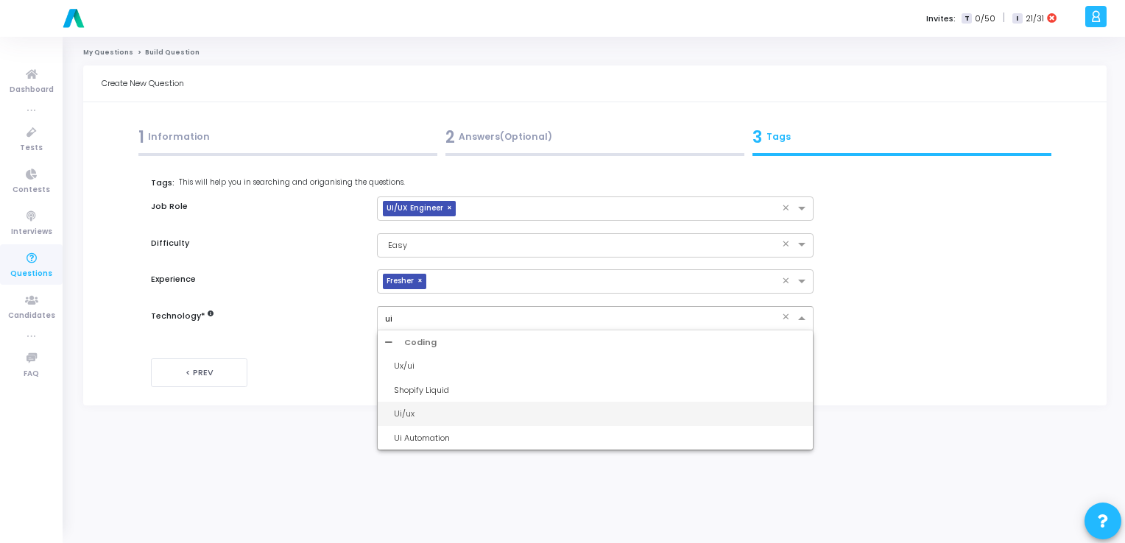
click at [445, 414] on div "Ui/ux" at bounding box center [600, 414] width 412 height 13
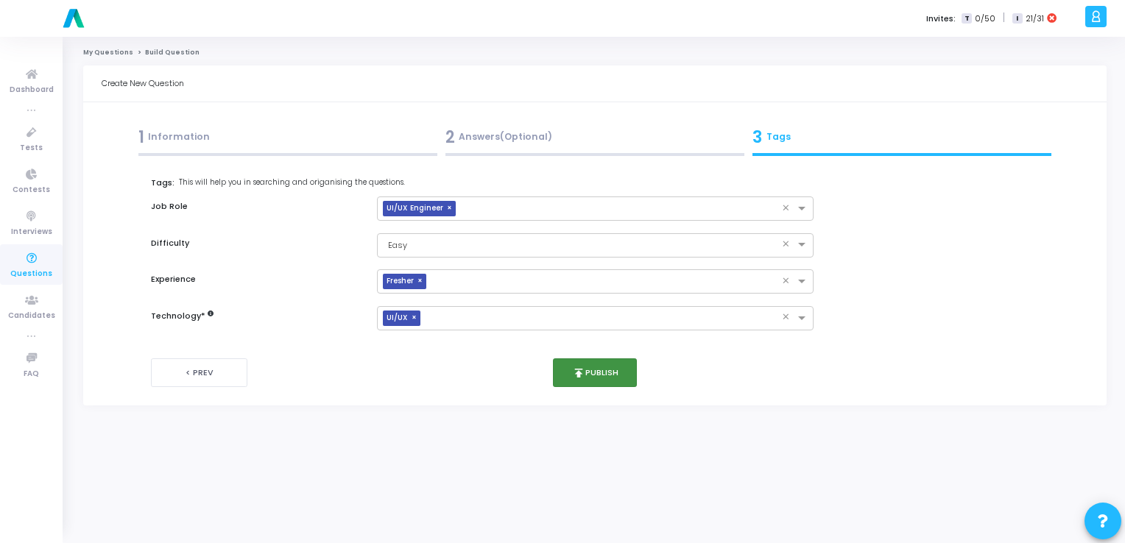
click at [616, 366] on button "publish Publish" at bounding box center [595, 373] width 85 height 29
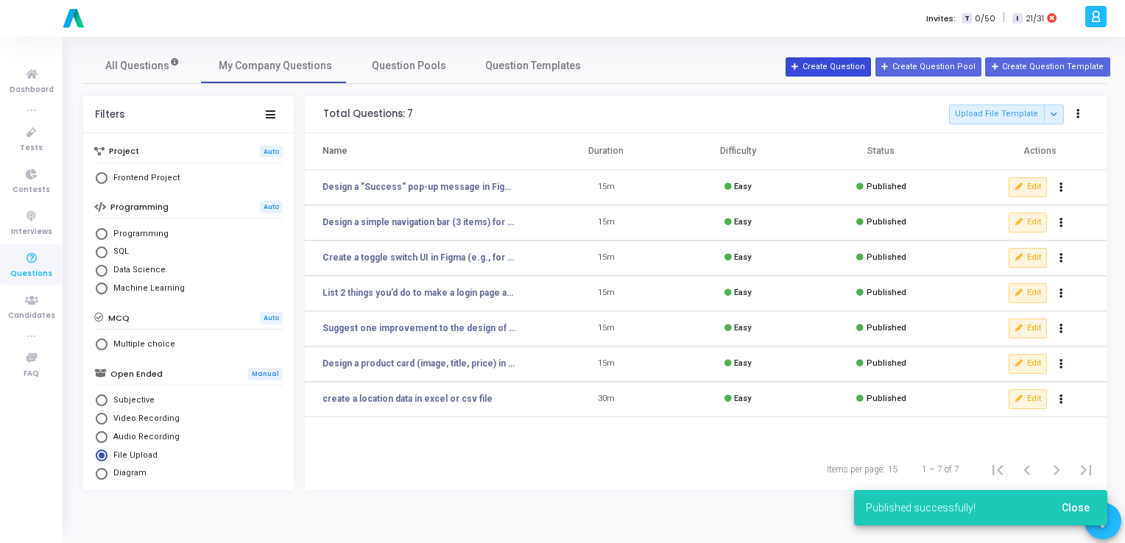
click at [867, 72] on button "Create Question" at bounding box center [828, 66] width 85 height 19
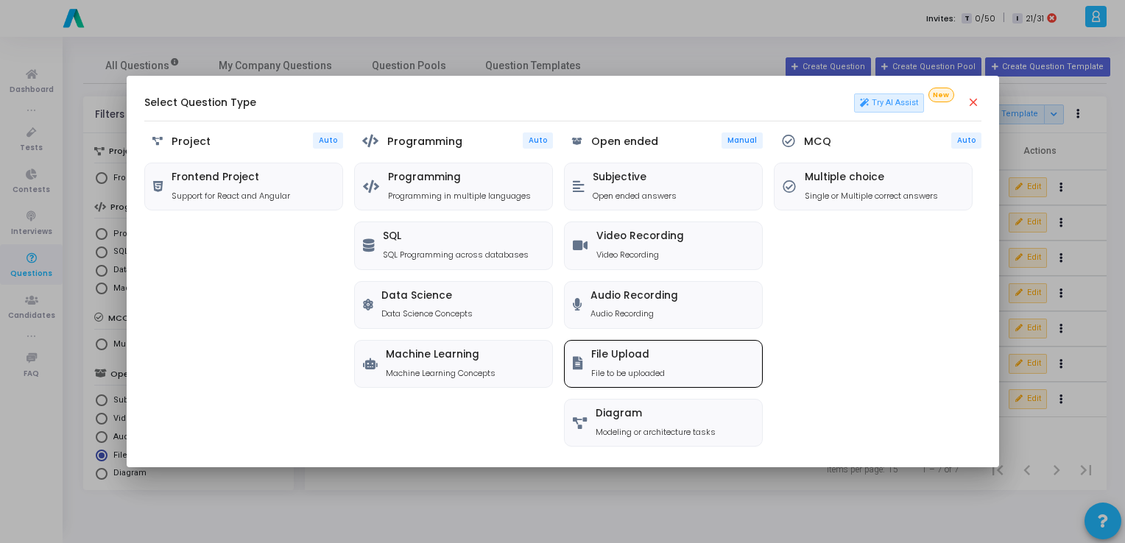
click at [620, 343] on div "File Upload File to be uploaded" at bounding box center [663, 364] width 197 height 46
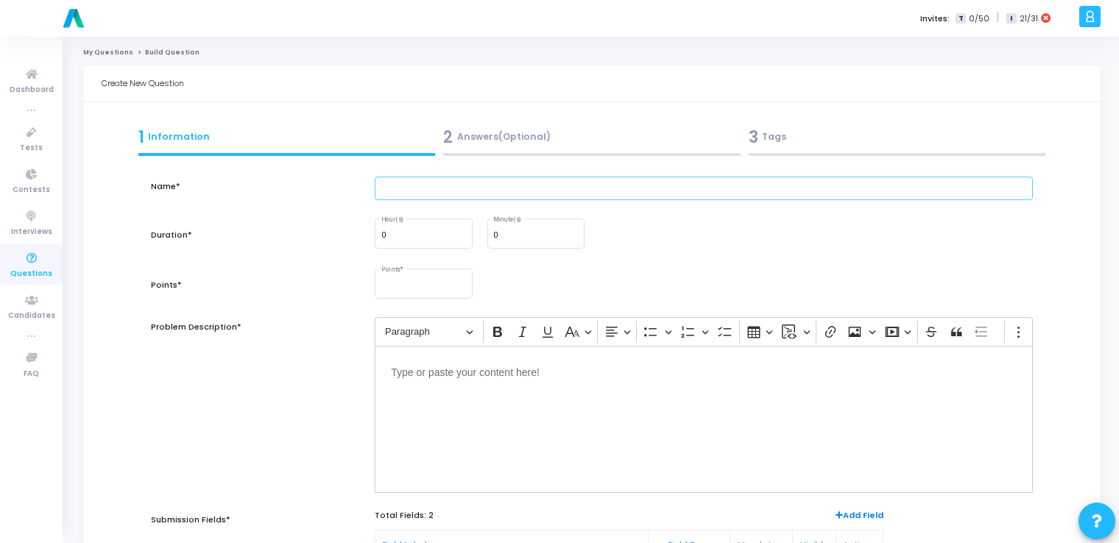
click at [481, 191] on input "text" at bounding box center [704, 189] width 658 height 24
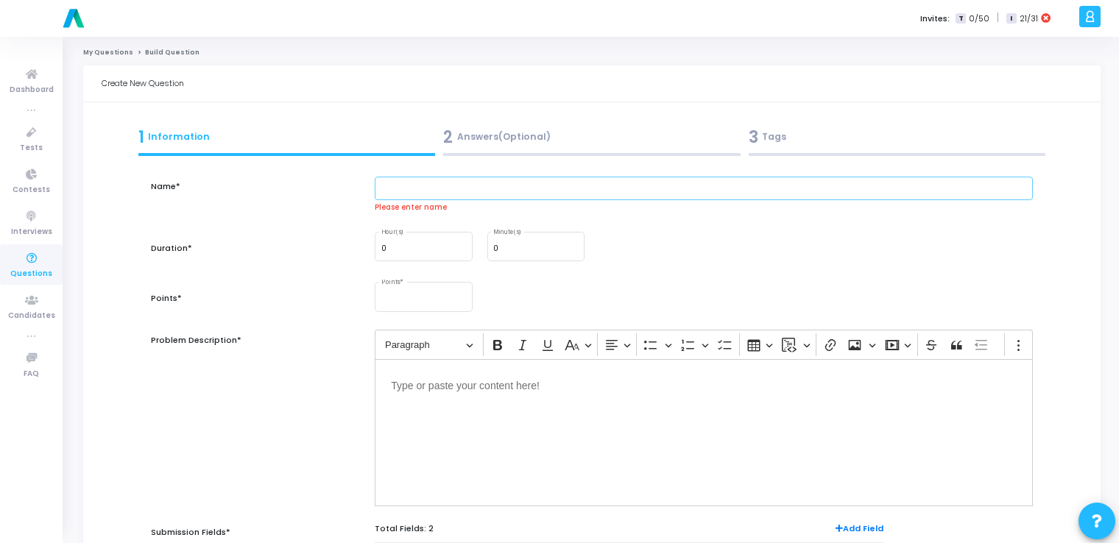
paste input "Create a calendar date picker UI."
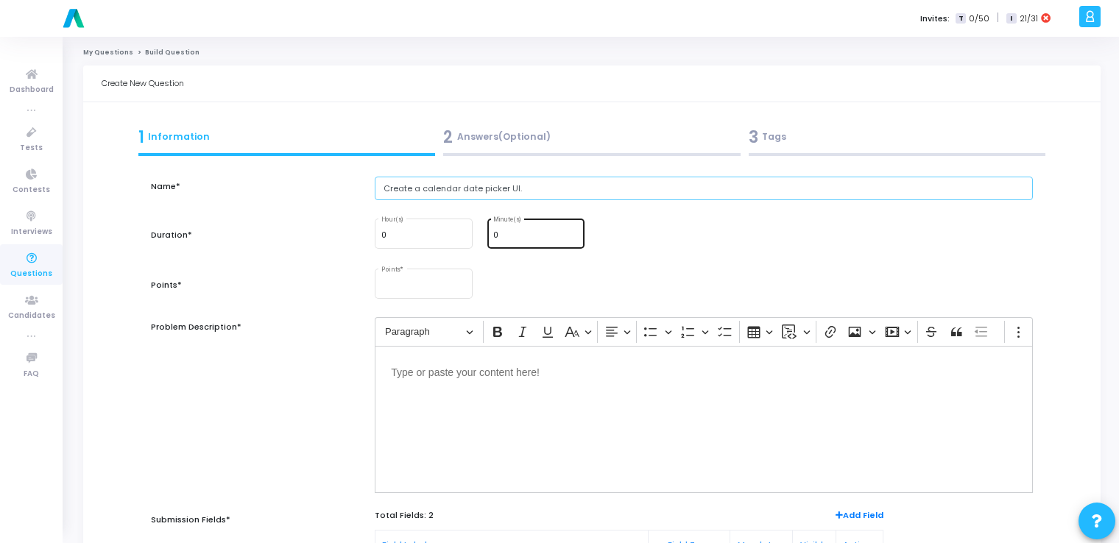
type input "Create a calendar date picker UI."
click at [506, 236] on input "0" at bounding box center [535, 235] width 85 height 9
type input "15"
click at [410, 277] on div "Points *" at bounding box center [423, 283] width 85 height 32
type input "10"
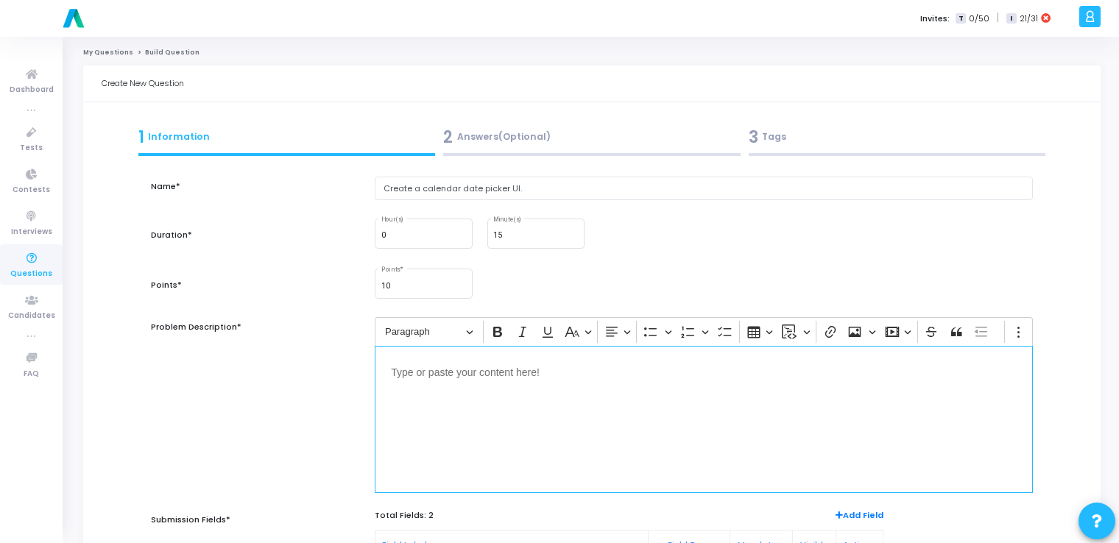
click at [433, 423] on div "Editor editing area: main" at bounding box center [704, 419] width 658 height 147
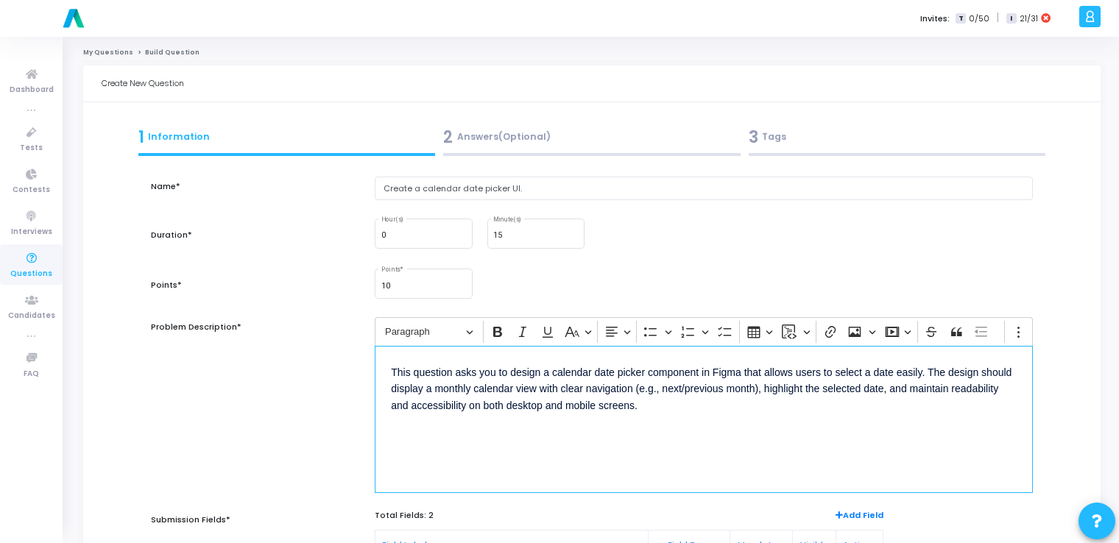
scroll to position [247, 0]
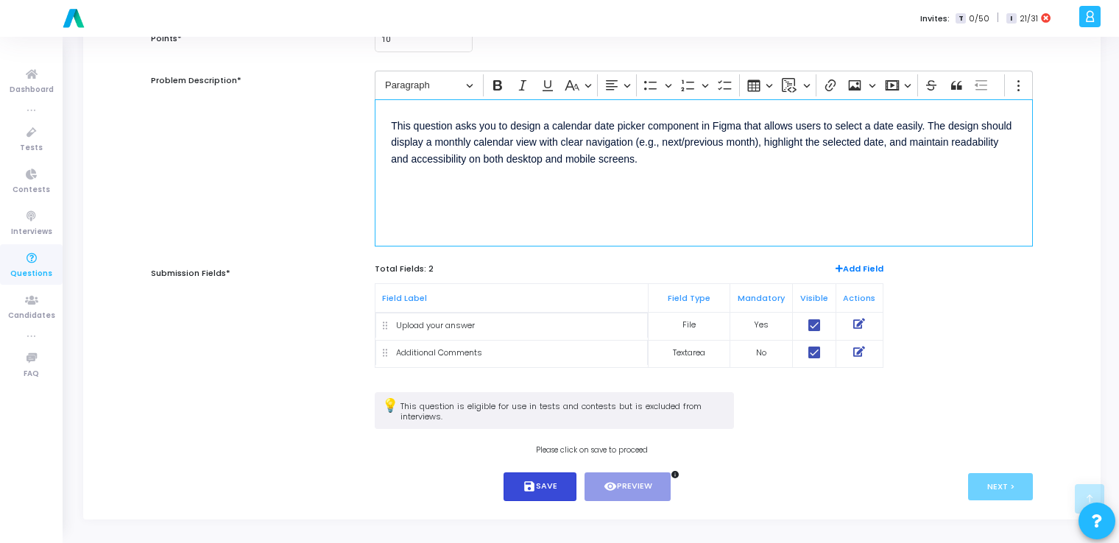
click at [553, 481] on button "save Save" at bounding box center [540, 487] width 73 height 29
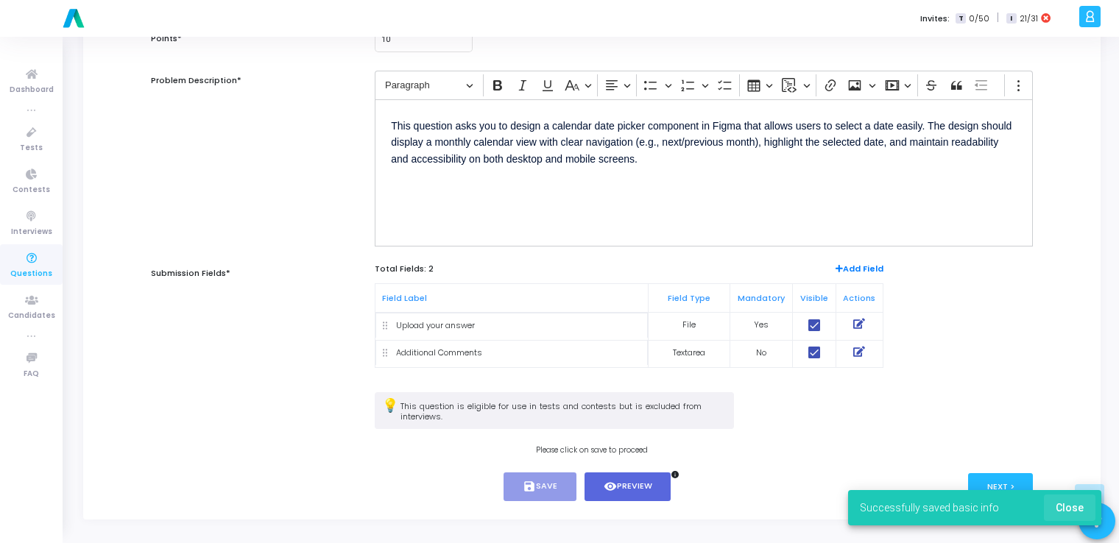
click at [1073, 513] on span "Close" at bounding box center [1070, 508] width 28 height 12
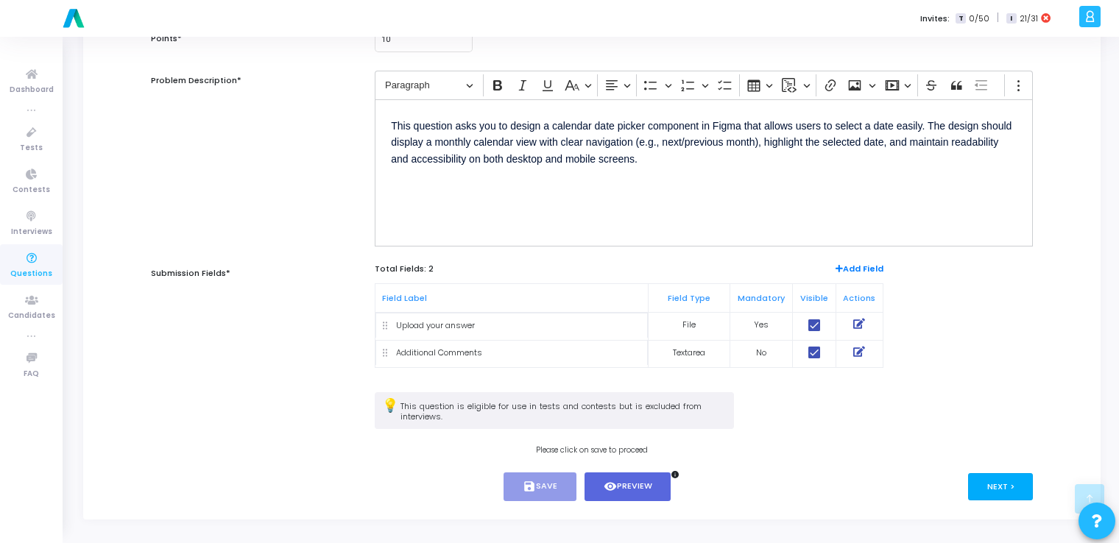
click at [1009, 486] on button "Next >" at bounding box center [1001, 486] width 66 height 27
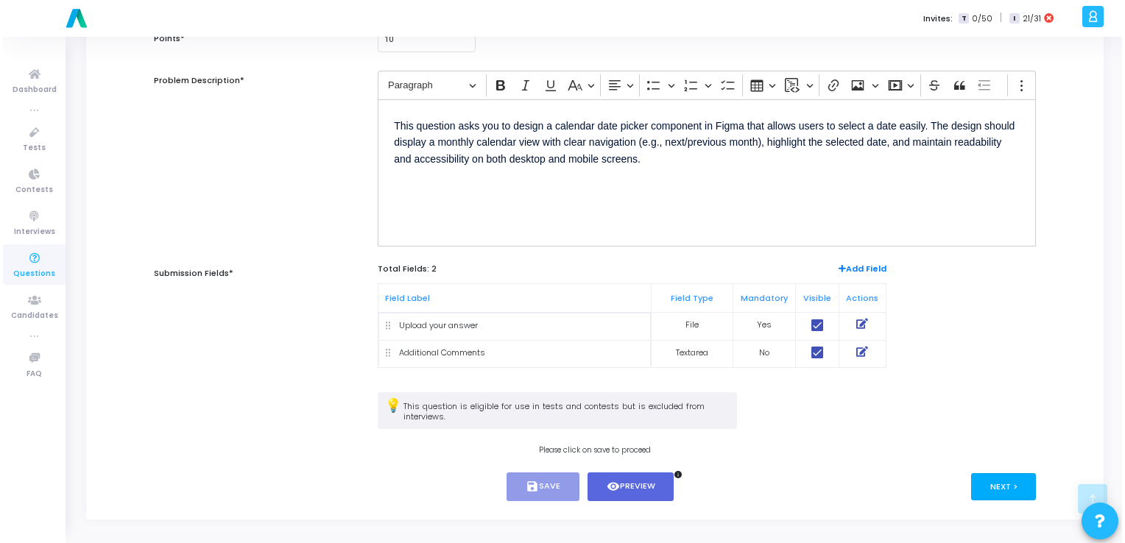
scroll to position [0, 0]
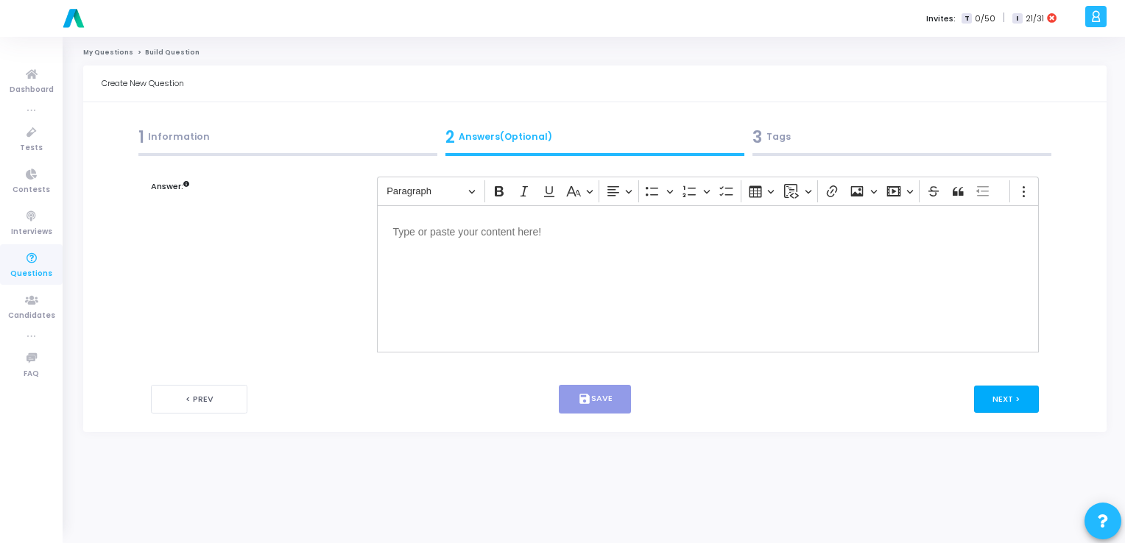
click at [1007, 398] on button "Next >" at bounding box center [1007, 399] width 66 height 27
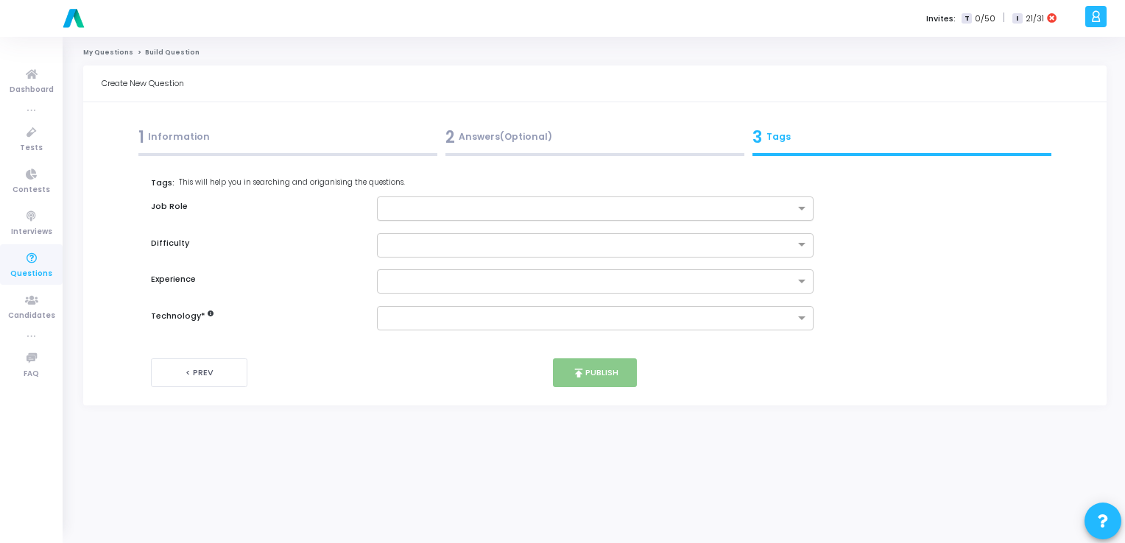
click at [583, 208] on input "text" at bounding box center [589, 209] width 409 height 13
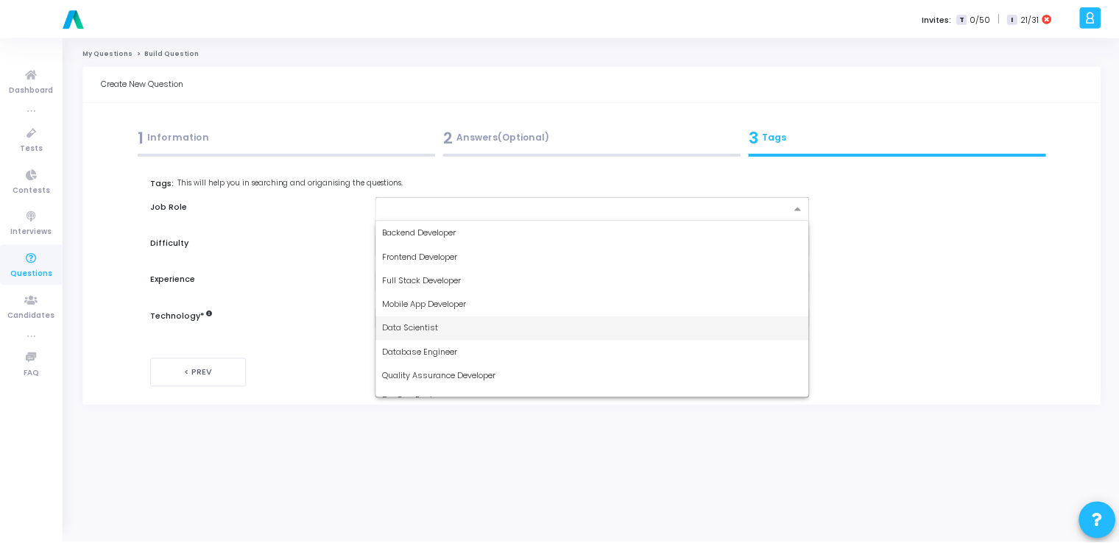
scroll to position [110, 0]
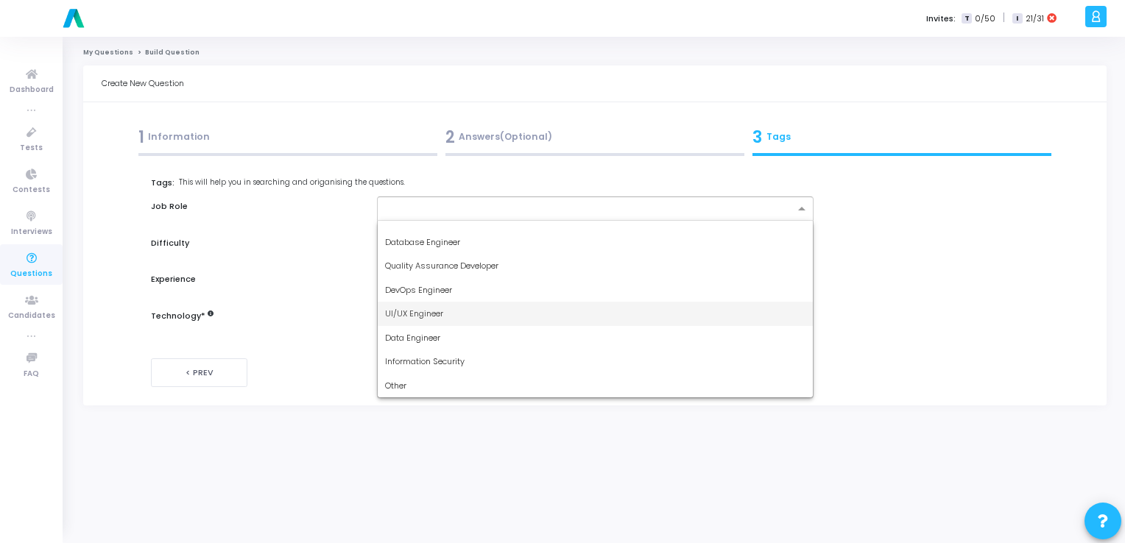
click at [512, 311] on div "UI/UX Engineer" at bounding box center [595, 314] width 435 height 24
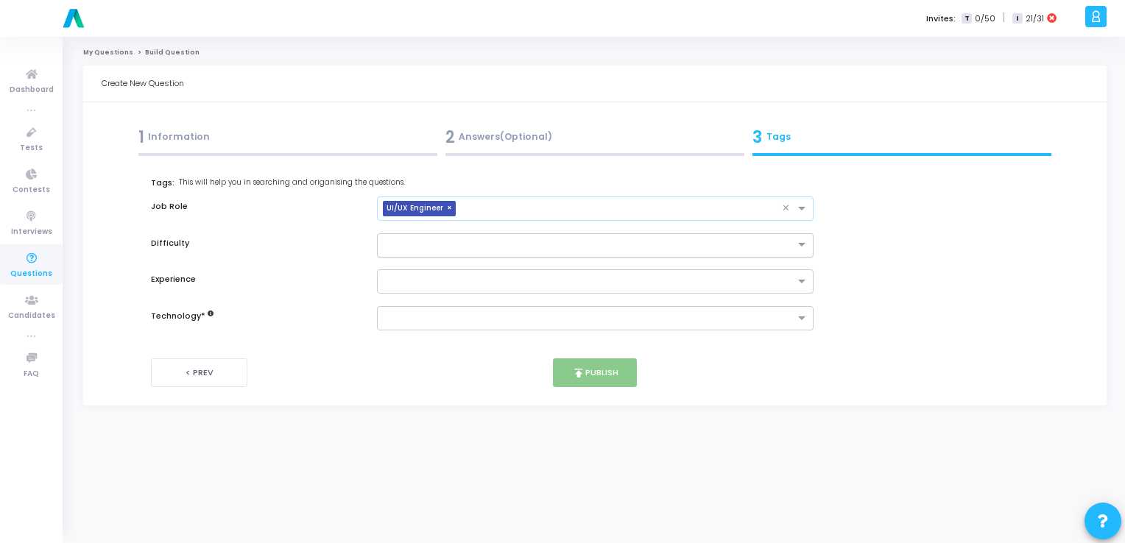
click at [488, 244] on input "text" at bounding box center [580, 244] width 391 height 13
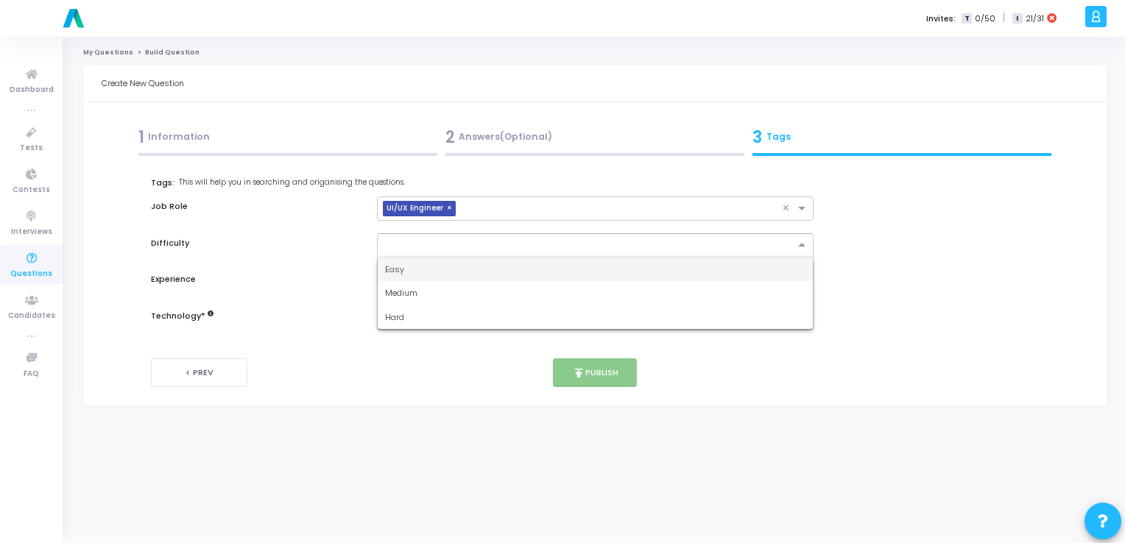
click at [485, 272] on div "Easy" at bounding box center [595, 270] width 435 height 24
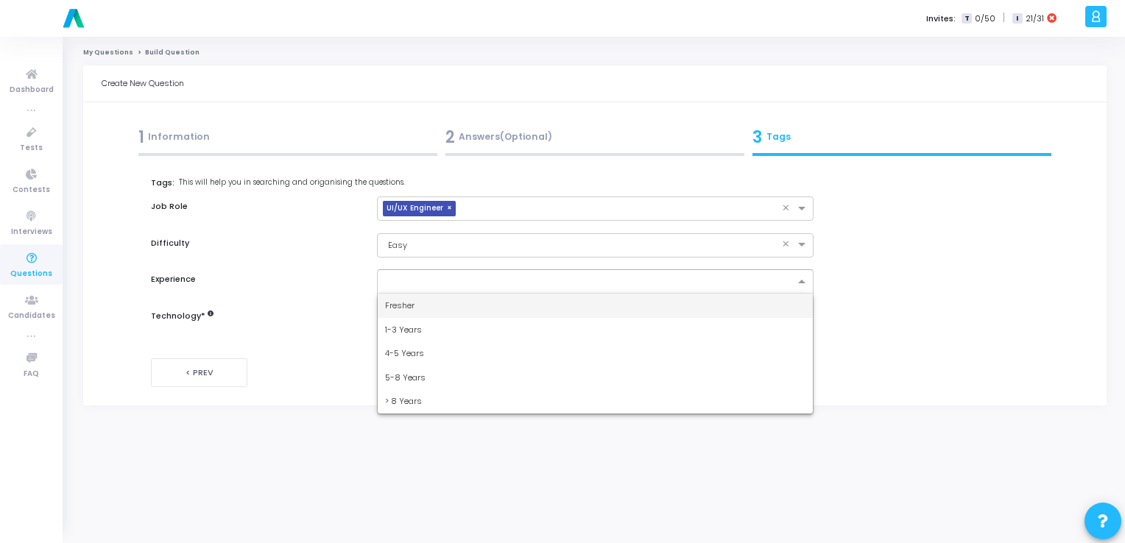
click at [474, 278] on input "text" at bounding box center [589, 282] width 409 height 13
click at [462, 311] on div "Fresher" at bounding box center [595, 306] width 435 height 24
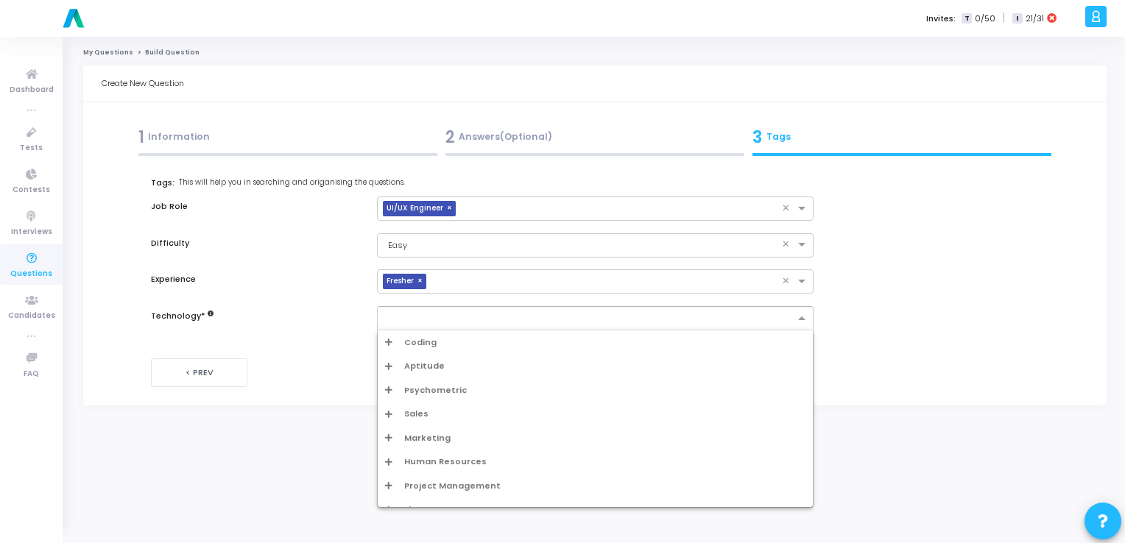
click at [459, 320] on input "text" at bounding box center [589, 319] width 409 height 13
type input "ui"
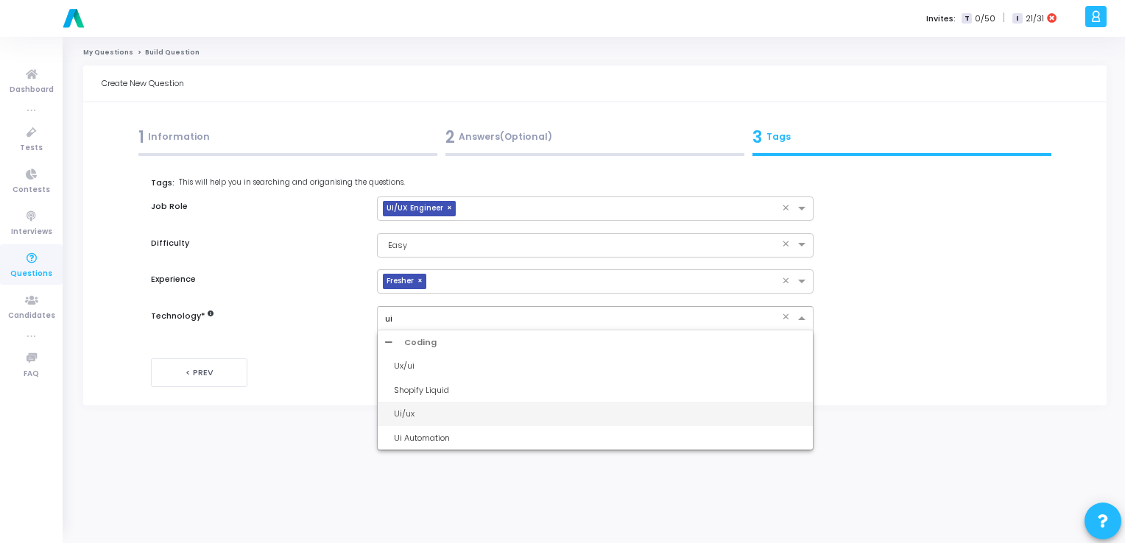
click at [421, 424] on div "Ui/ux" at bounding box center [595, 414] width 435 height 24
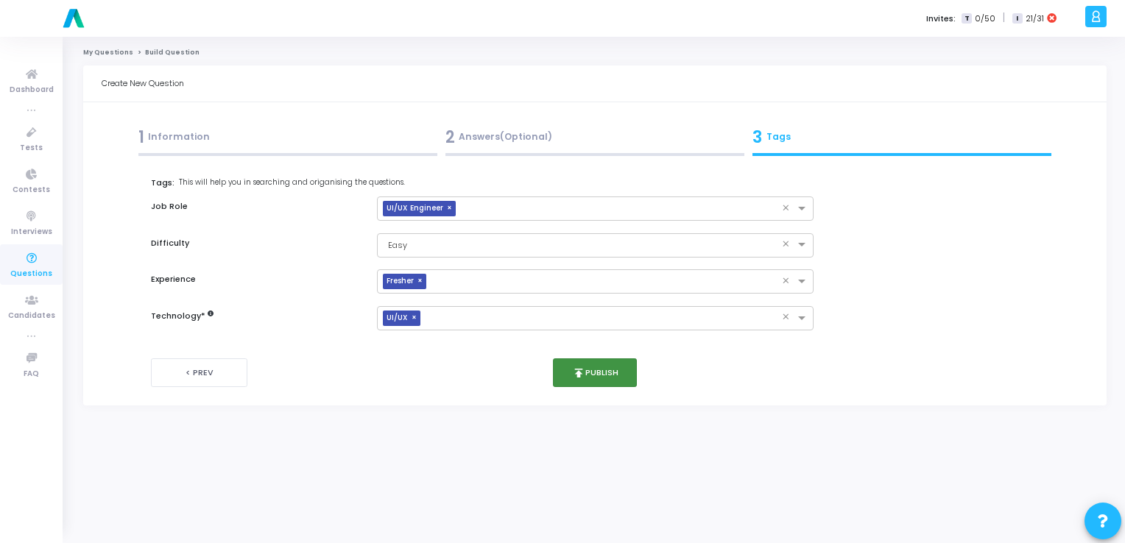
click at [604, 383] on button "publish Publish" at bounding box center [595, 373] width 85 height 29
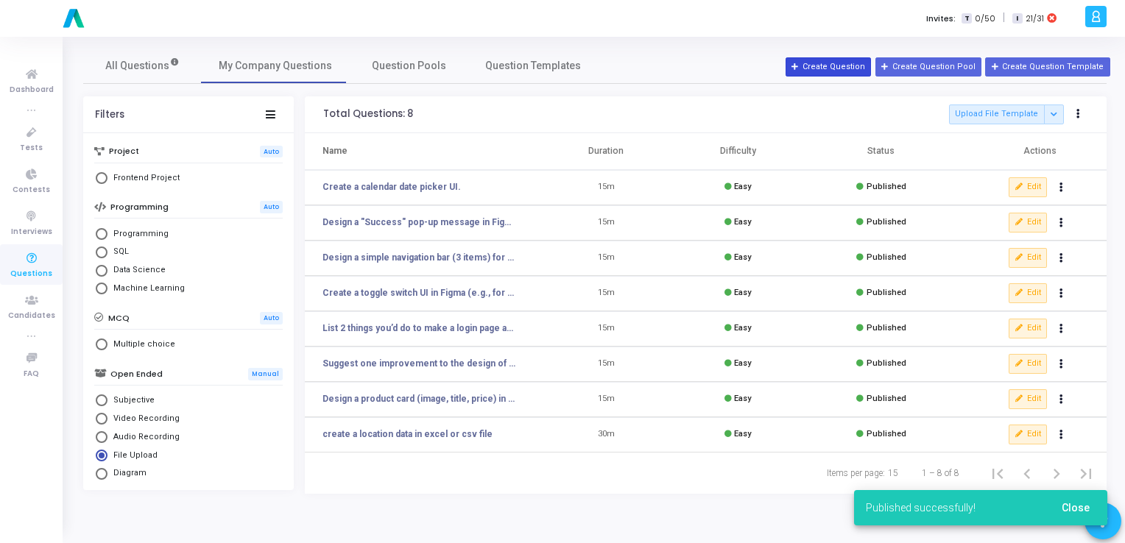
click at [828, 72] on button "Create Question" at bounding box center [828, 66] width 85 height 19
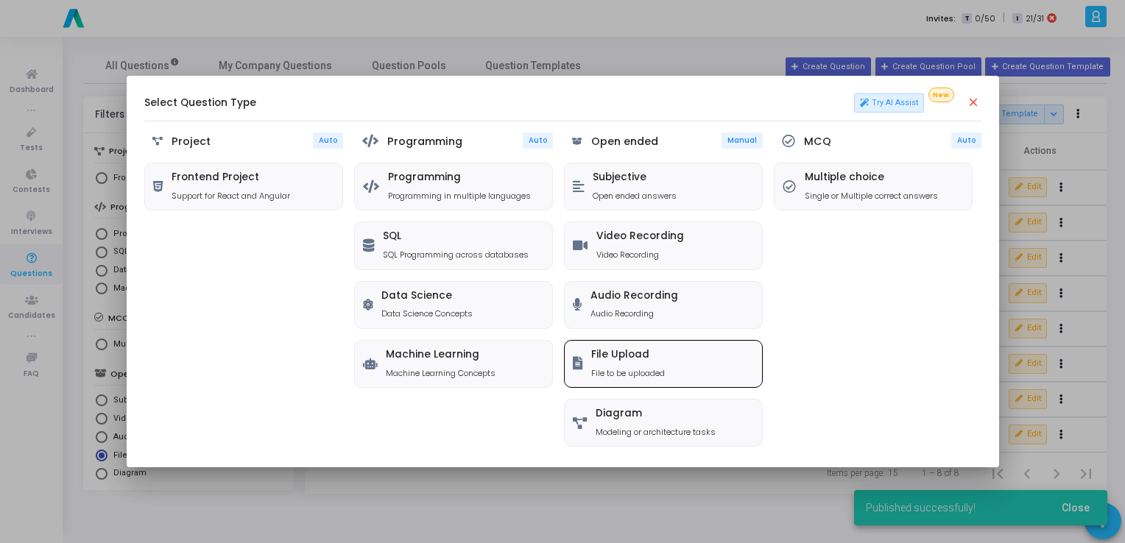
click at [716, 366] on div "File Upload File to be uploaded" at bounding box center [663, 364] width 197 height 46
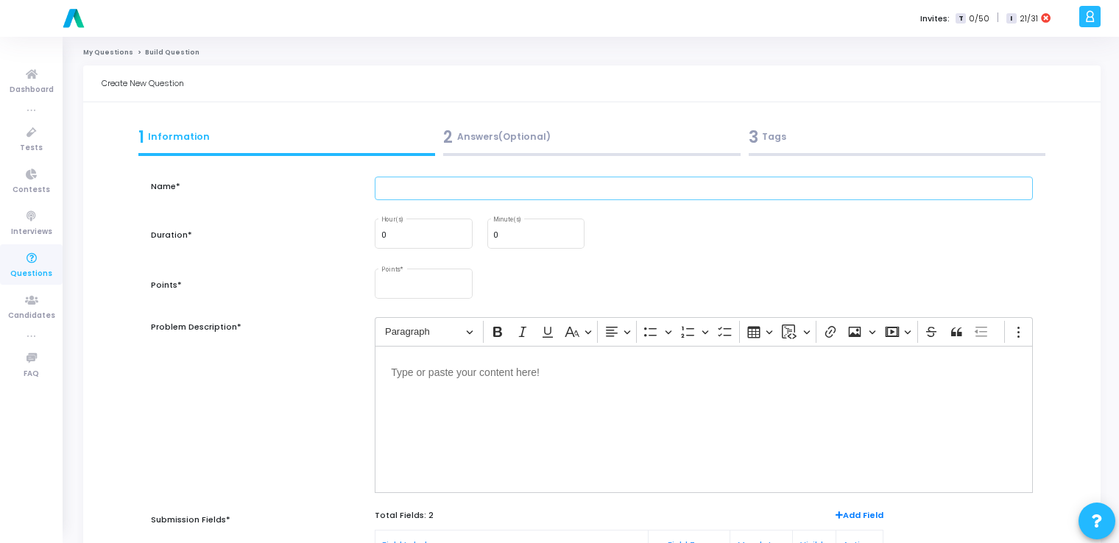
click at [470, 187] on input "text" at bounding box center [704, 189] width 658 height 24
paste input "Design a “404 Not Found” error page for a website. Use icon or illustration."
type input "Design a “404 Not Found” error page for a website. Use icon or illustration."
click at [509, 232] on input "0" at bounding box center [535, 235] width 85 height 9
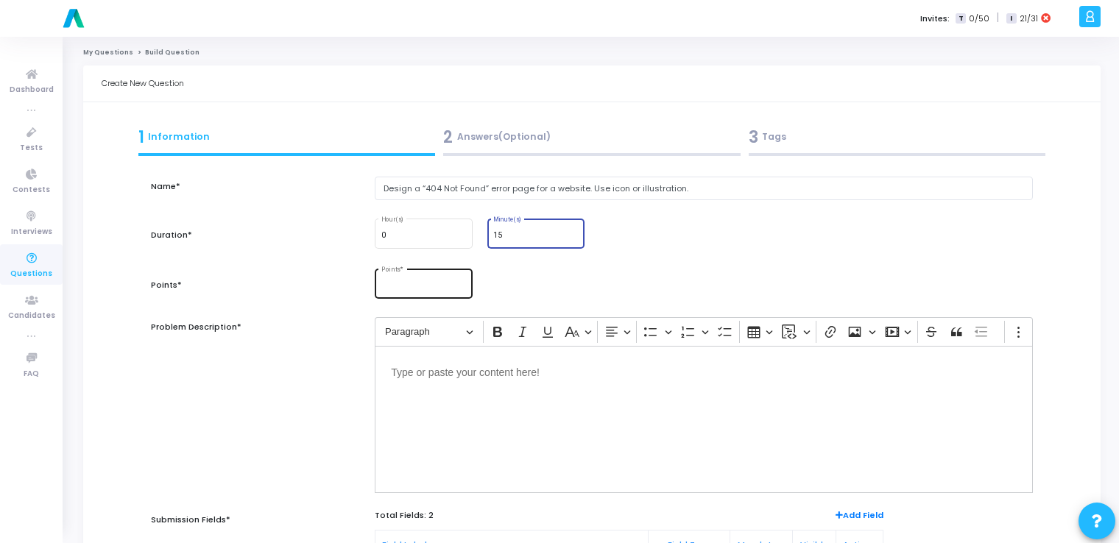
type input "15"
click at [411, 280] on div "Points *" at bounding box center [423, 283] width 85 height 32
type input "10"
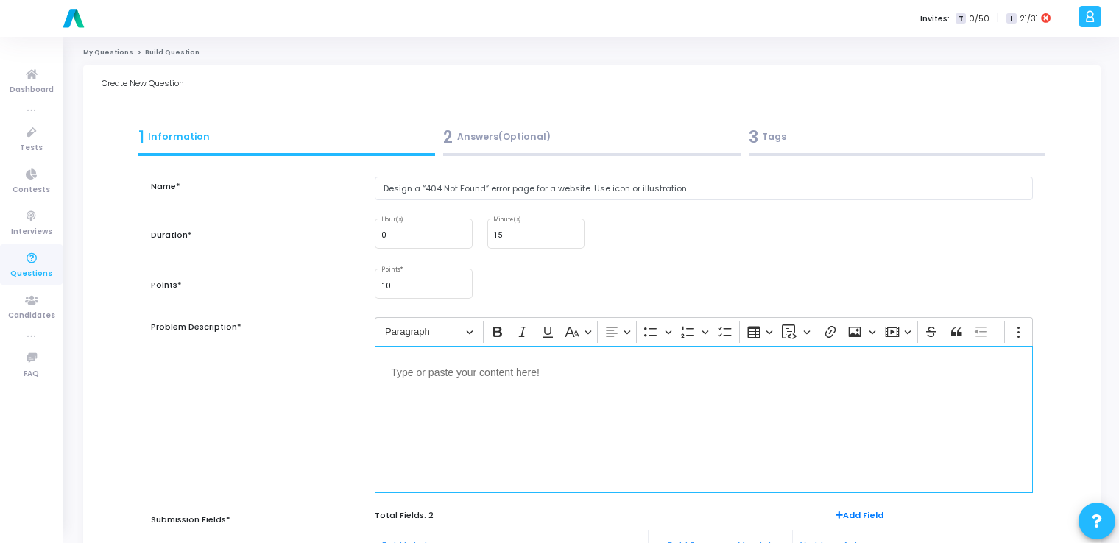
click at [548, 415] on div "Editor editing area: main" at bounding box center [704, 419] width 658 height 147
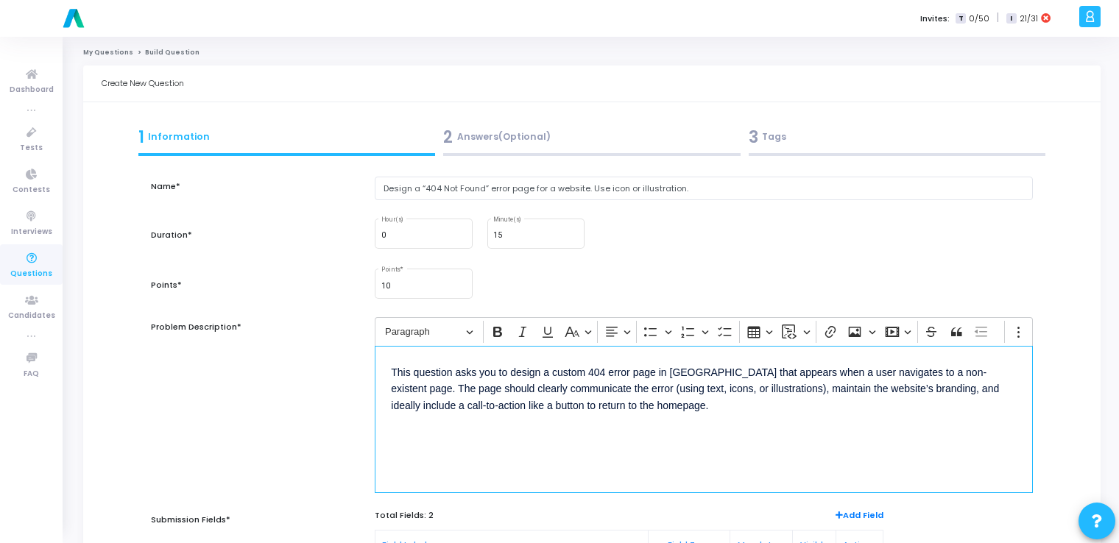
scroll to position [247, 0]
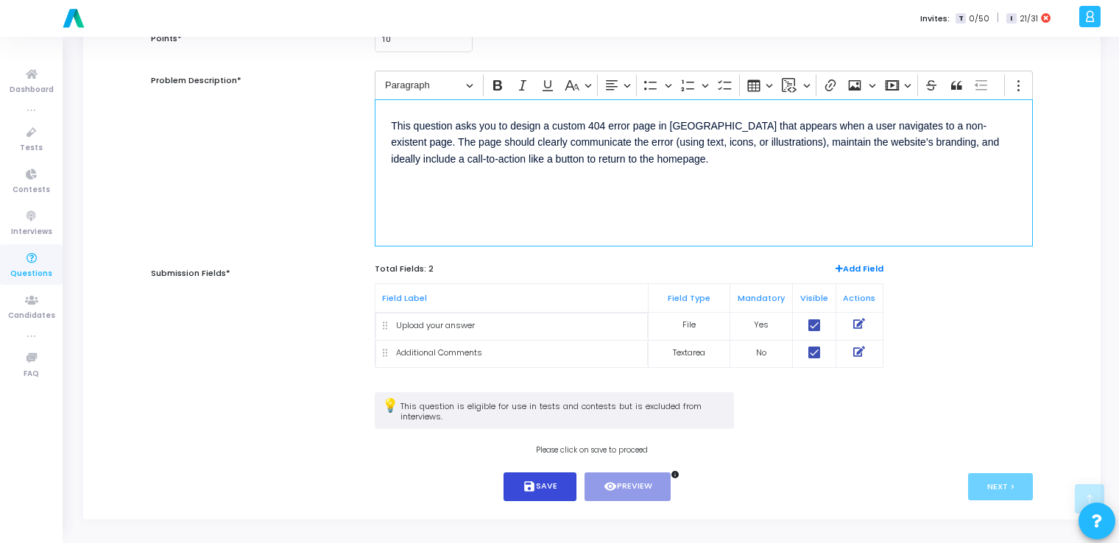
click at [554, 484] on button "save Save" at bounding box center [540, 487] width 73 height 29
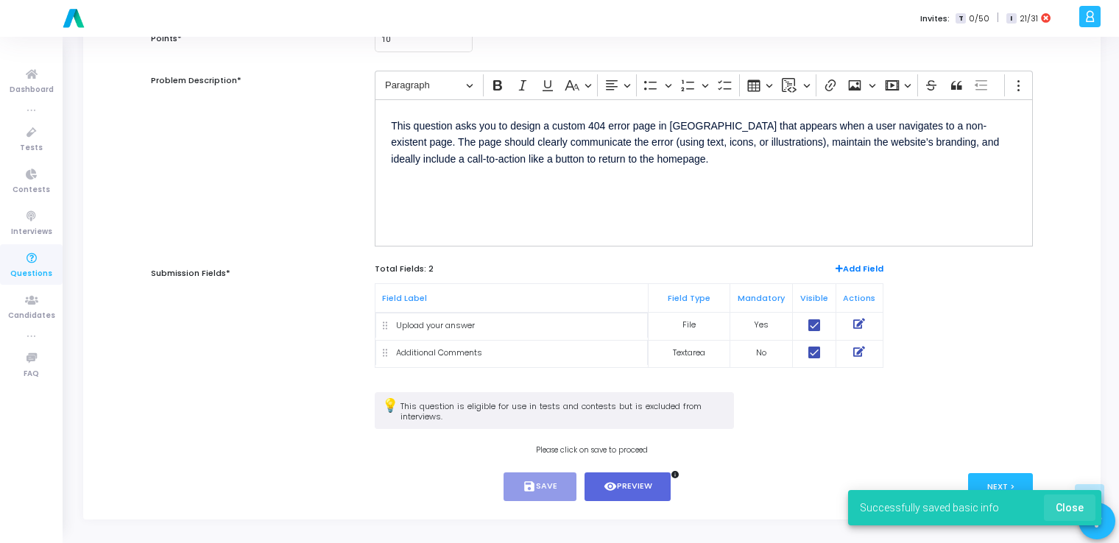
click at [1069, 514] on span "Close" at bounding box center [1070, 508] width 28 height 12
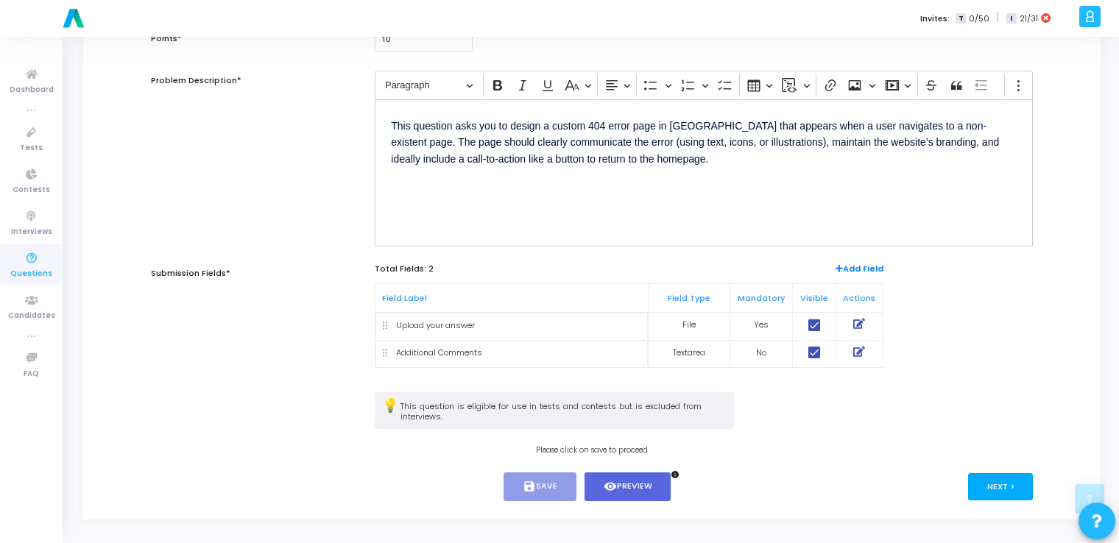
click at [1004, 485] on button "Next >" at bounding box center [1001, 486] width 66 height 27
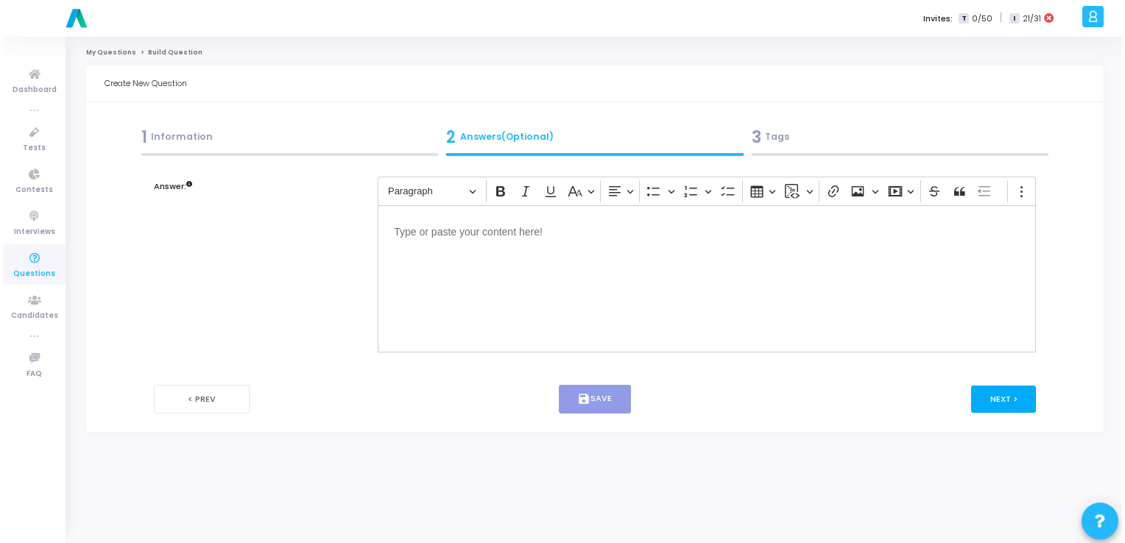
scroll to position [0, 0]
click at [1008, 401] on button "Next >" at bounding box center [1007, 399] width 66 height 27
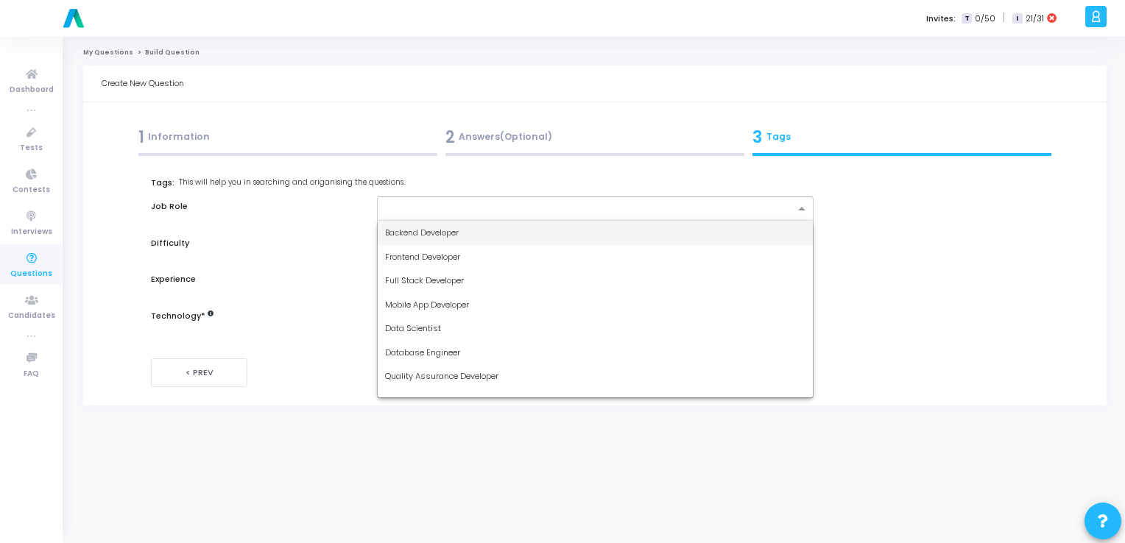
click at [719, 205] on input "text" at bounding box center [589, 209] width 409 height 13
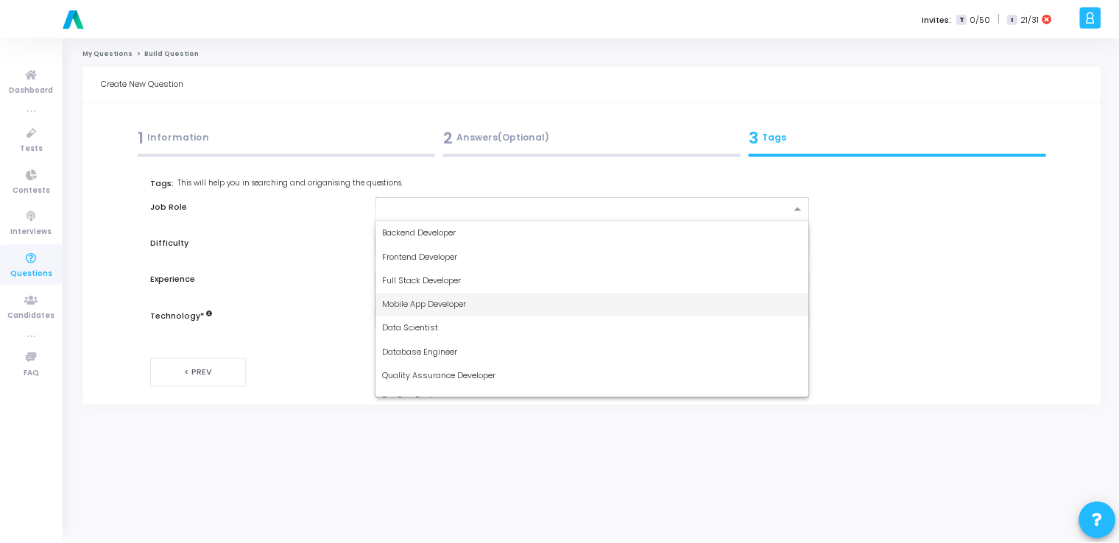
scroll to position [110, 0]
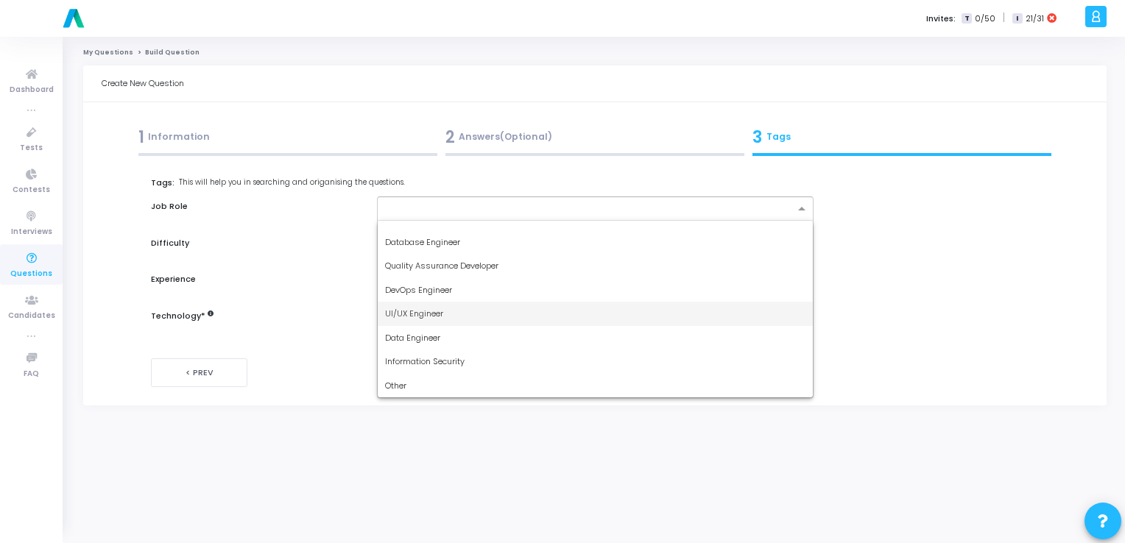
click at [548, 320] on div "UI/UX Engineer" at bounding box center [595, 314] width 435 height 24
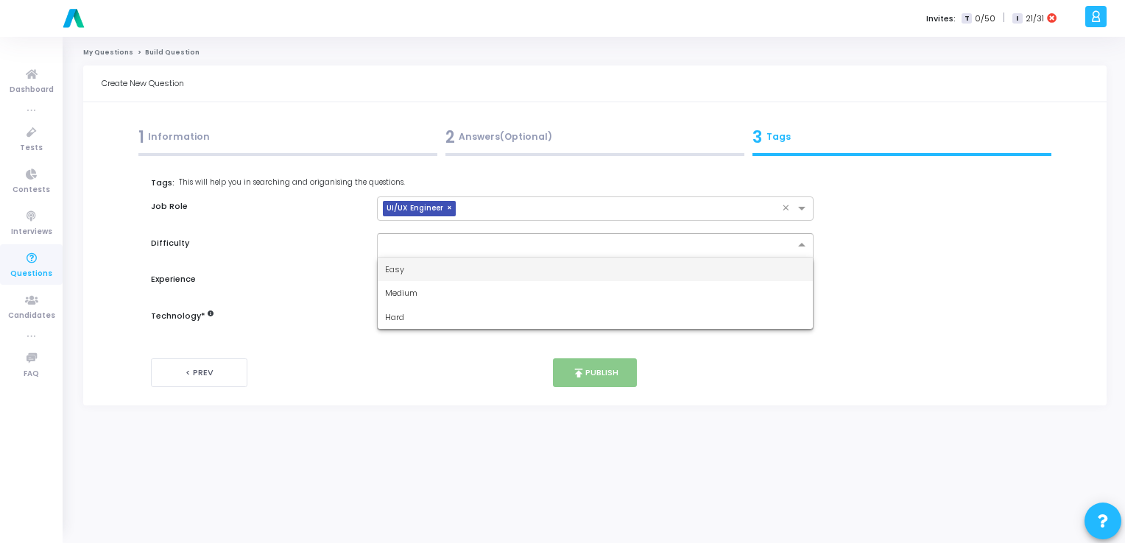
click at [515, 249] on input "text" at bounding box center [580, 244] width 391 height 13
click at [507, 269] on div "Easy" at bounding box center [595, 270] width 435 height 24
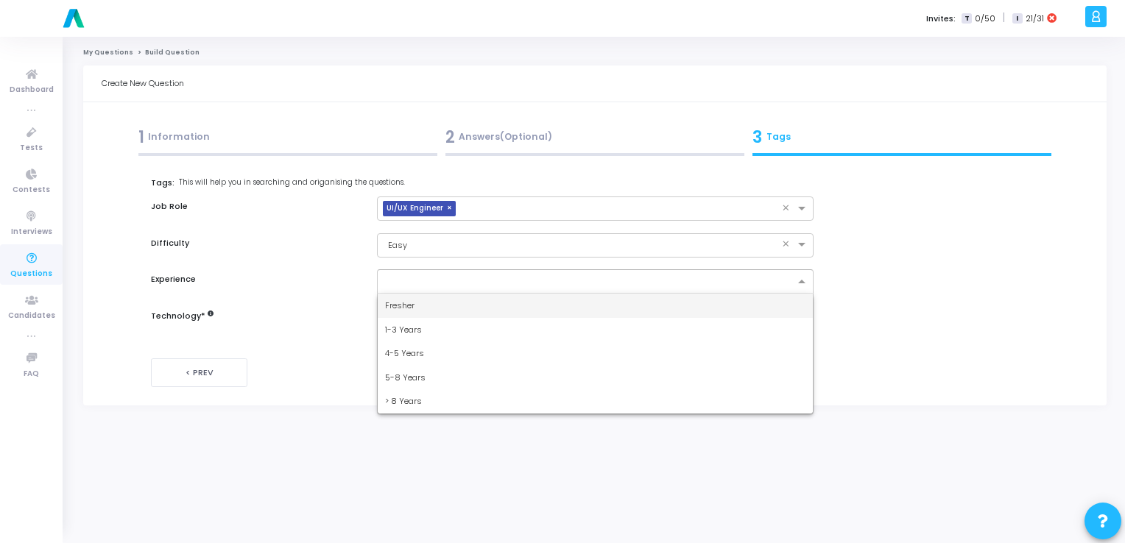
click at [485, 282] on input "text" at bounding box center [589, 282] width 409 height 13
click at [473, 303] on div "Fresher" at bounding box center [595, 306] width 435 height 24
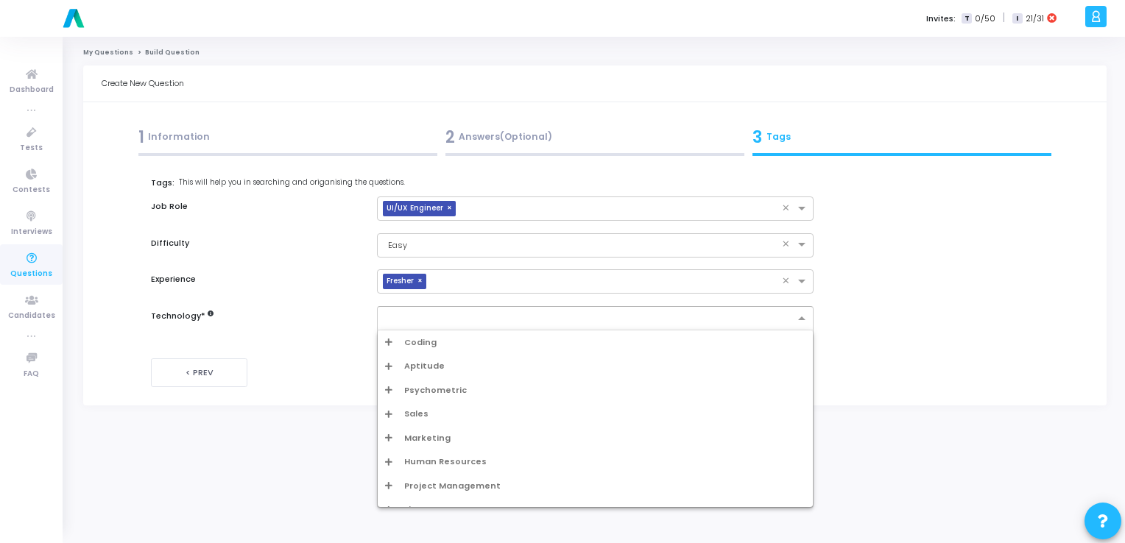
click at [453, 320] on input "text" at bounding box center [589, 319] width 409 height 13
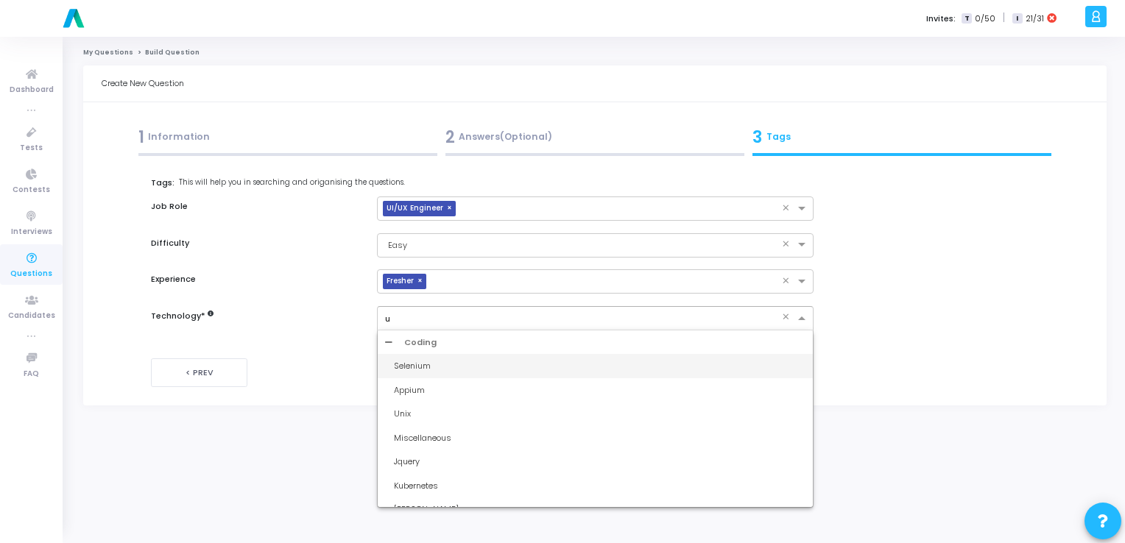
type input "ui"
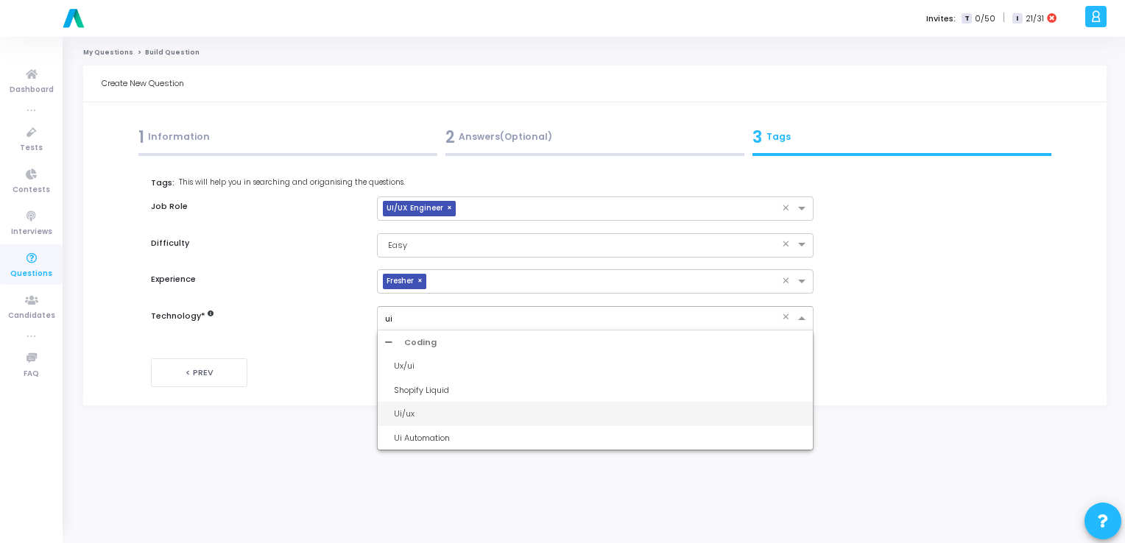
click at [389, 408] on div "Ui/ux" at bounding box center [595, 414] width 435 height 24
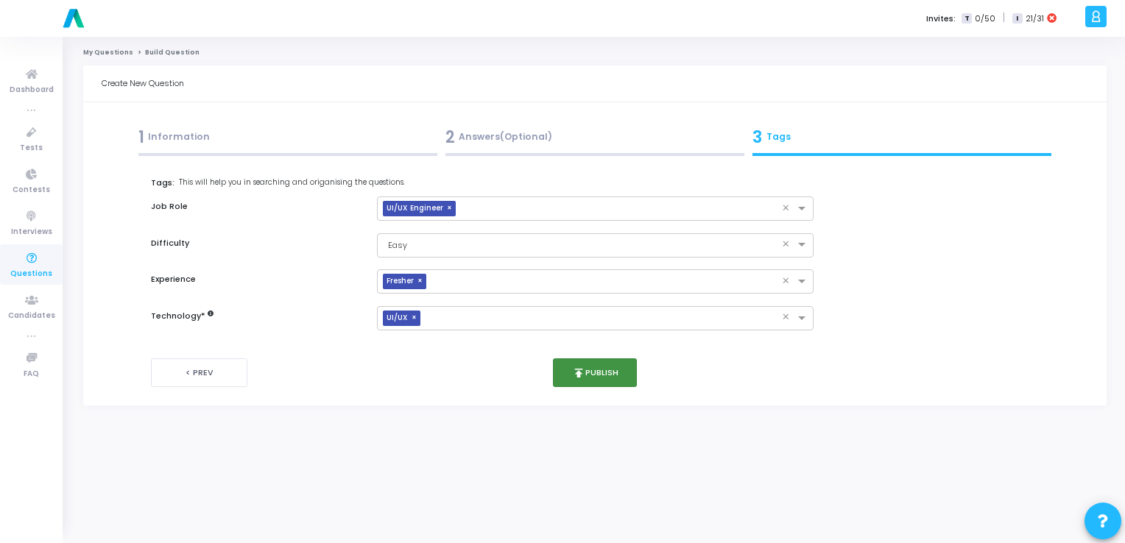
click at [592, 370] on button "publish Publish" at bounding box center [595, 373] width 85 height 29
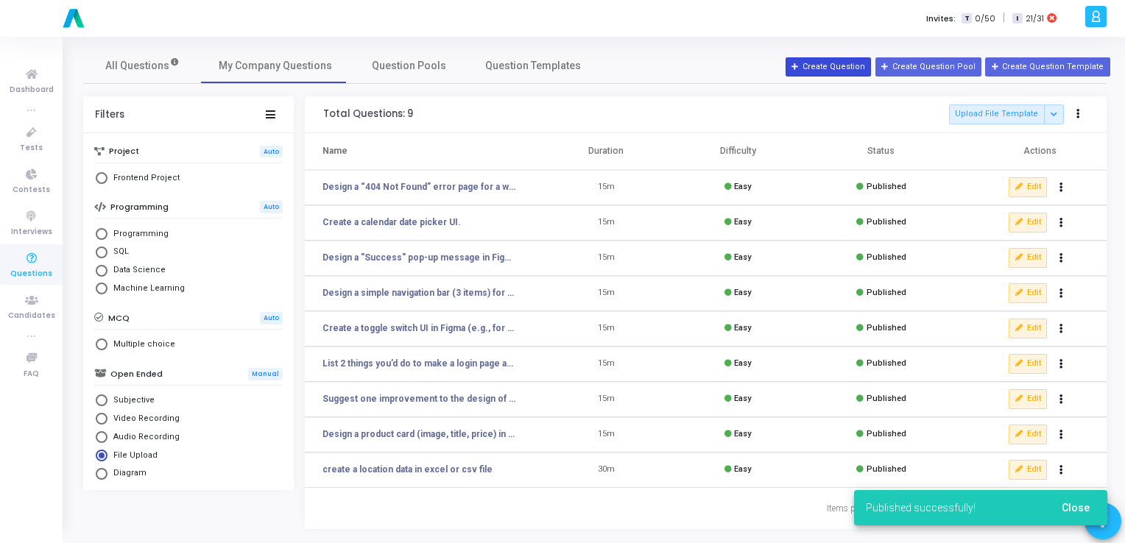
click at [800, 63] on icon at bounding box center [795, 67] width 8 height 8
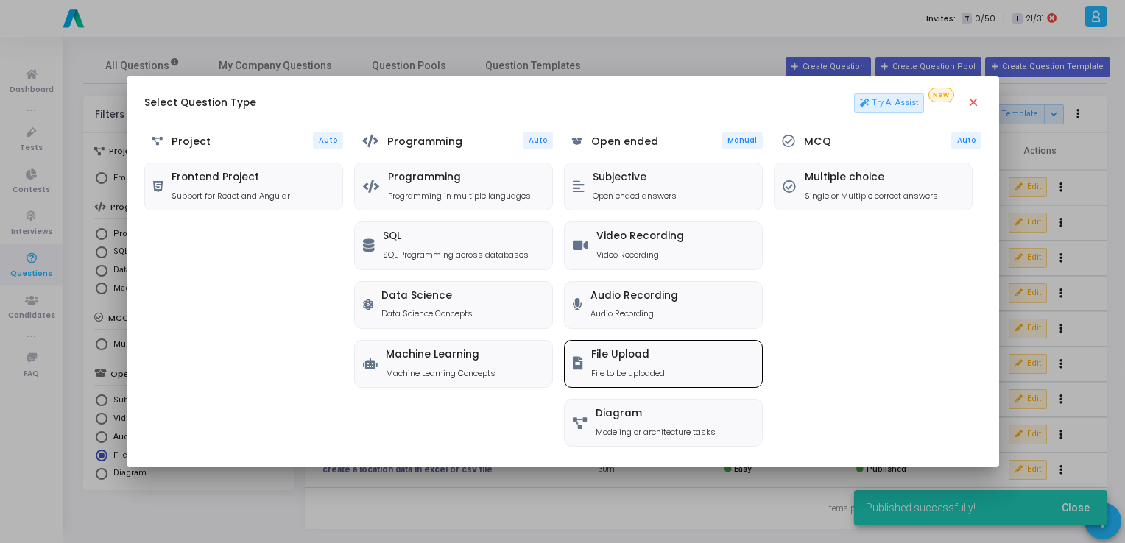
click at [642, 341] on div "File Upload File to be uploaded" at bounding box center [663, 364] width 197 height 46
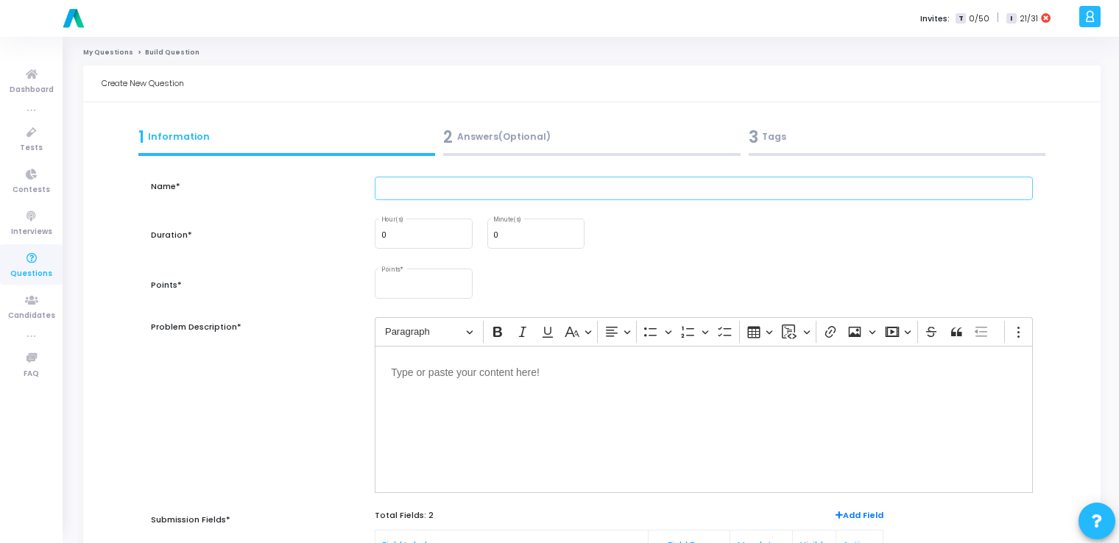
click at [468, 187] on input "text" at bounding box center [704, 189] width 658 height 24
paste input "Build a search bar component with a search icon, placeholder text, and clear (X…"
type input "Build a search bar component with a search icon, placeholder text, and clear (X…"
click at [518, 233] on input "0" at bounding box center [535, 235] width 85 height 9
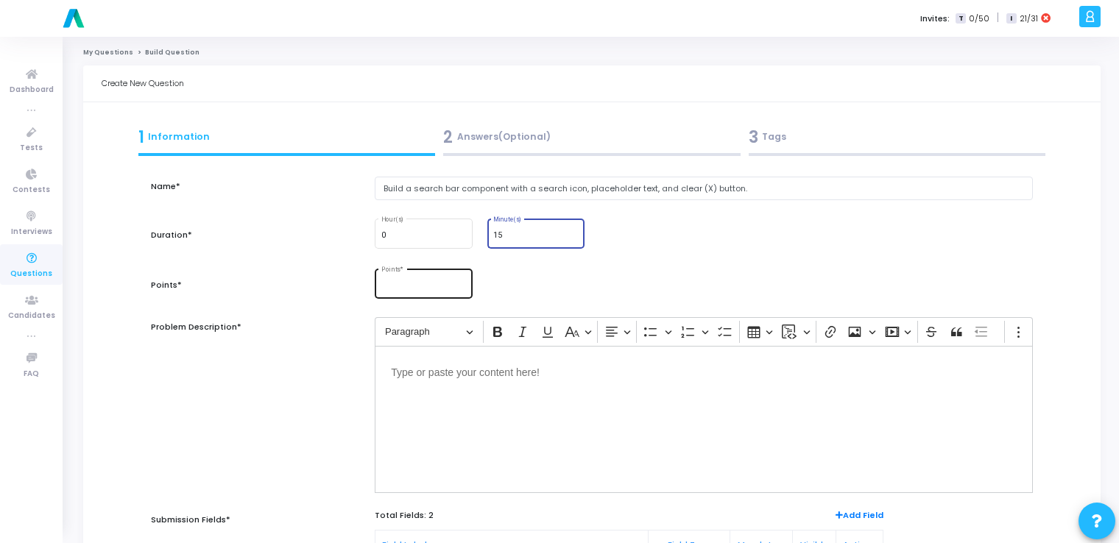
type input "15"
click at [415, 289] on input "Points *" at bounding box center [423, 286] width 85 height 9
type input "10"
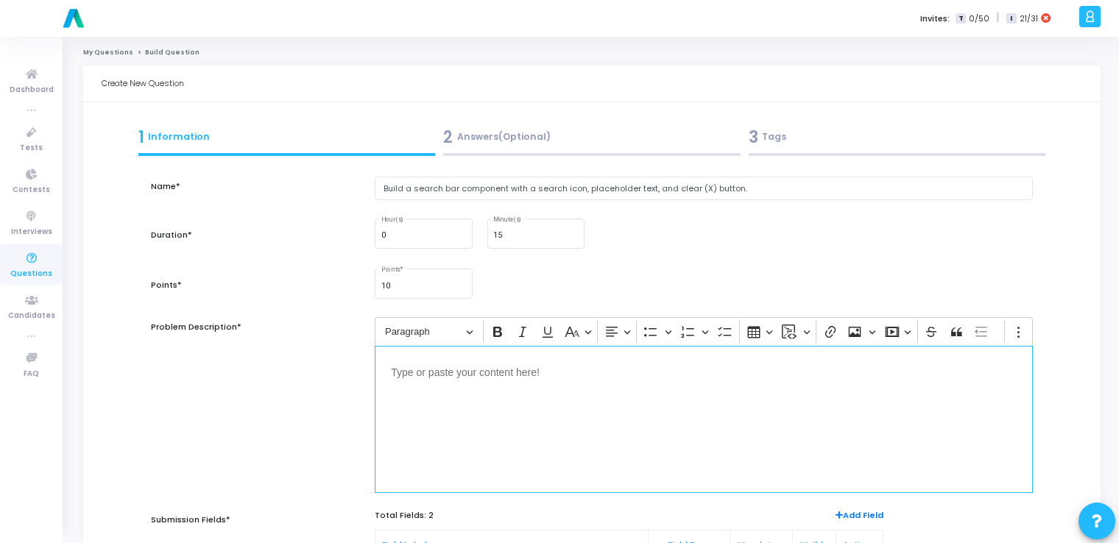
click at [460, 403] on div "Editor editing area: main" at bounding box center [704, 419] width 658 height 147
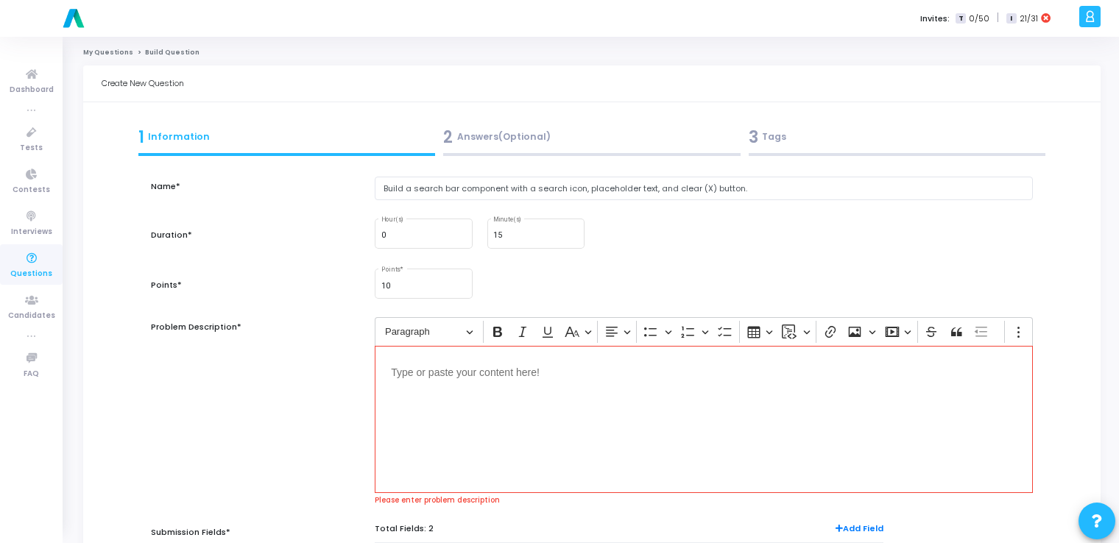
click at [518, 409] on div "Editor editing area: main" at bounding box center [704, 419] width 658 height 147
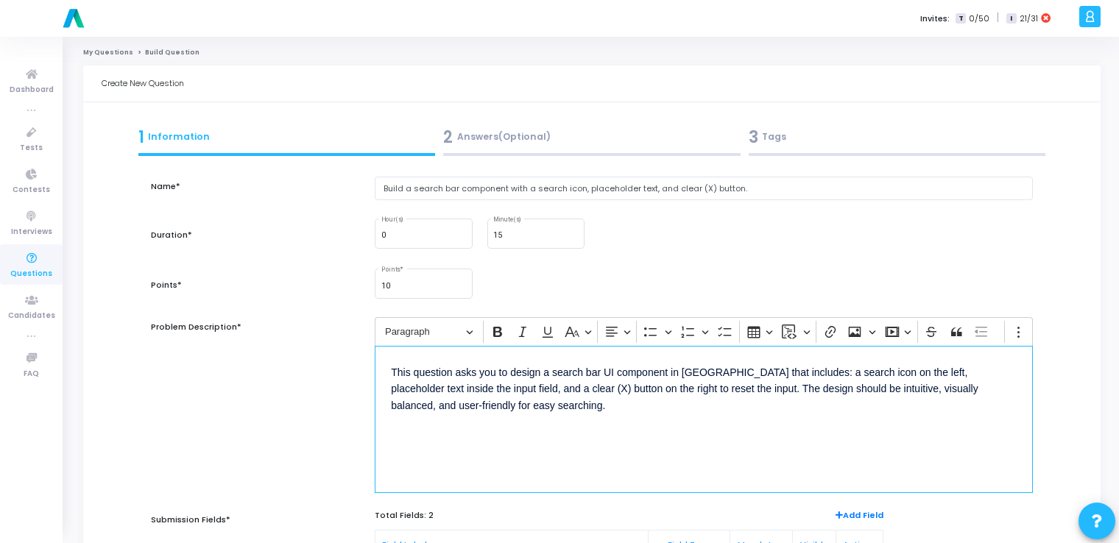
scroll to position [247, 0]
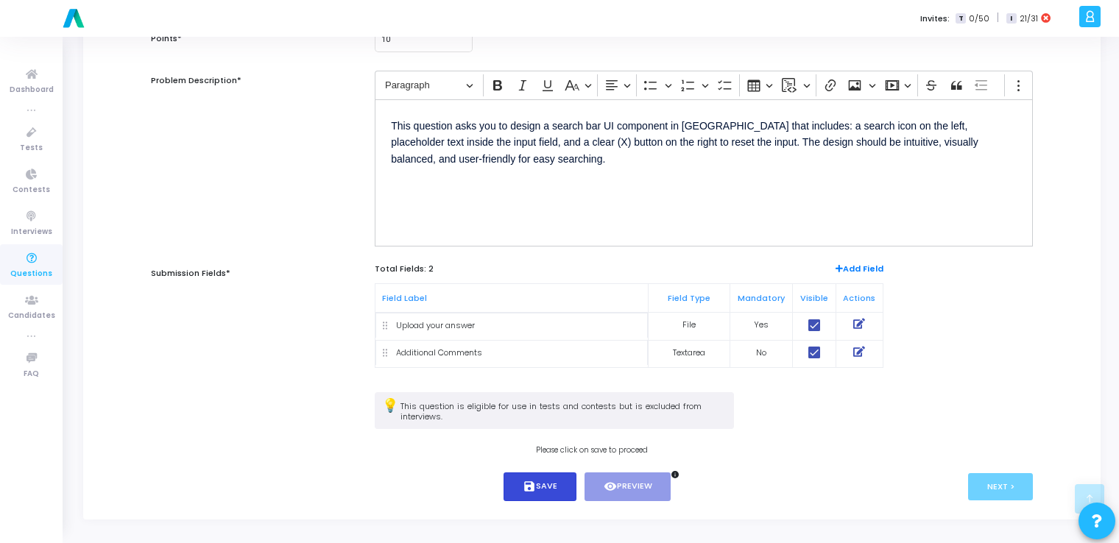
click at [562, 493] on button "save Save" at bounding box center [540, 487] width 73 height 29
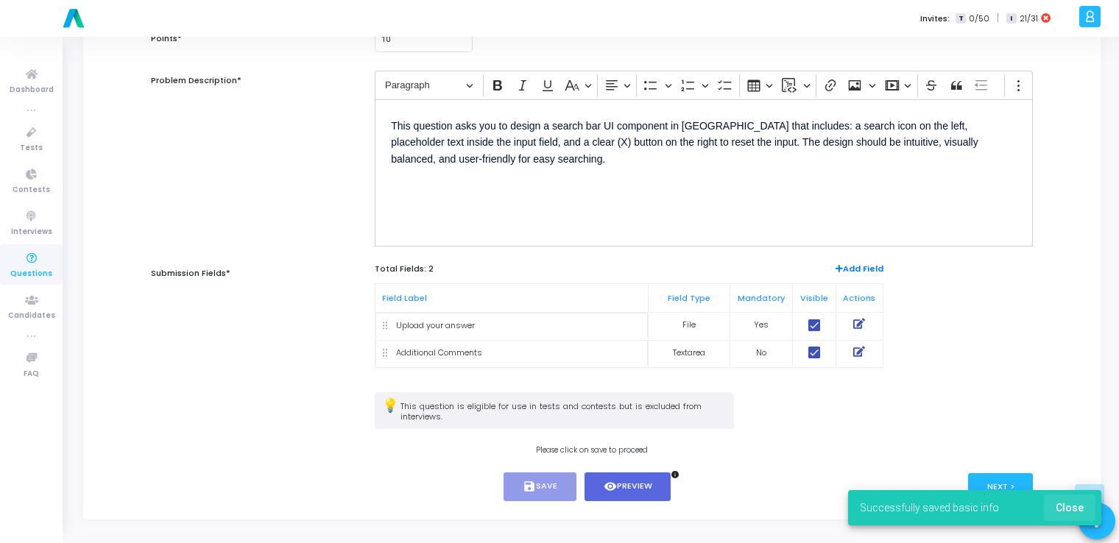
click at [1081, 507] on span "Close" at bounding box center [1070, 508] width 28 height 12
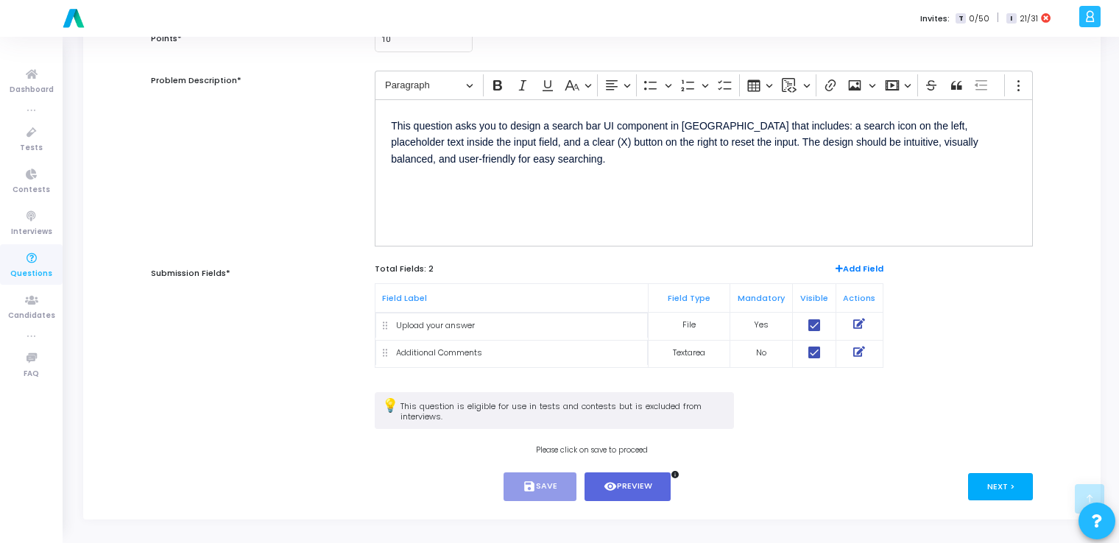
click at [1021, 476] on button "Next >" at bounding box center [1001, 486] width 66 height 27
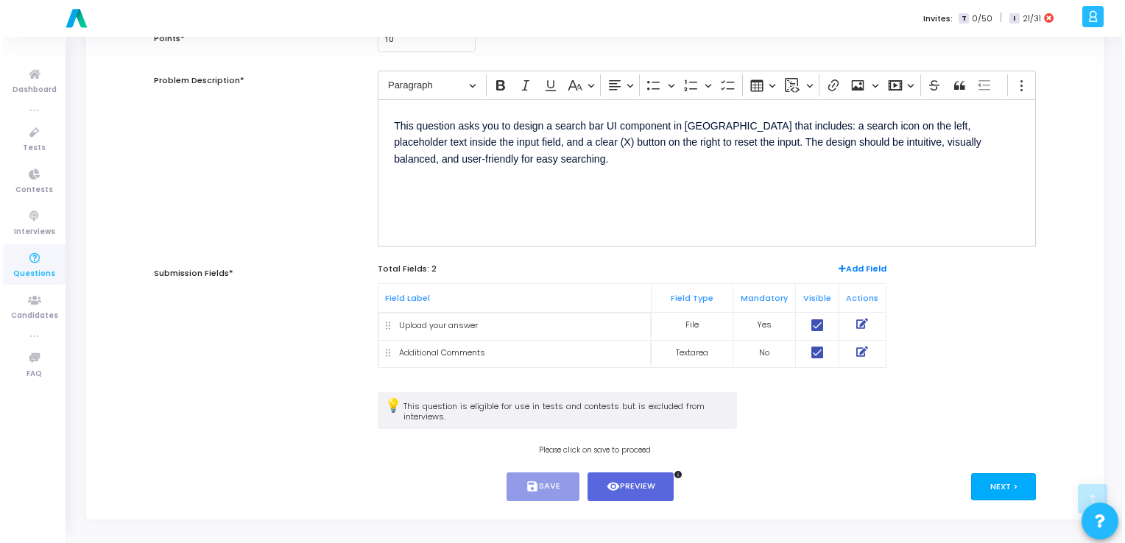
scroll to position [0, 0]
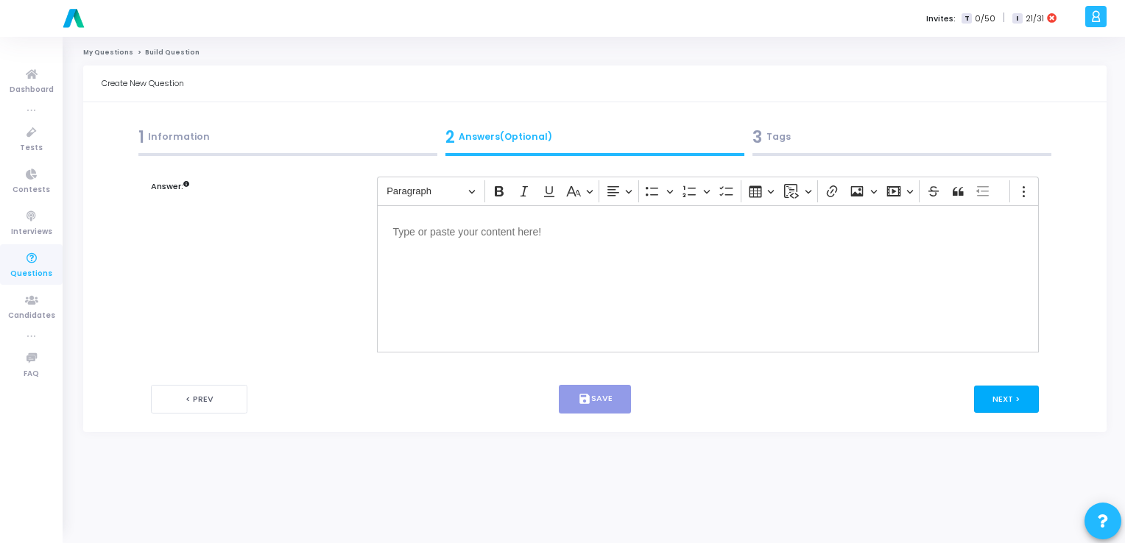
click at [1008, 409] on button "Next >" at bounding box center [1007, 399] width 66 height 27
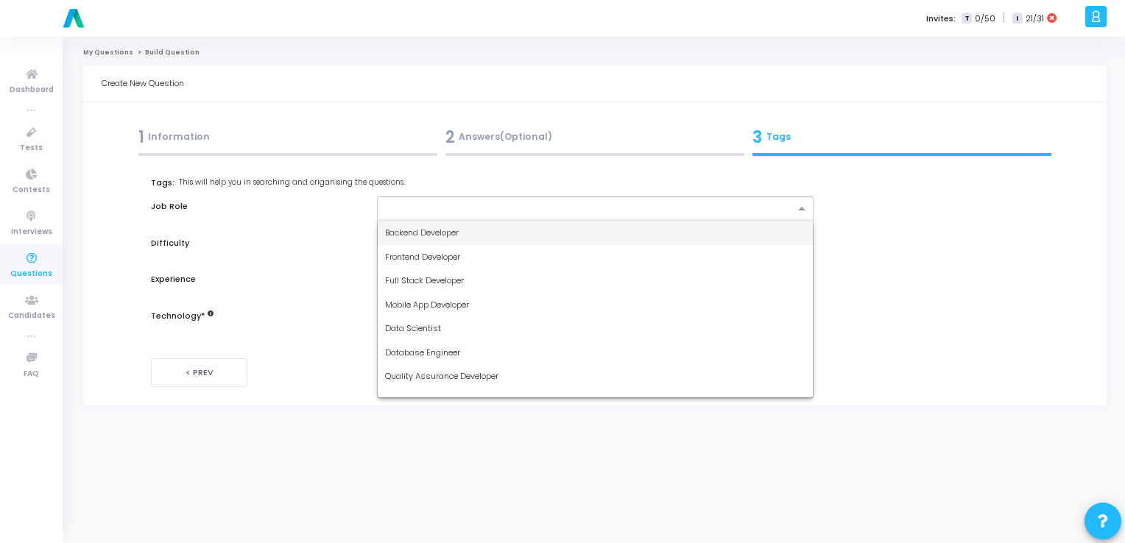
click at [641, 213] on input "text" at bounding box center [589, 209] width 409 height 13
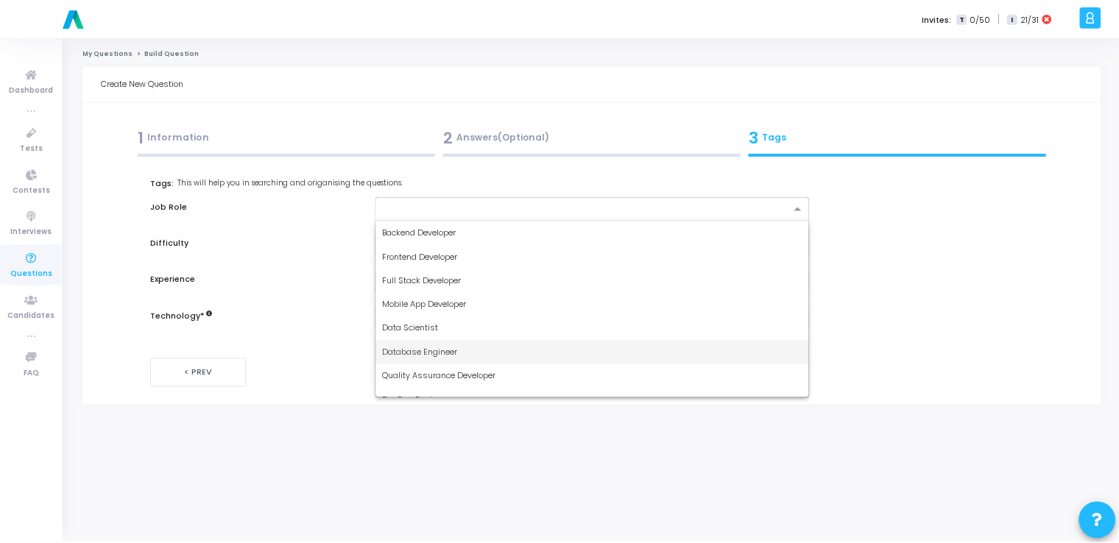
scroll to position [110, 0]
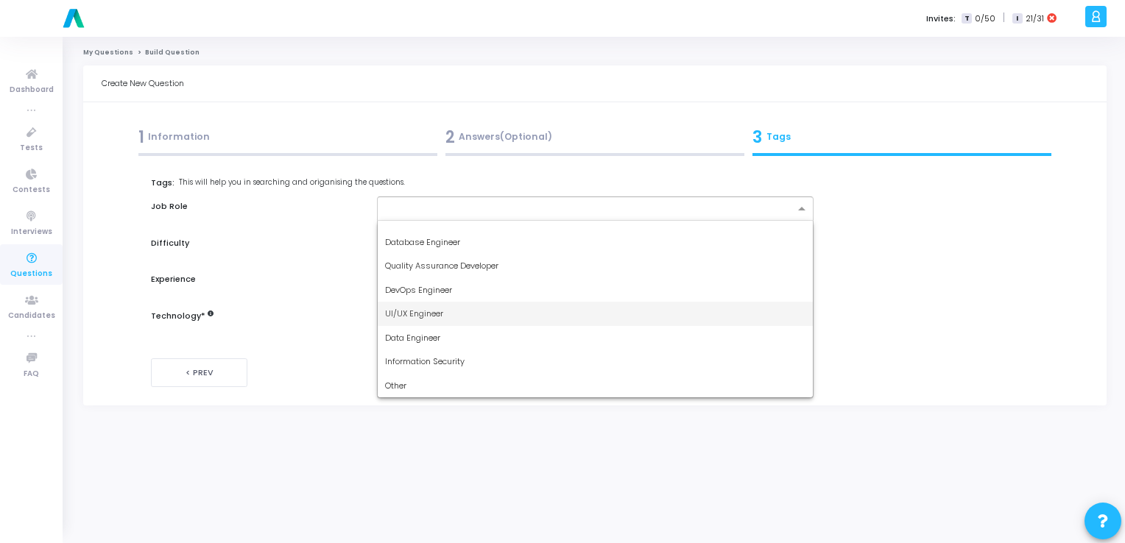
click at [511, 313] on div "UI/UX Engineer" at bounding box center [595, 314] width 435 height 24
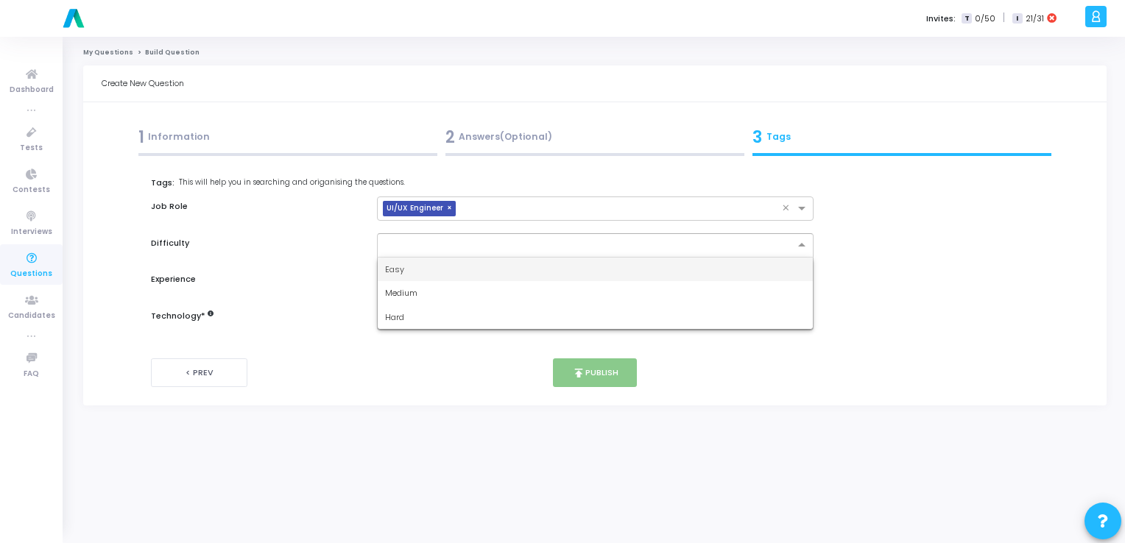
click at [519, 253] on div at bounding box center [595, 245] width 437 height 24
click at [500, 275] on div "Easy" at bounding box center [595, 270] width 435 height 24
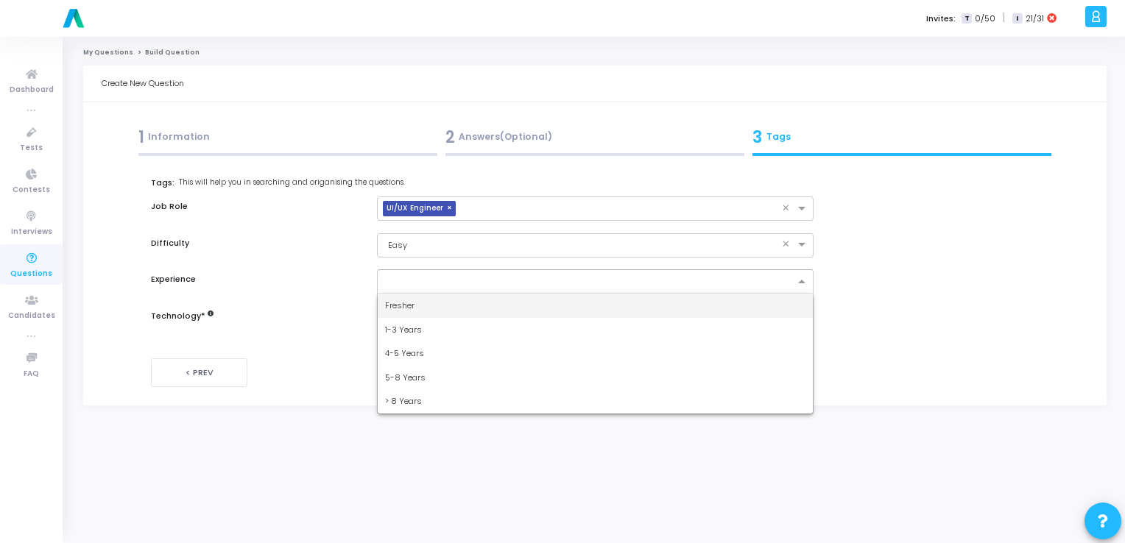
click at [479, 280] on input "text" at bounding box center [589, 282] width 409 height 13
click at [459, 305] on div "Fresher" at bounding box center [595, 306] width 435 height 24
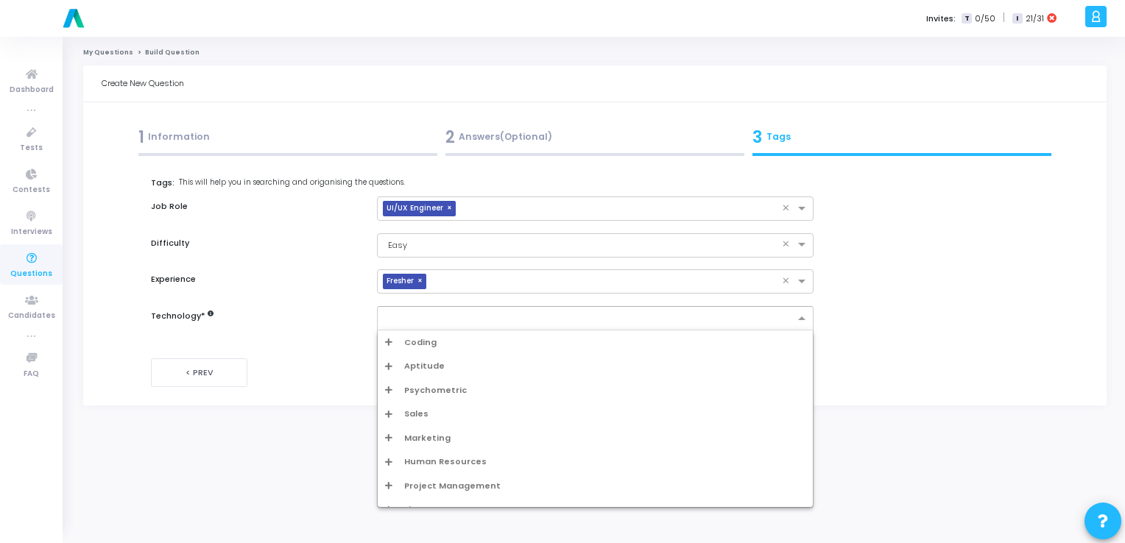
click at [444, 320] on input "text" at bounding box center [589, 319] width 409 height 13
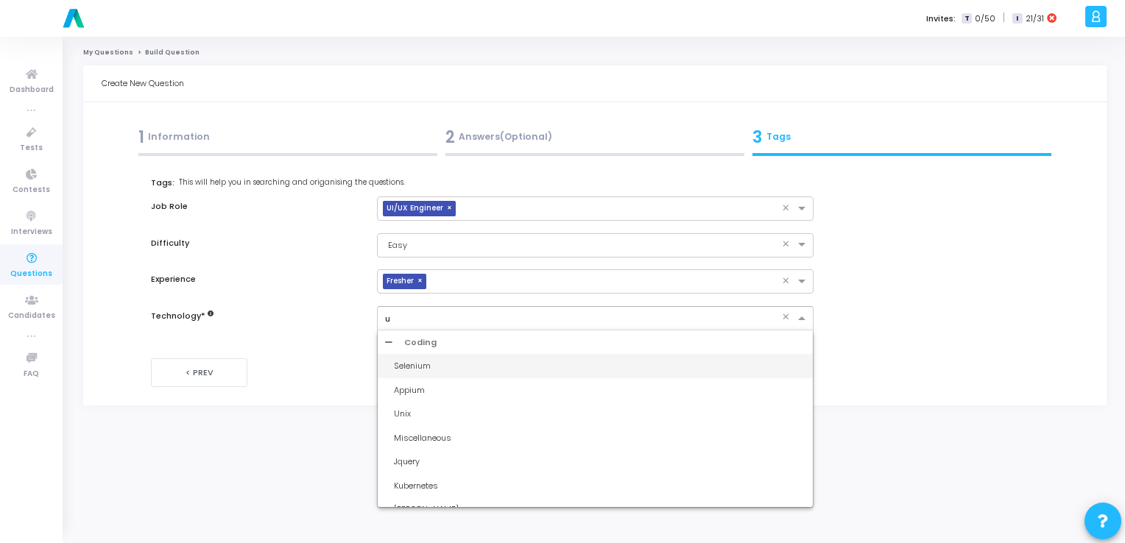
type input "ui"
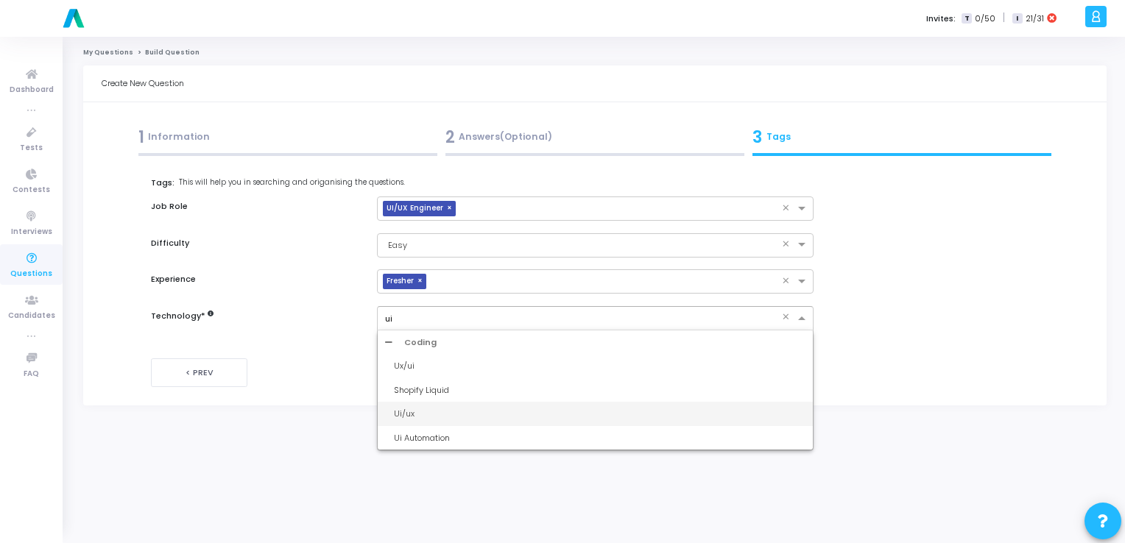
click at [400, 409] on div "Ui/ux" at bounding box center [600, 414] width 412 height 13
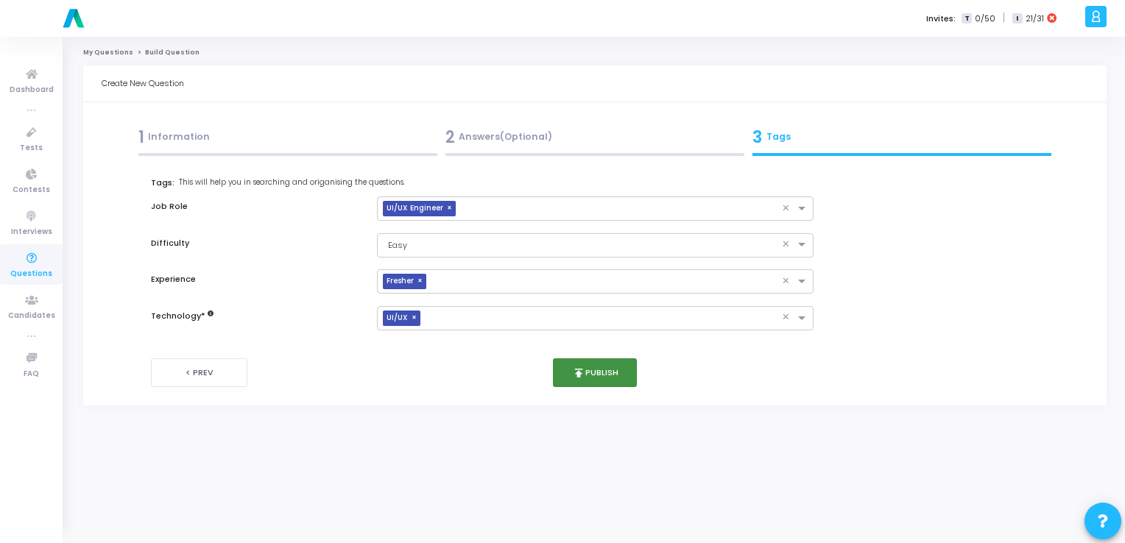
click at [586, 374] on button "publish Publish" at bounding box center [595, 373] width 85 height 29
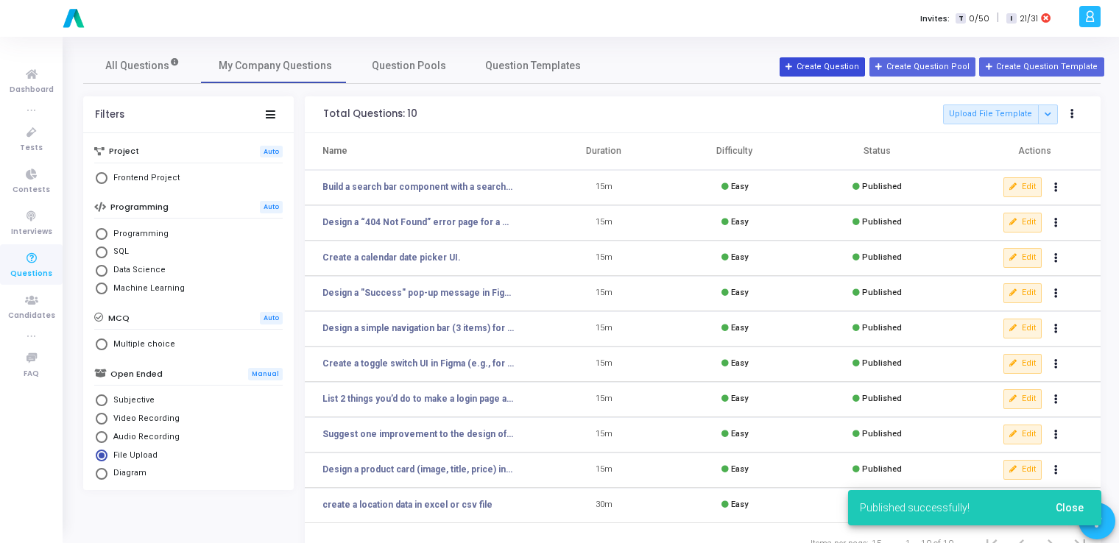
click at [835, 64] on button "Create Question" at bounding box center [822, 66] width 85 height 19
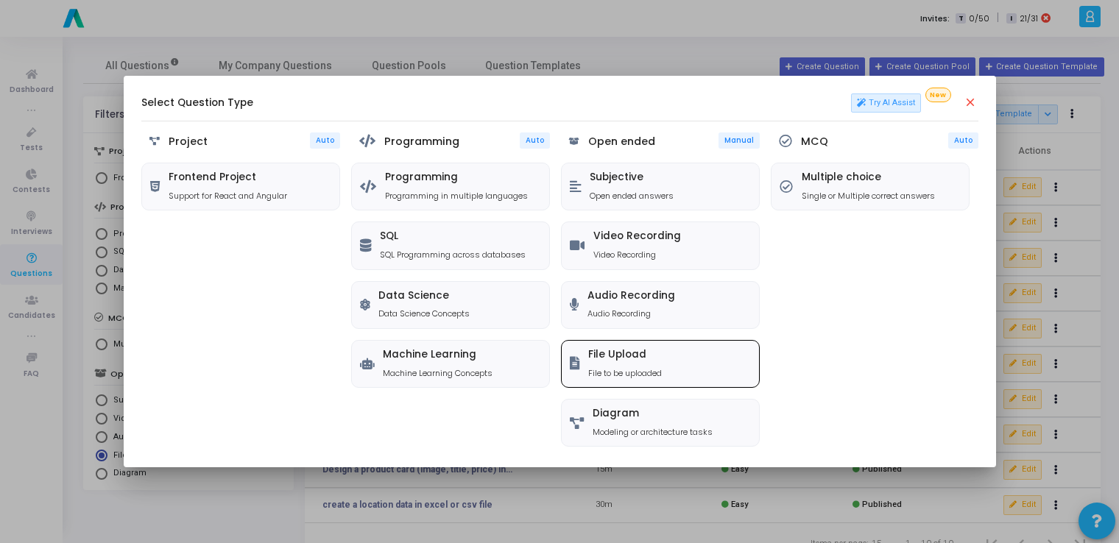
click at [609, 352] on h5 "File Upload" at bounding box center [625, 355] width 74 height 13
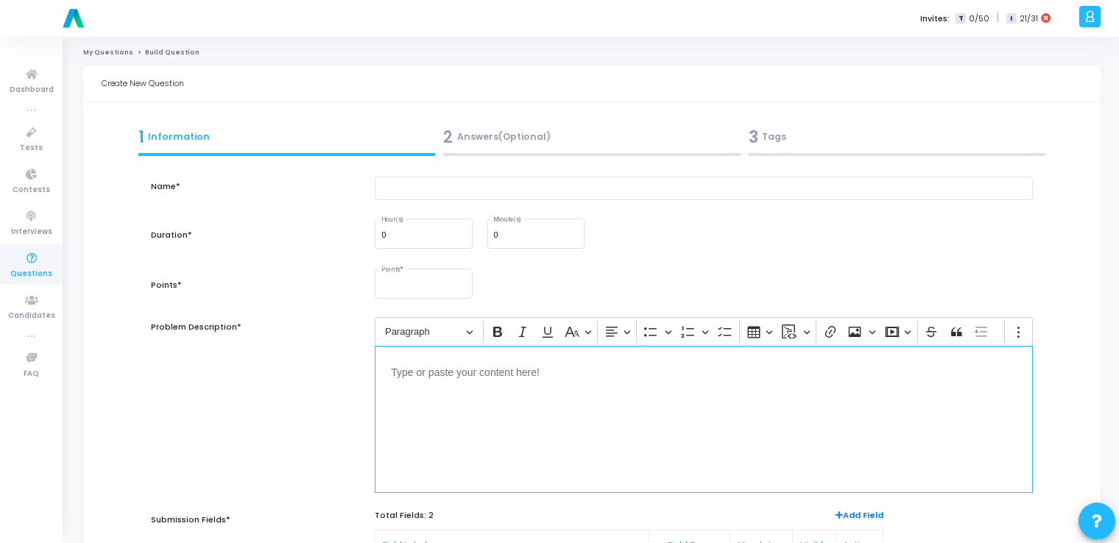
click at [483, 385] on div "Editor editing area: main" at bounding box center [704, 419] width 658 height 147
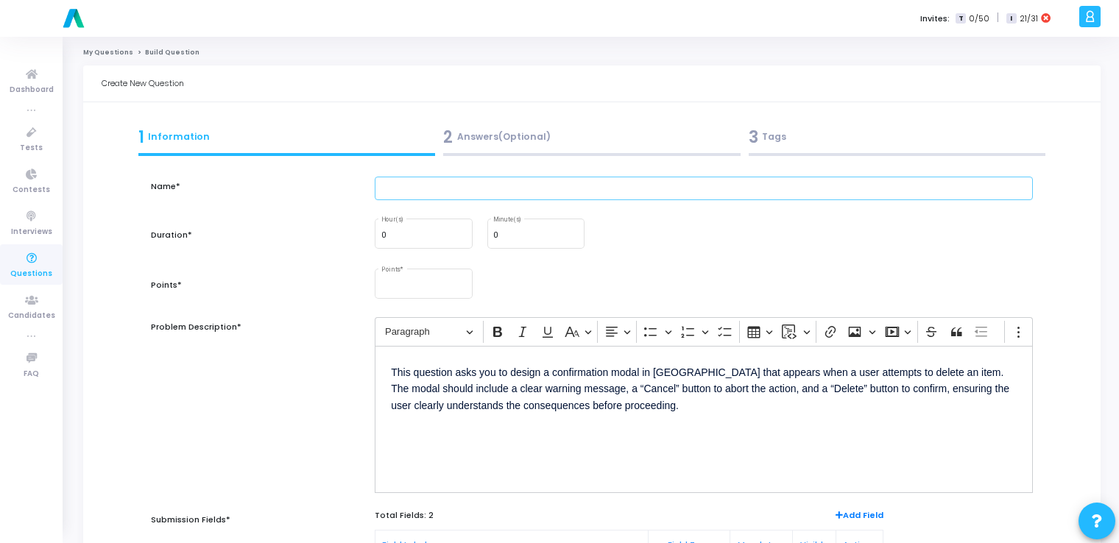
click at [450, 188] on input "text" at bounding box center [704, 189] width 658 height 24
paste input "Create a modal pop-up for deleting an item. Show warning message. "Cancel" and …"
type input "Create a modal pop-up for deleting an item. Show warning message. "Cancel" and …"
click at [527, 234] on input "0" at bounding box center [535, 235] width 85 height 9
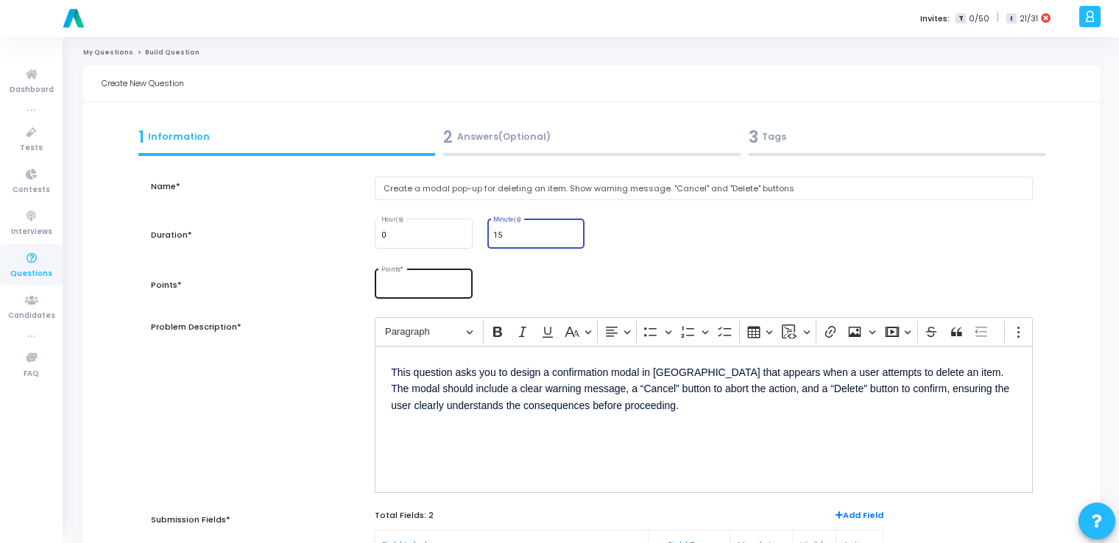
type input "15"
click at [398, 286] on input "Points *" at bounding box center [423, 286] width 85 height 9
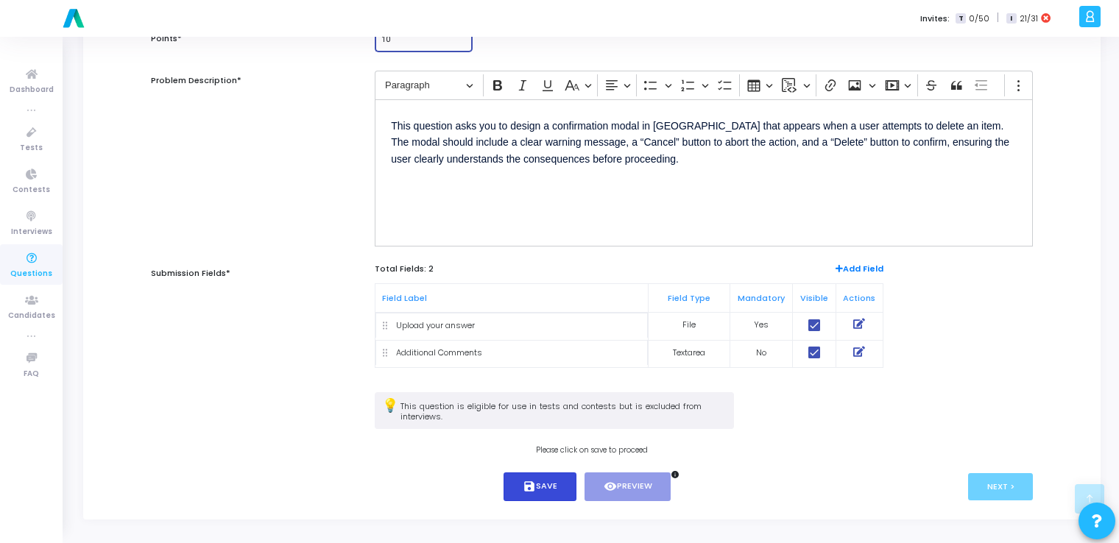
type input "10"
click at [519, 481] on button "save Save" at bounding box center [540, 487] width 73 height 29
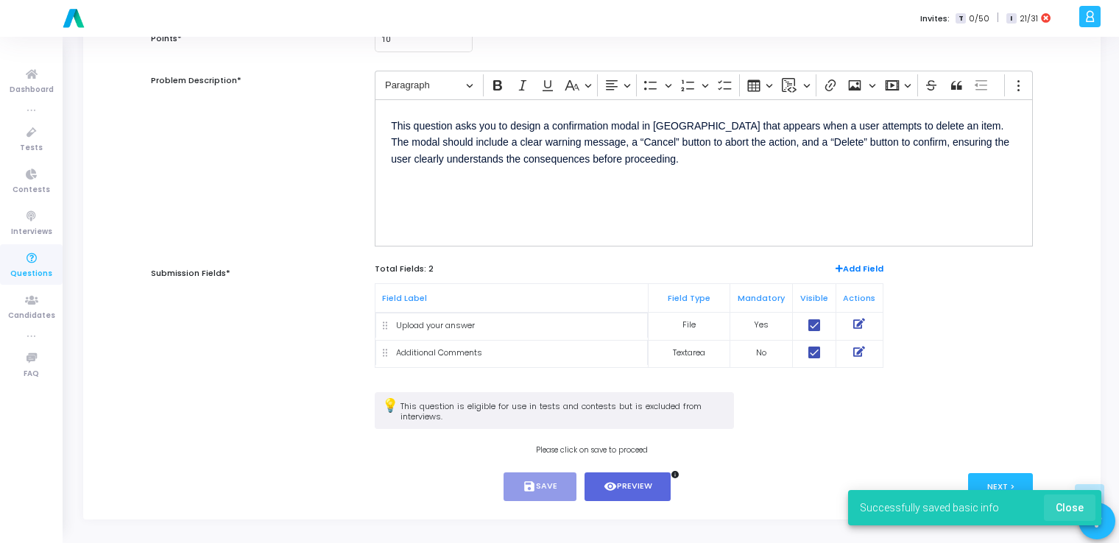
click at [1090, 512] on button "Close" at bounding box center [1070, 508] width 52 height 27
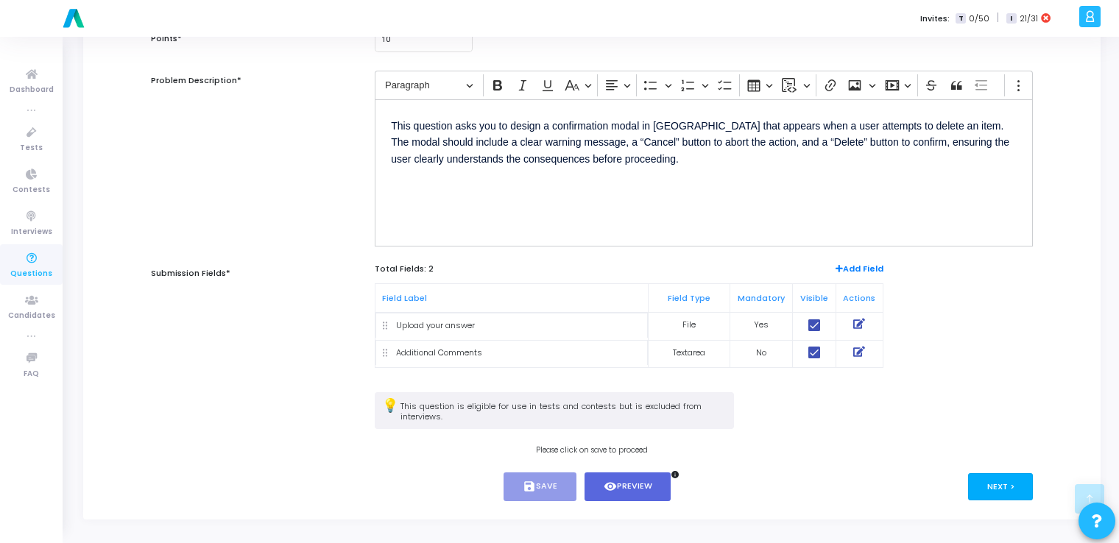
click at [1014, 482] on button "Next >" at bounding box center [1001, 486] width 66 height 27
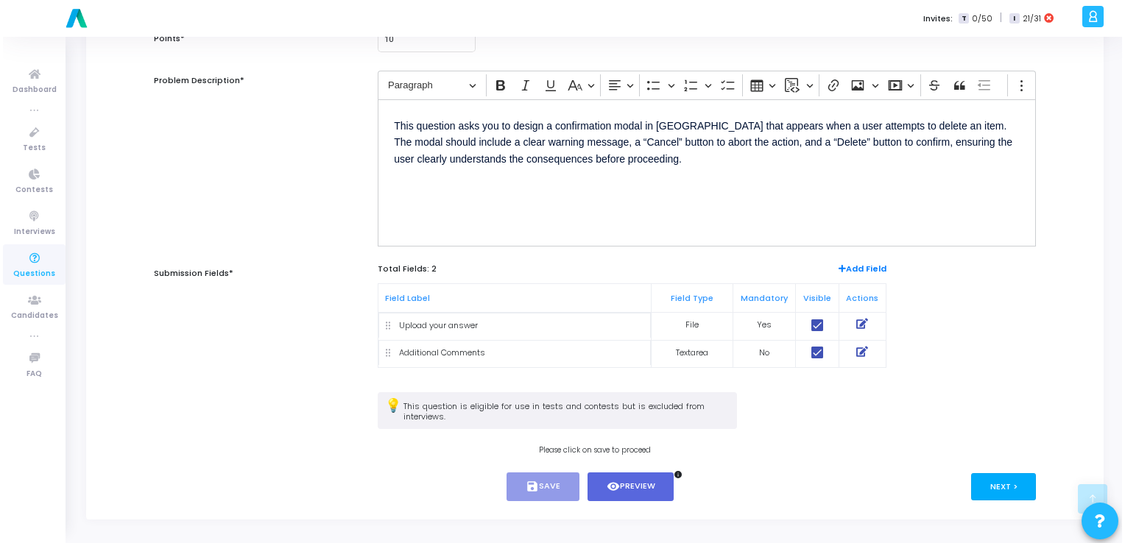
scroll to position [0, 0]
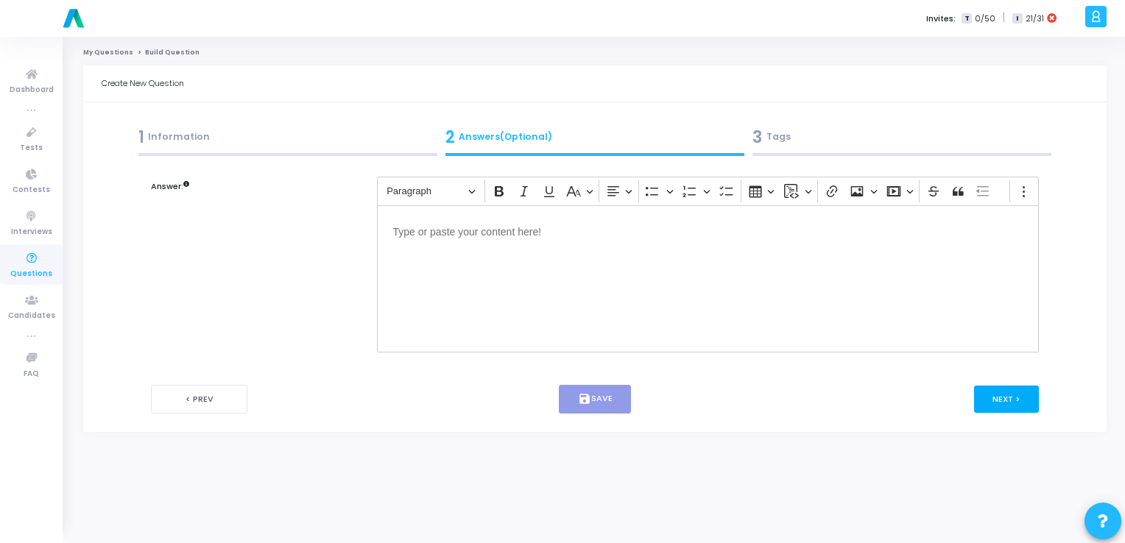
click at [1014, 386] on button "Next >" at bounding box center [1007, 399] width 66 height 27
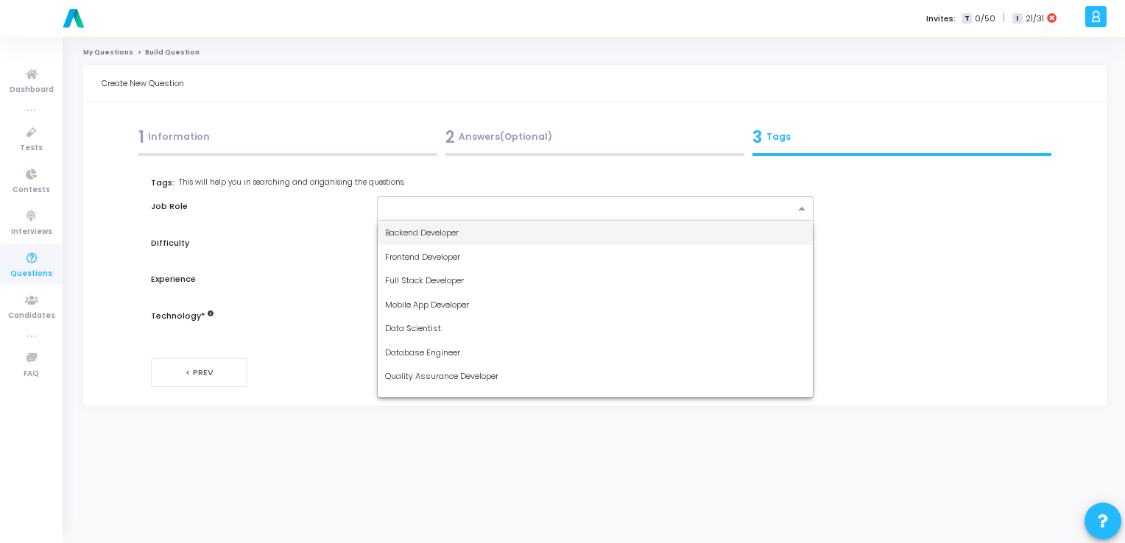
click at [755, 211] on input "text" at bounding box center [589, 209] width 409 height 13
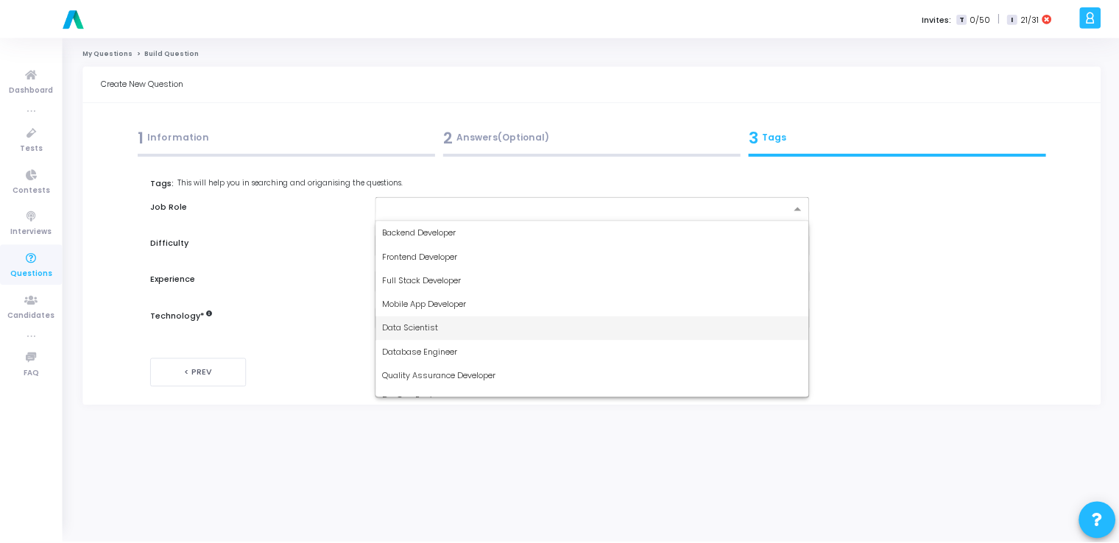
scroll to position [110, 0]
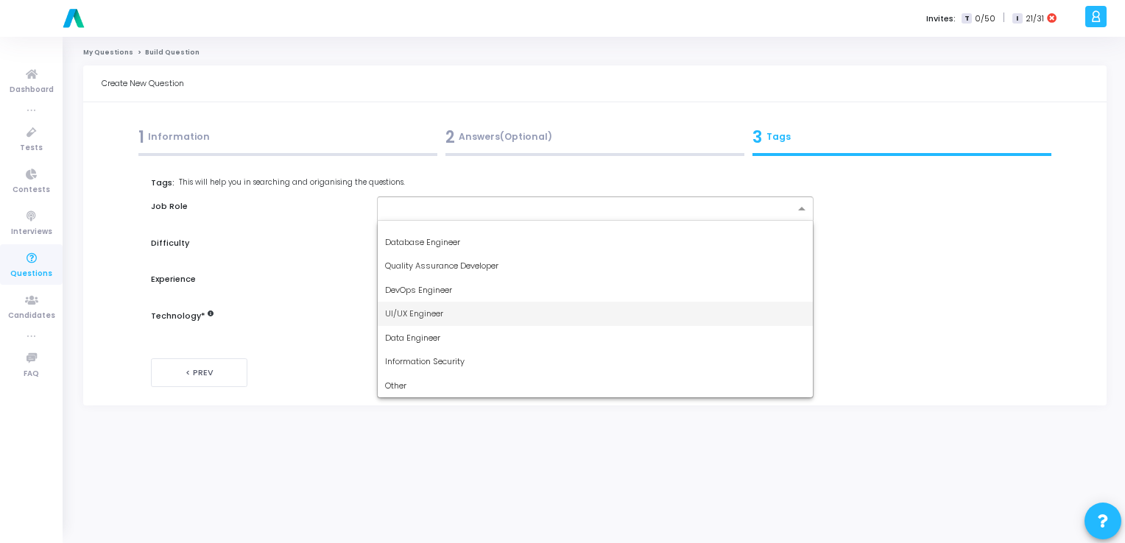
click at [590, 311] on div "UI/UX Engineer" at bounding box center [595, 314] width 435 height 24
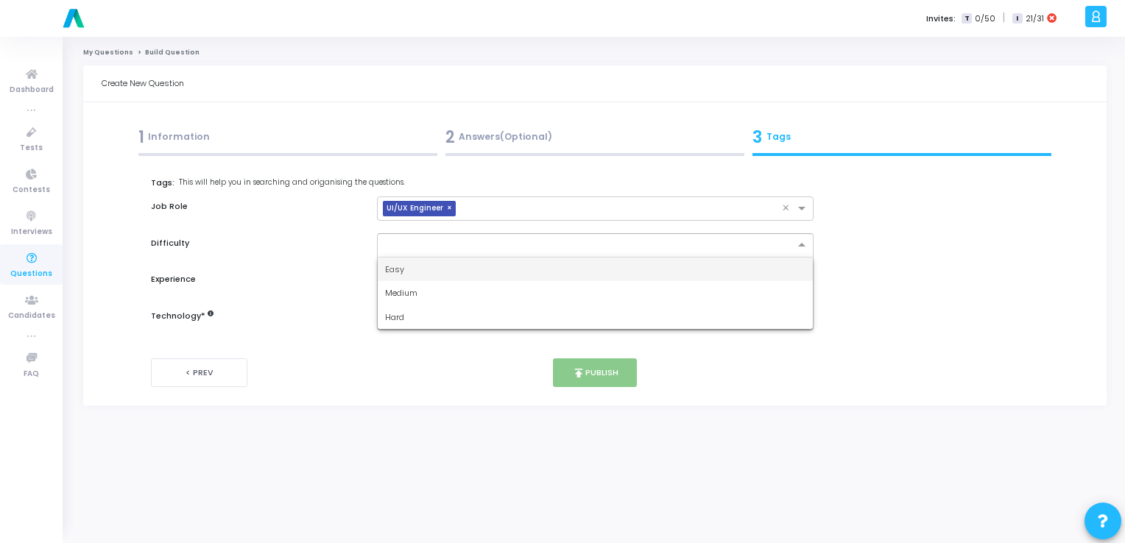
click at [518, 244] on input "text" at bounding box center [580, 244] width 391 height 13
click at [495, 267] on div "Easy" at bounding box center [595, 270] width 435 height 24
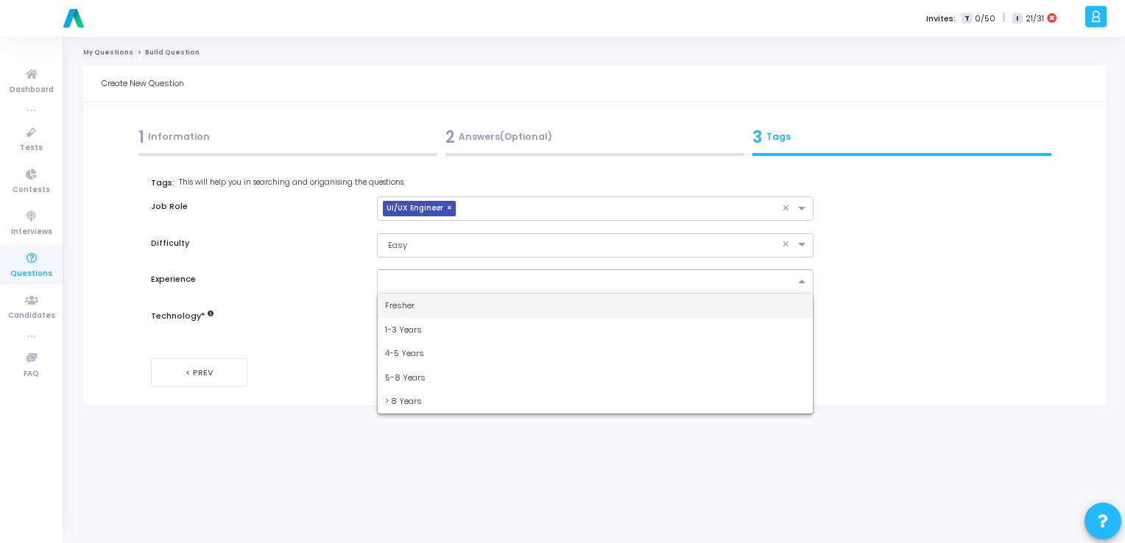
click at [498, 284] on input "text" at bounding box center [589, 282] width 409 height 13
click at [474, 308] on div "Fresher" at bounding box center [595, 306] width 435 height 24
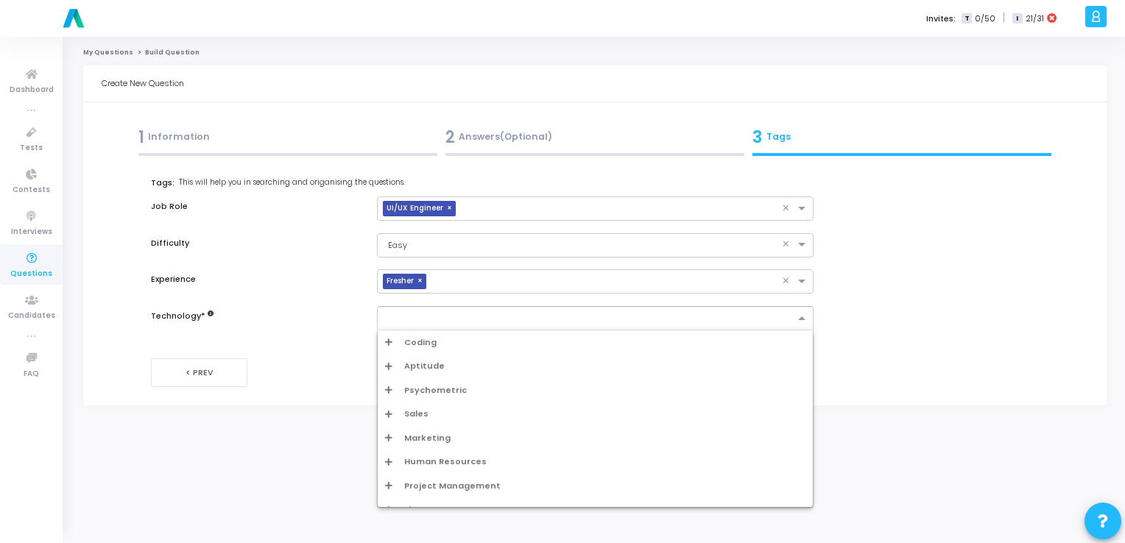
click at [474, 320] on input "text" at bounding box center [589, 319] width 409 height 13
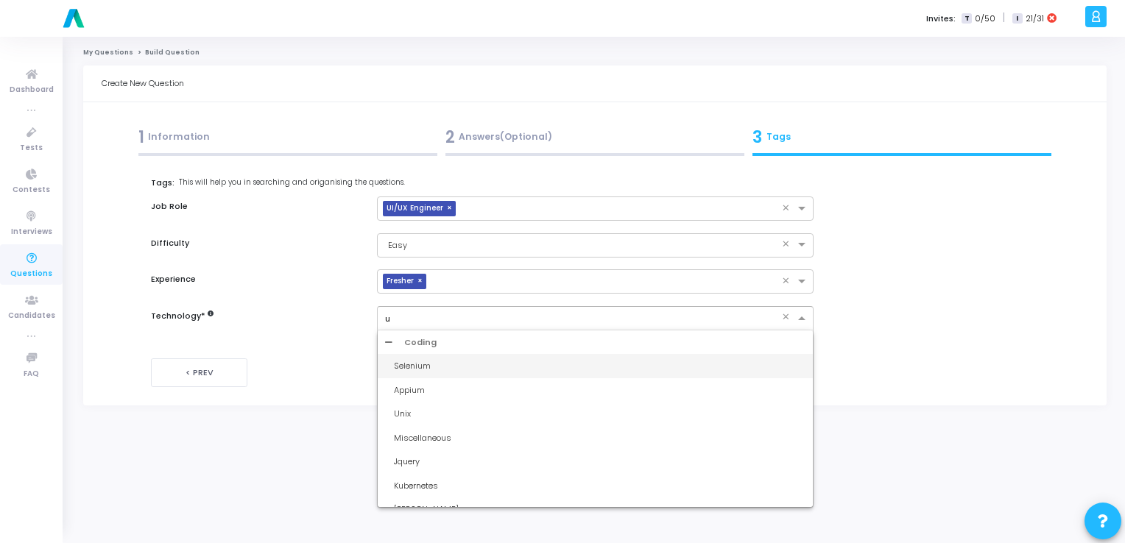
type input "ui"
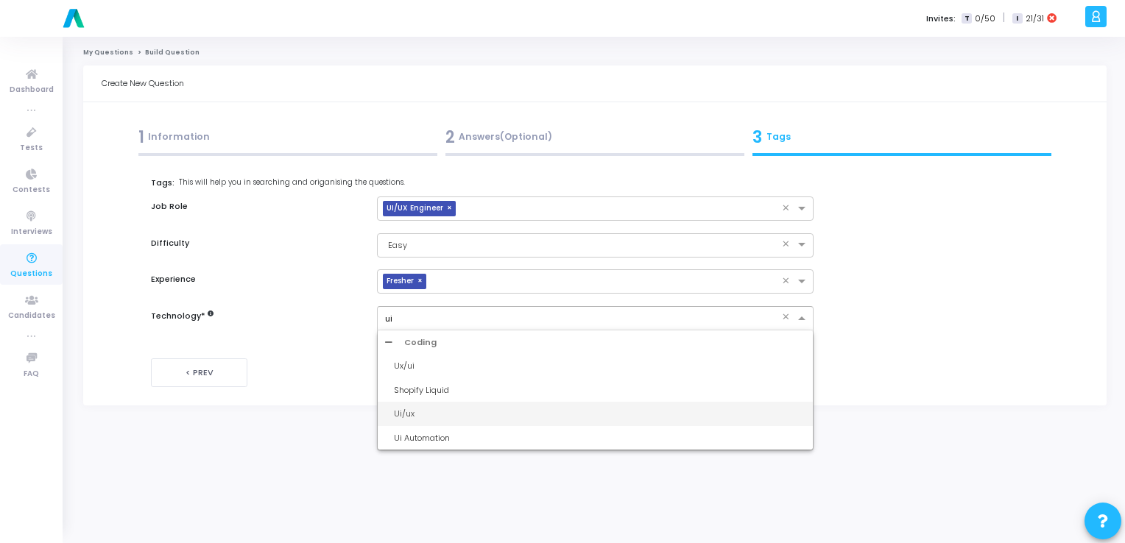
click at [465, 410] on div "Ui/ux" at bounding box center [600, 414] width 412 height 13
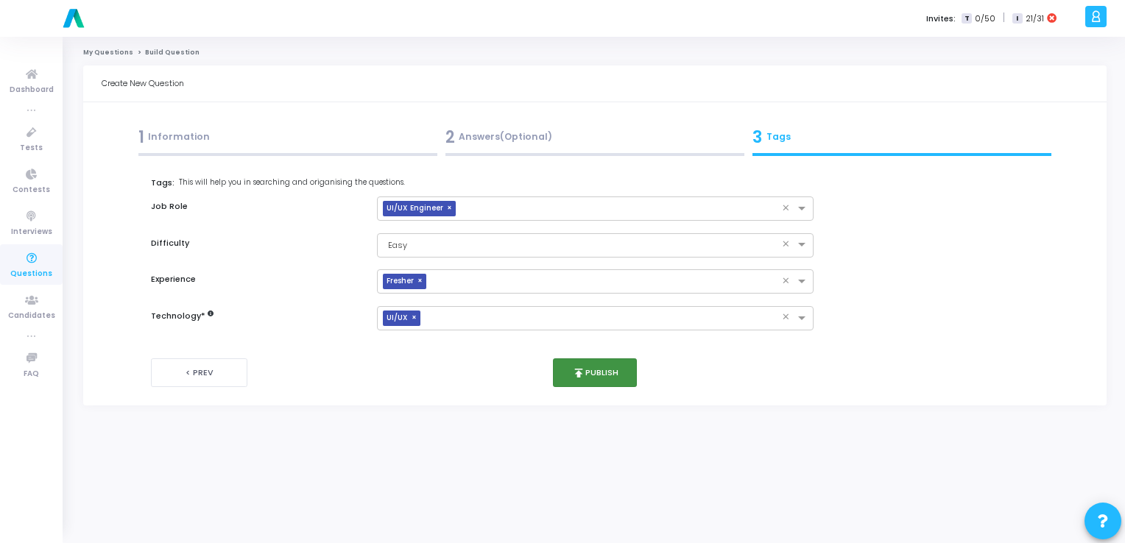
click at [608, 375] on button "publish Publish" at bounding box center [595, 373] width 85 height 29
